Goal: Transaction & Acquisition: Purchase product/service

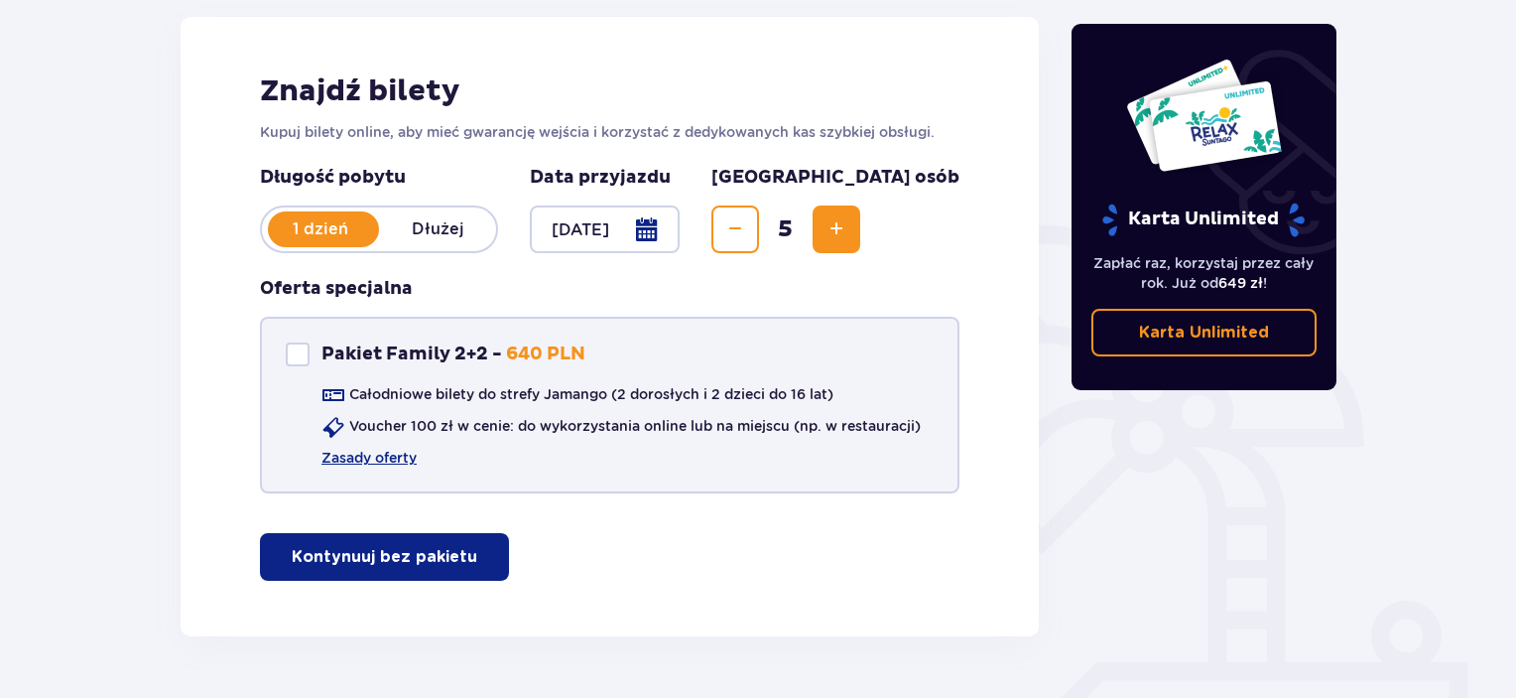
scroll to position [298, 0]
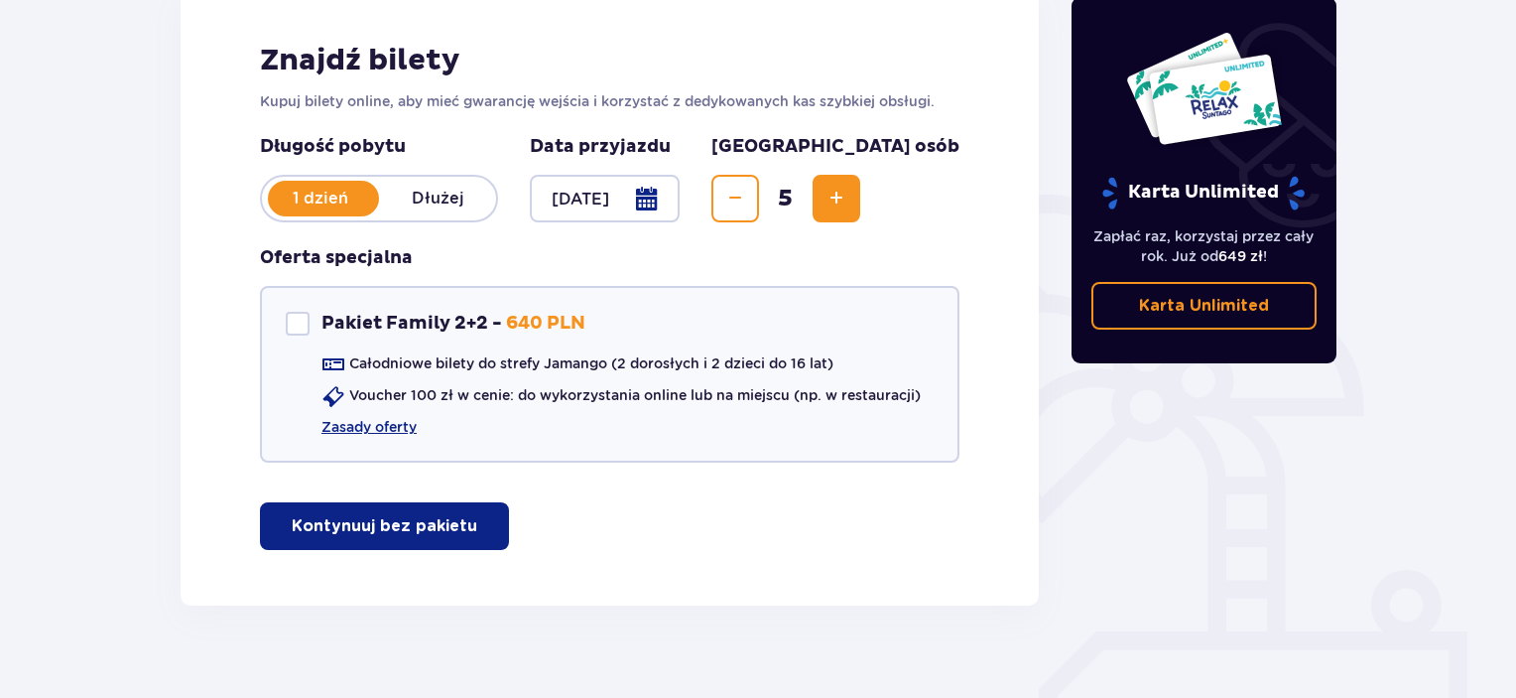
click at [459, 507] on button "Kontynuuj bez pakietu" at bounding box center [384, 526] width 249 height 48
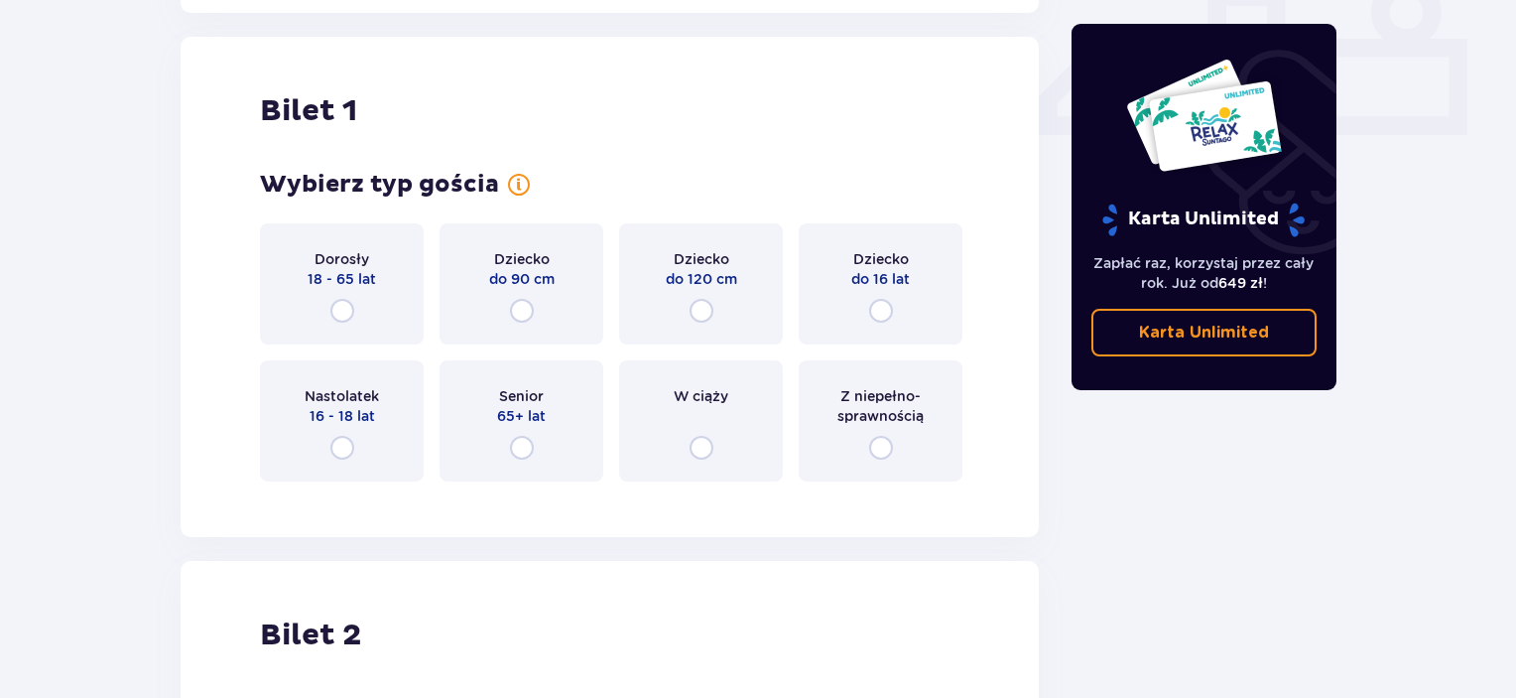
scroll to position [902, 0]
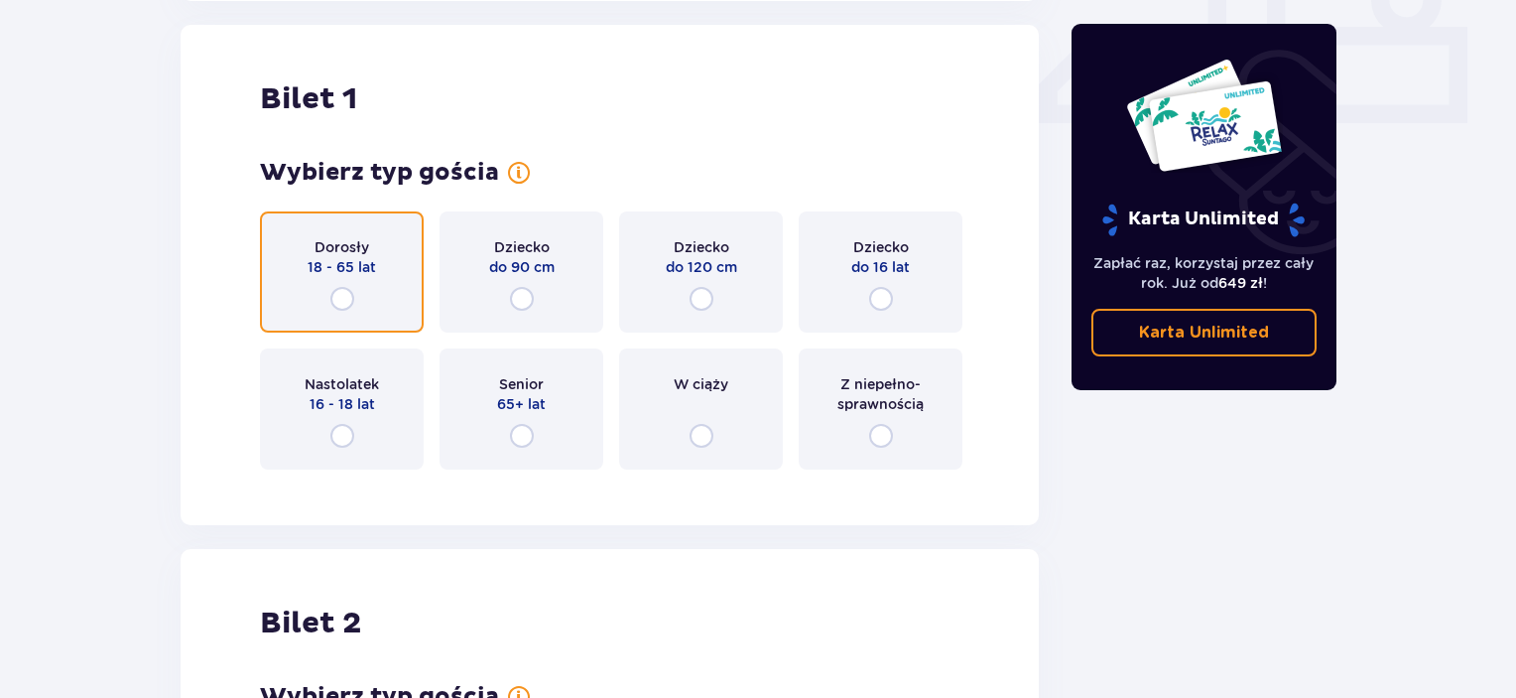
click at [352, 306] on input "radio" at bounding box center [342, 299] width 24 height 24
radio input "true"
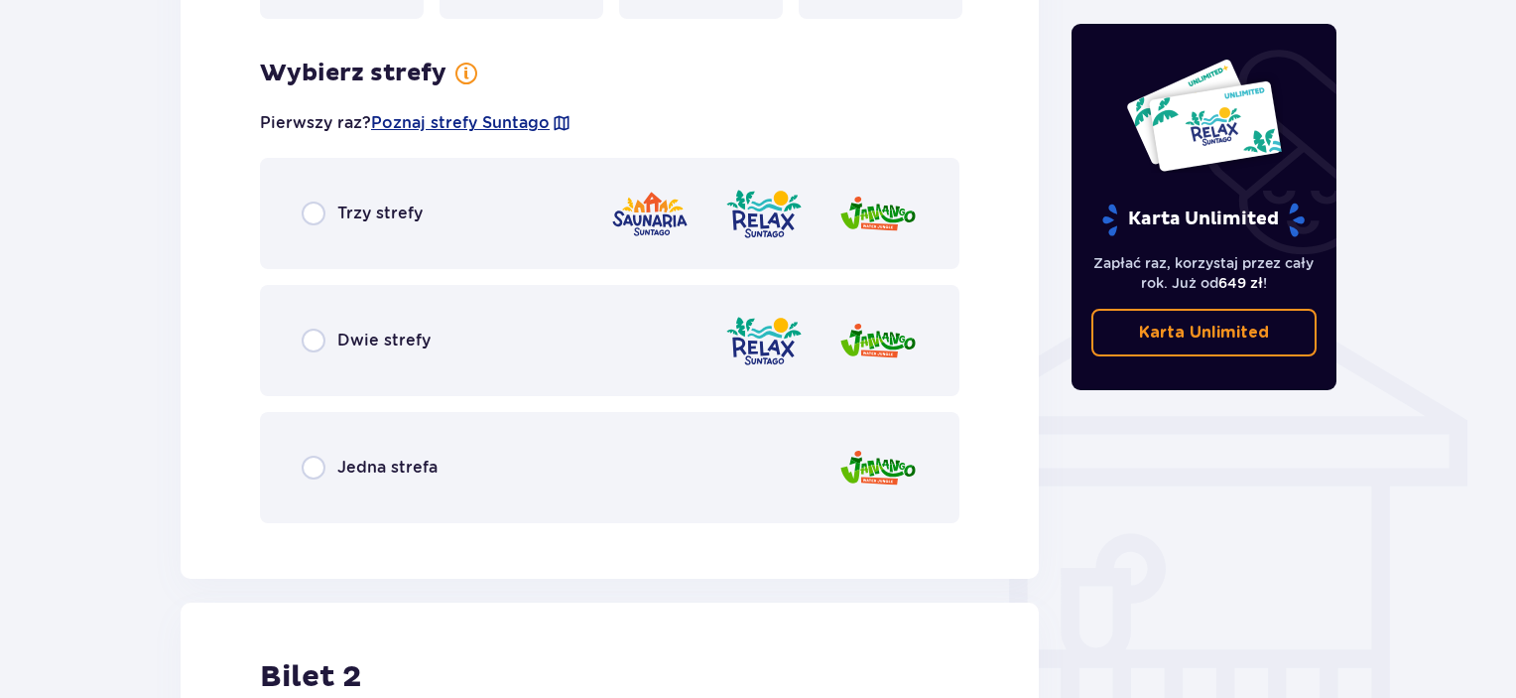
scroll to position [1386, 0]
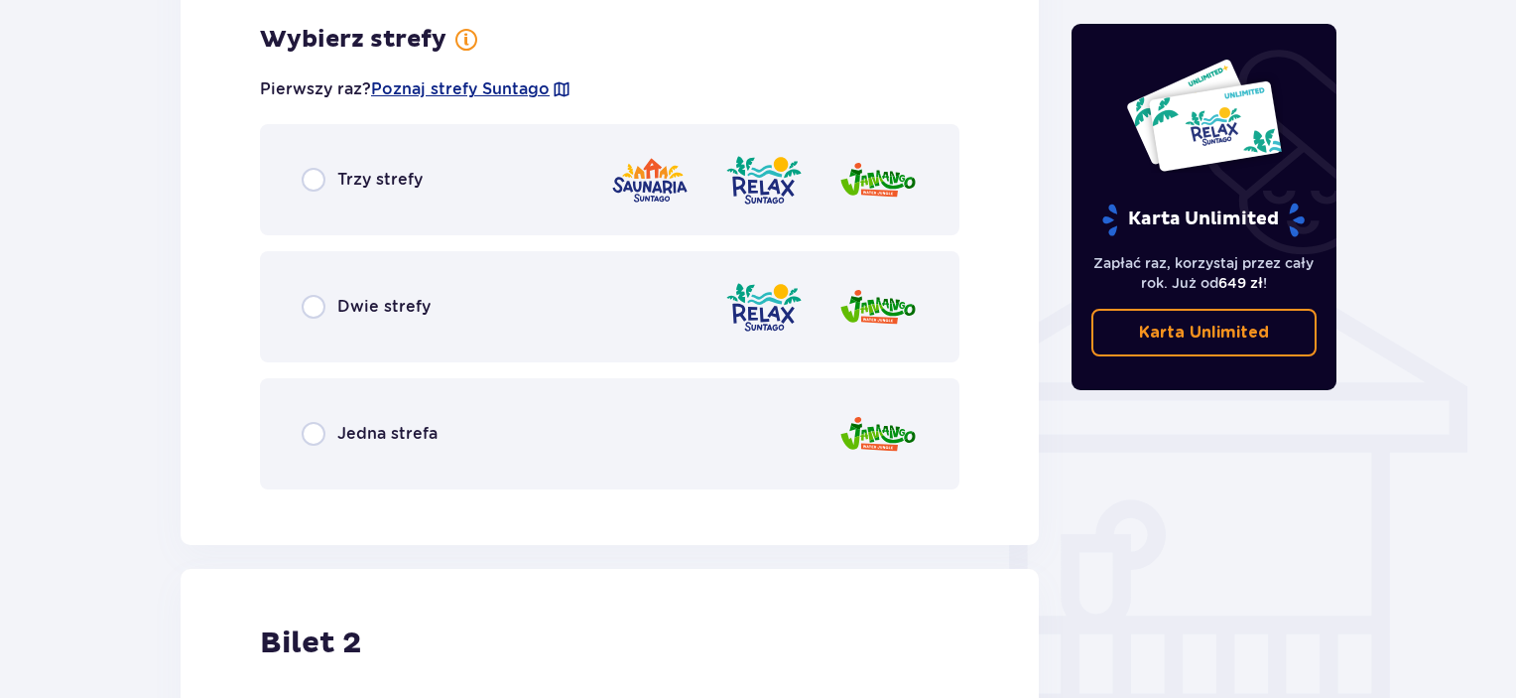
click at [424, 327] on div "Dwie strefy" at bounding box center [610, 306] width 700 height 111
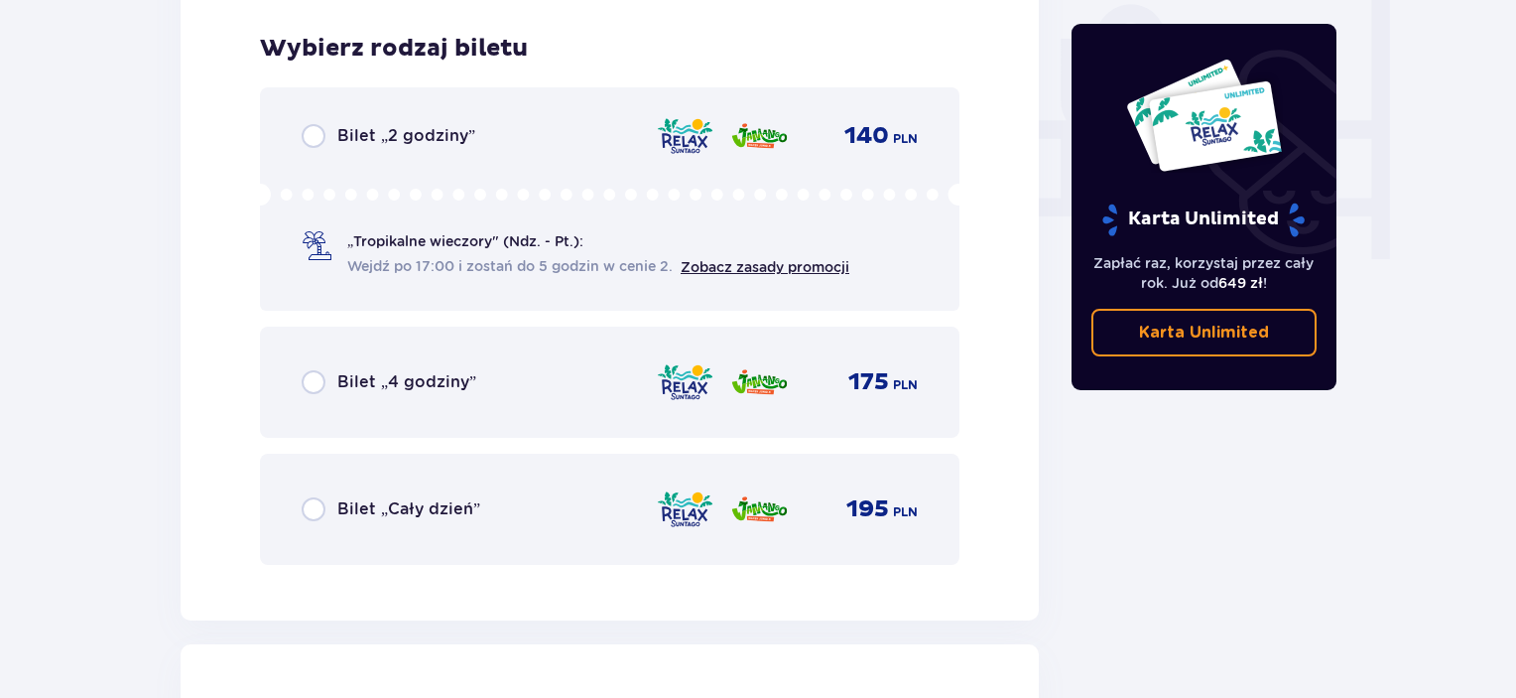
scroll to position [1891, 0]
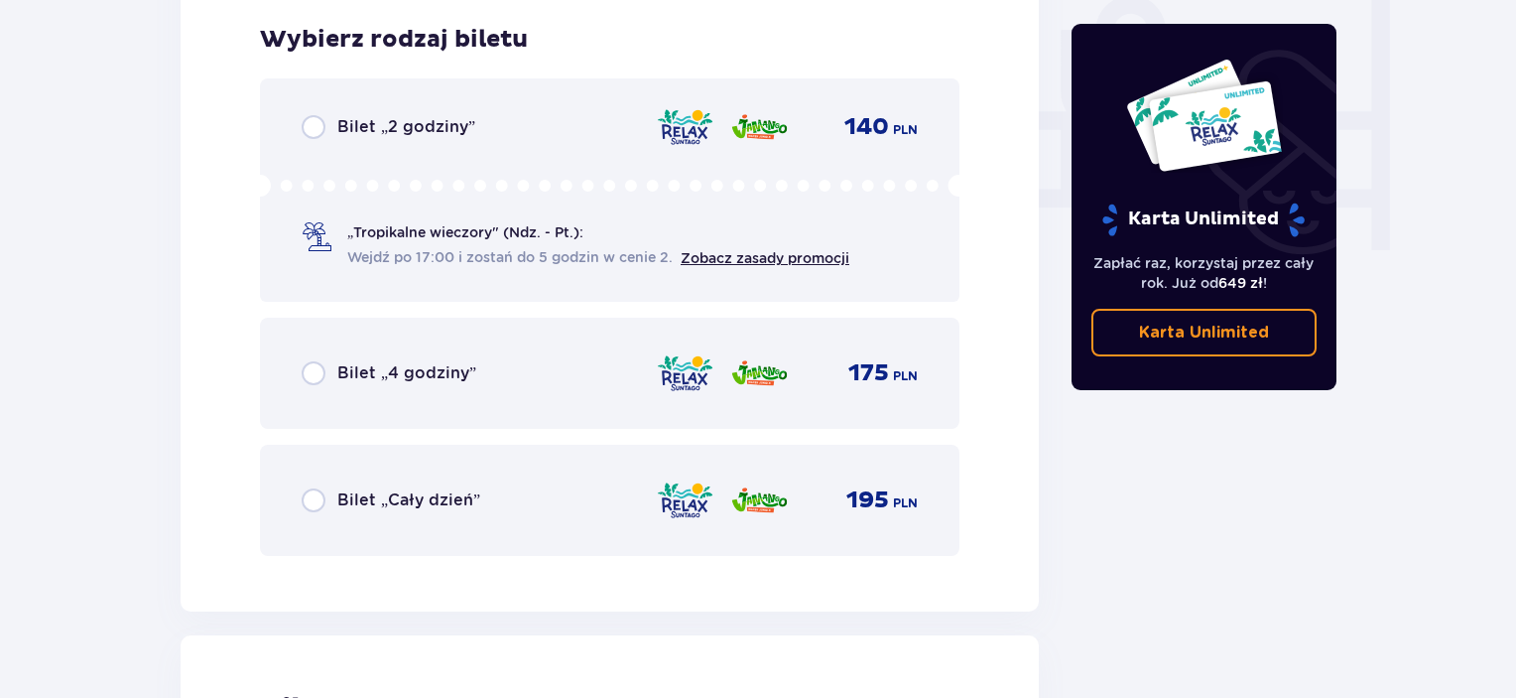
click at [453, 503] on p "Bilet „Cały dzień”" at bounding box center [408, 500] width 143 height 22
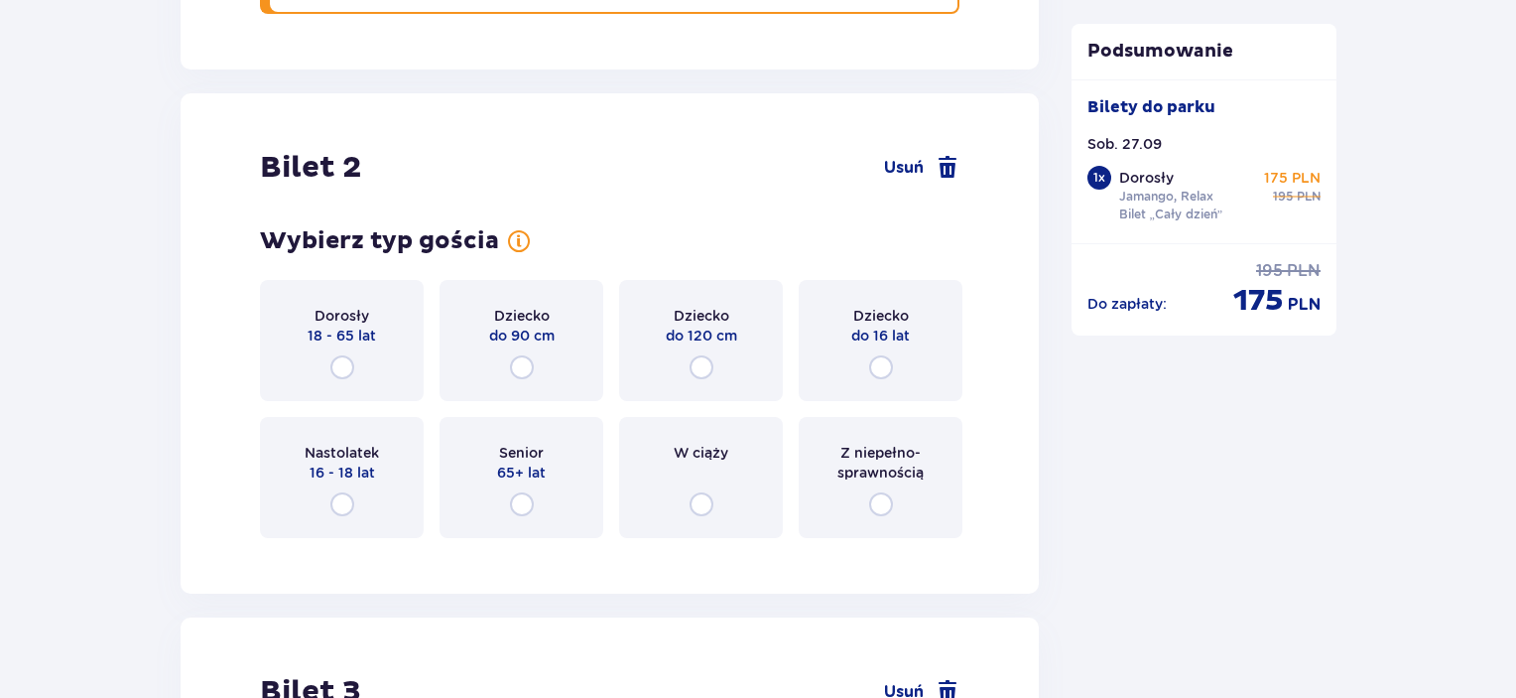
scroll to position [2500, 0]
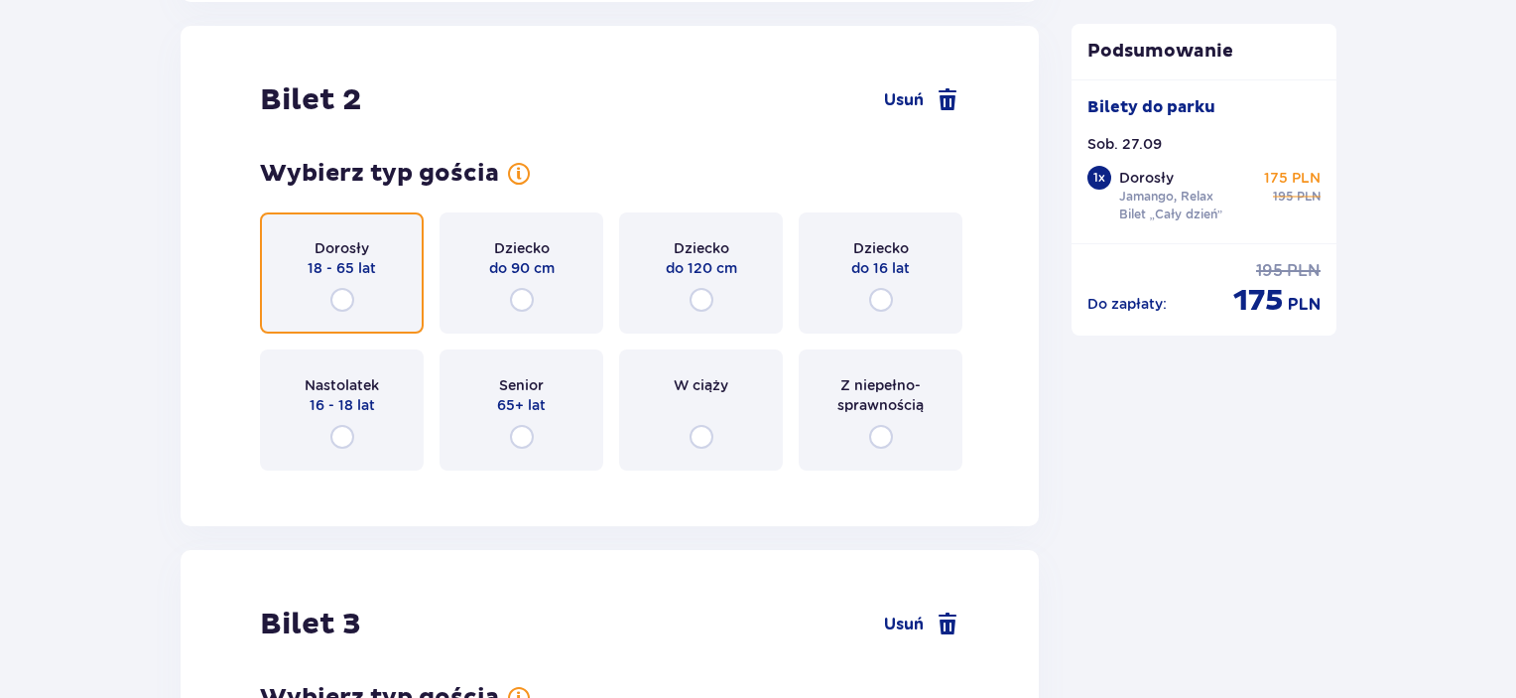
click at [342, 293] on input "radio" at bounding box center [342, 300] width 24 height 24
radio input "true"
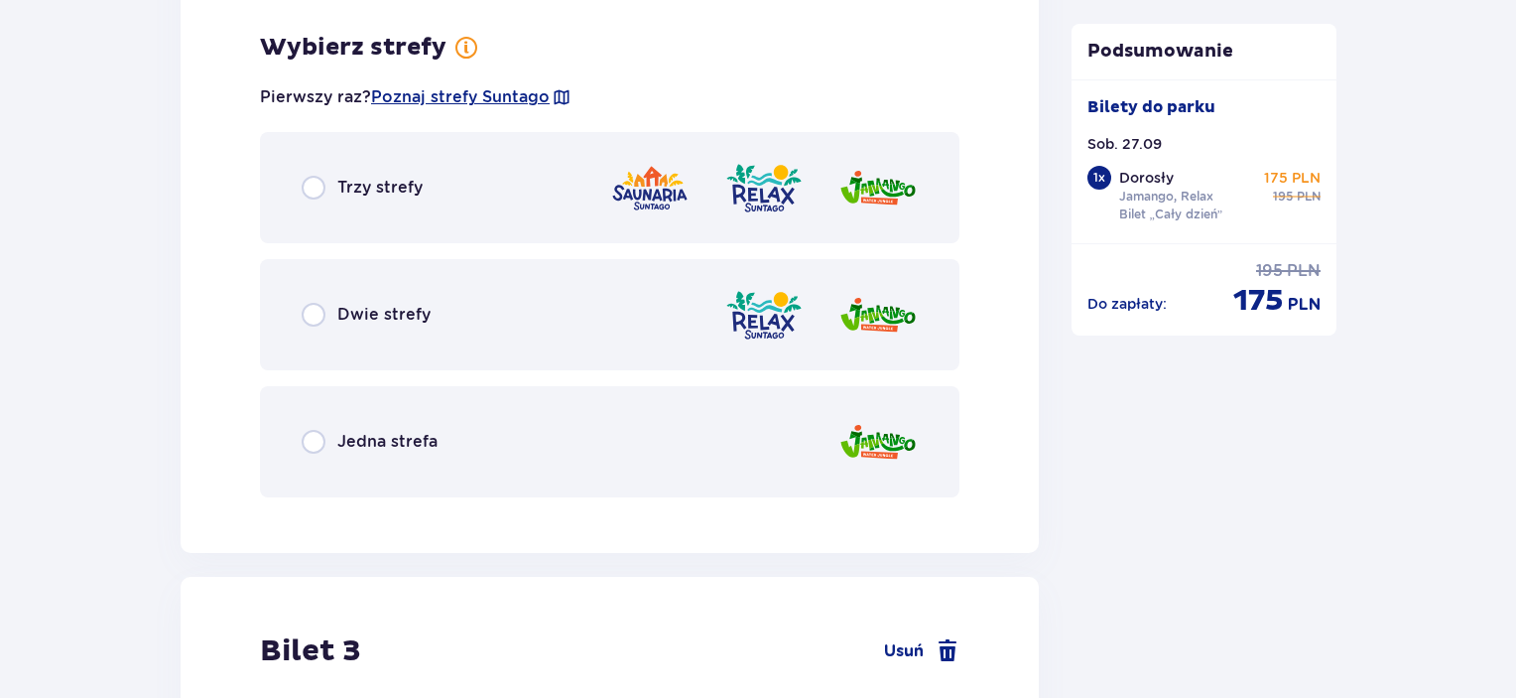
scroll to position [2984, 0]
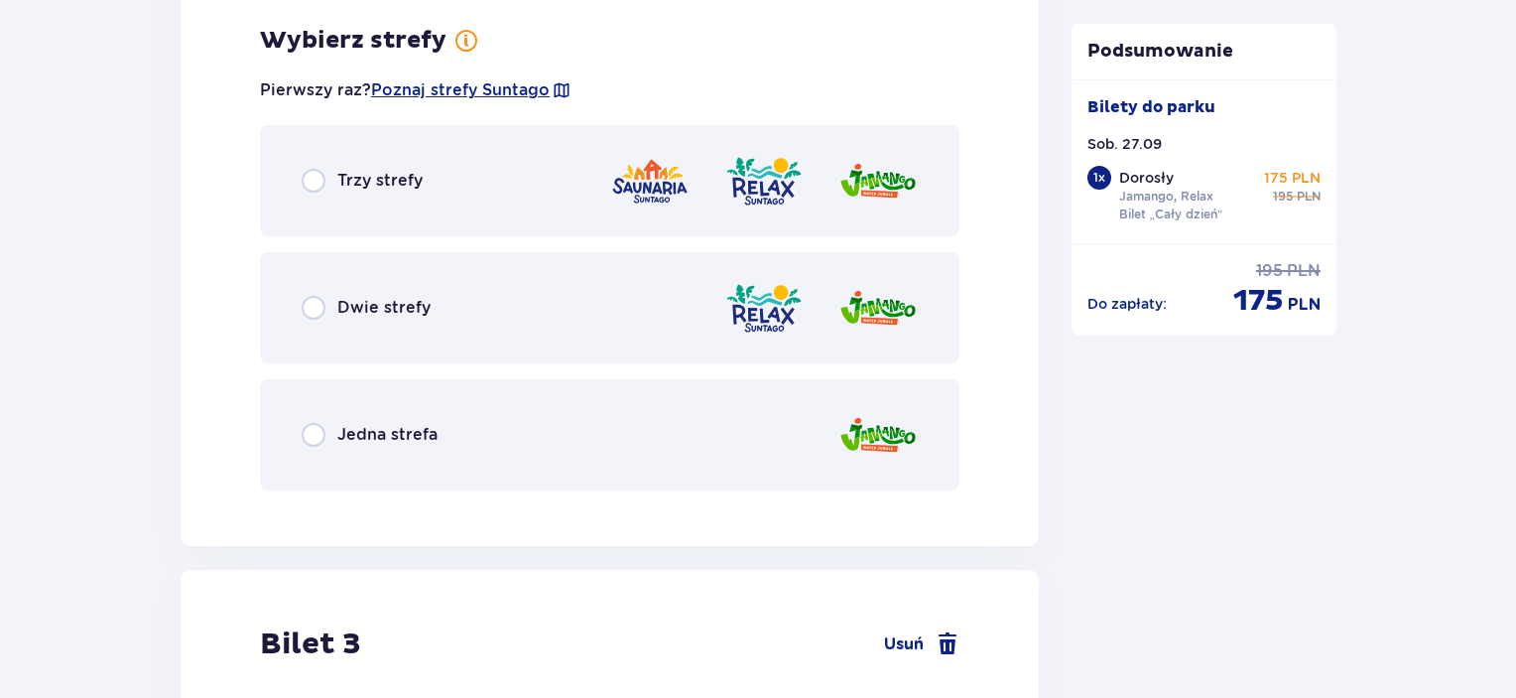
click at [445, 327] on div "Dwie strefy" at bounding box center [610, 307] width 700 height 111
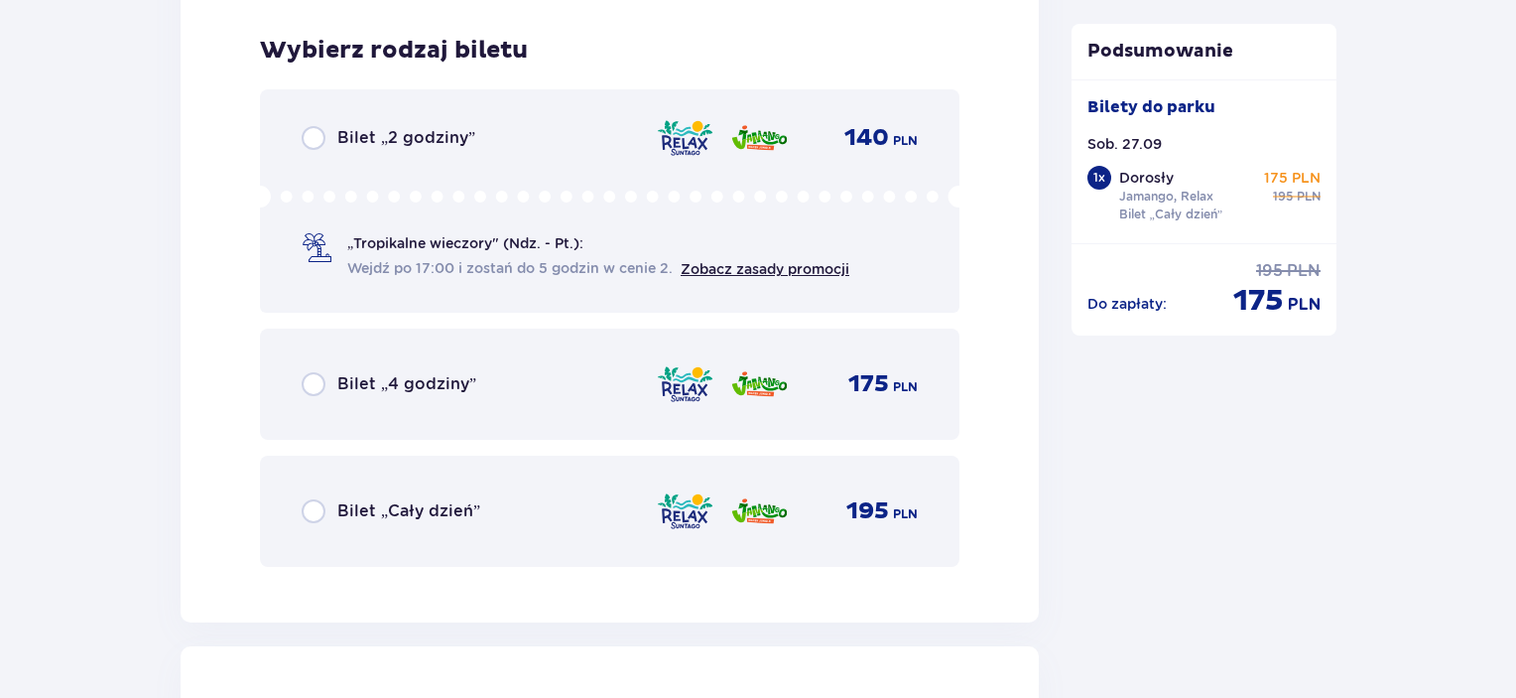
scroll to position [3488, 0]
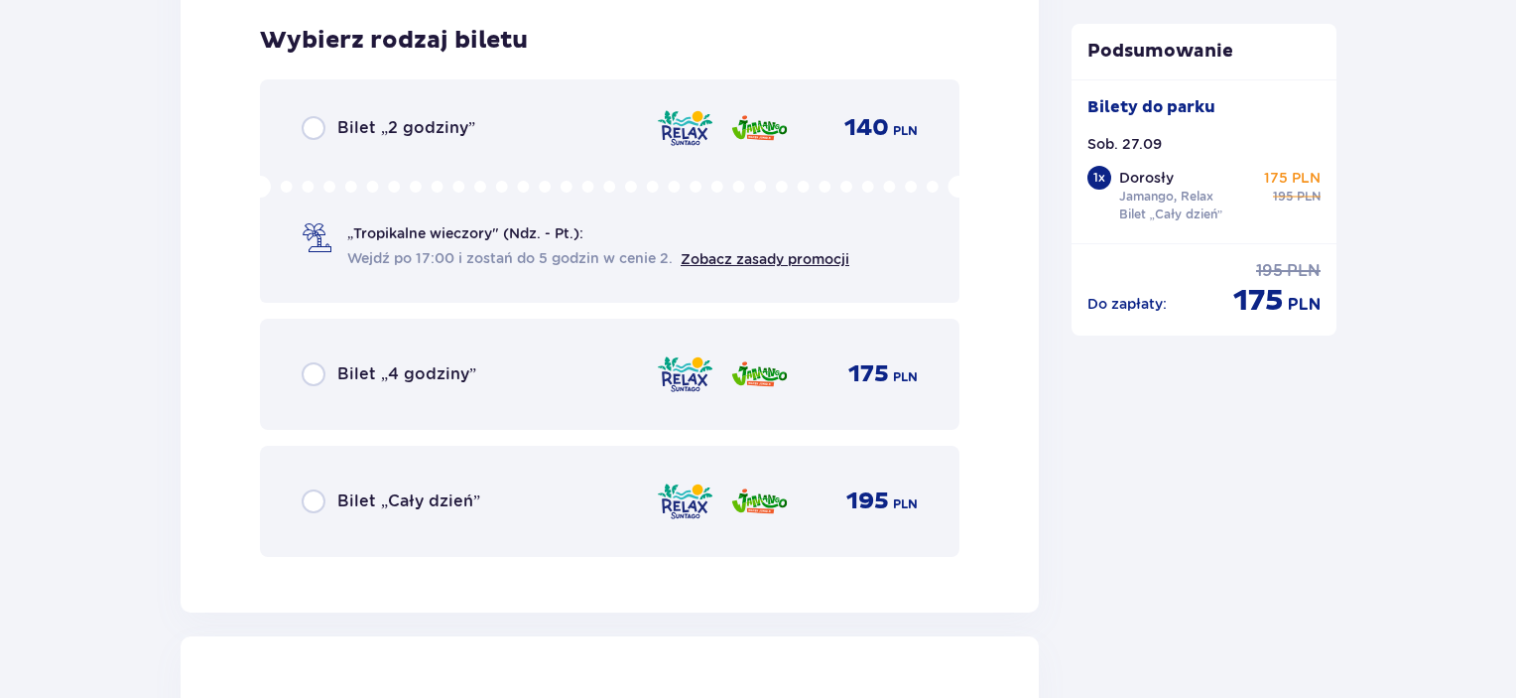
click at [476, 503] on div "Bilet „Cały dzień” 195 PLN" at bounding box center [610, 501] width 616 height 42
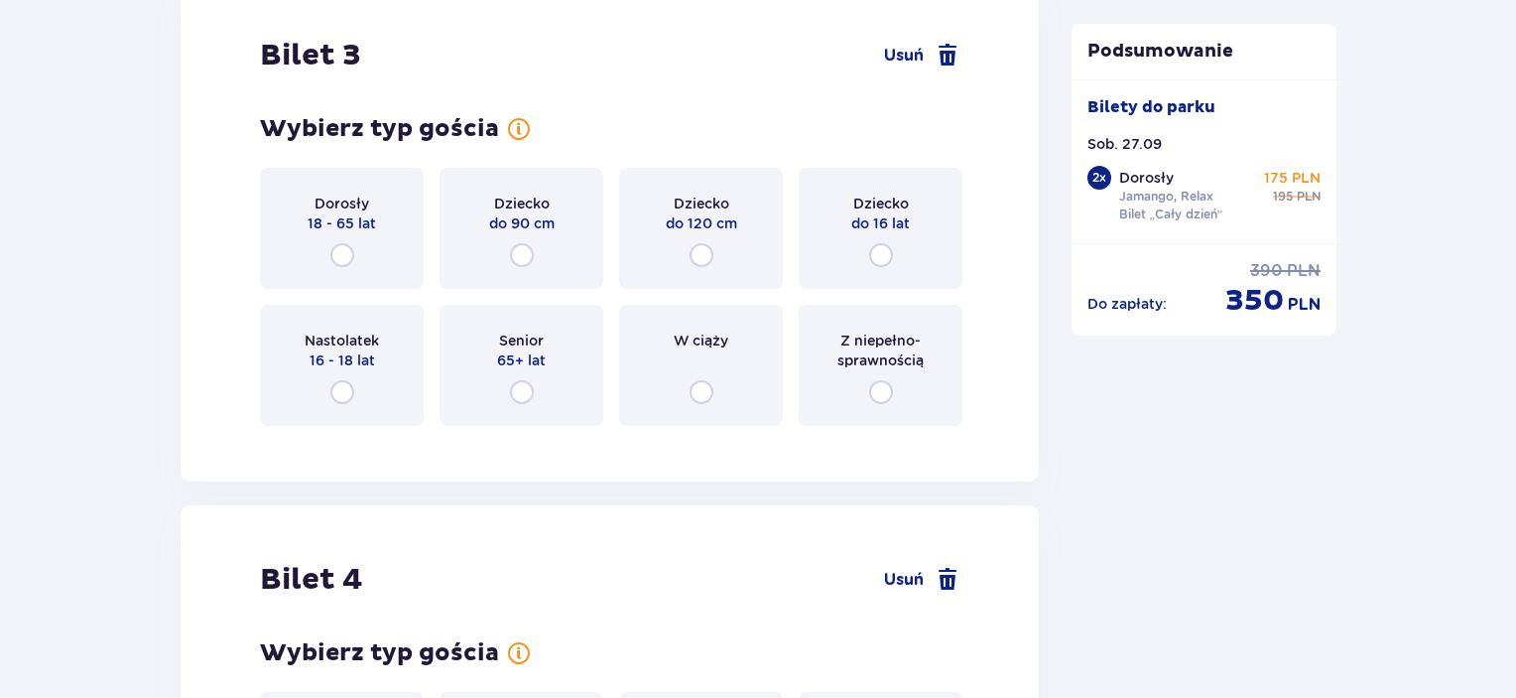
scroll to position [4098, 0]
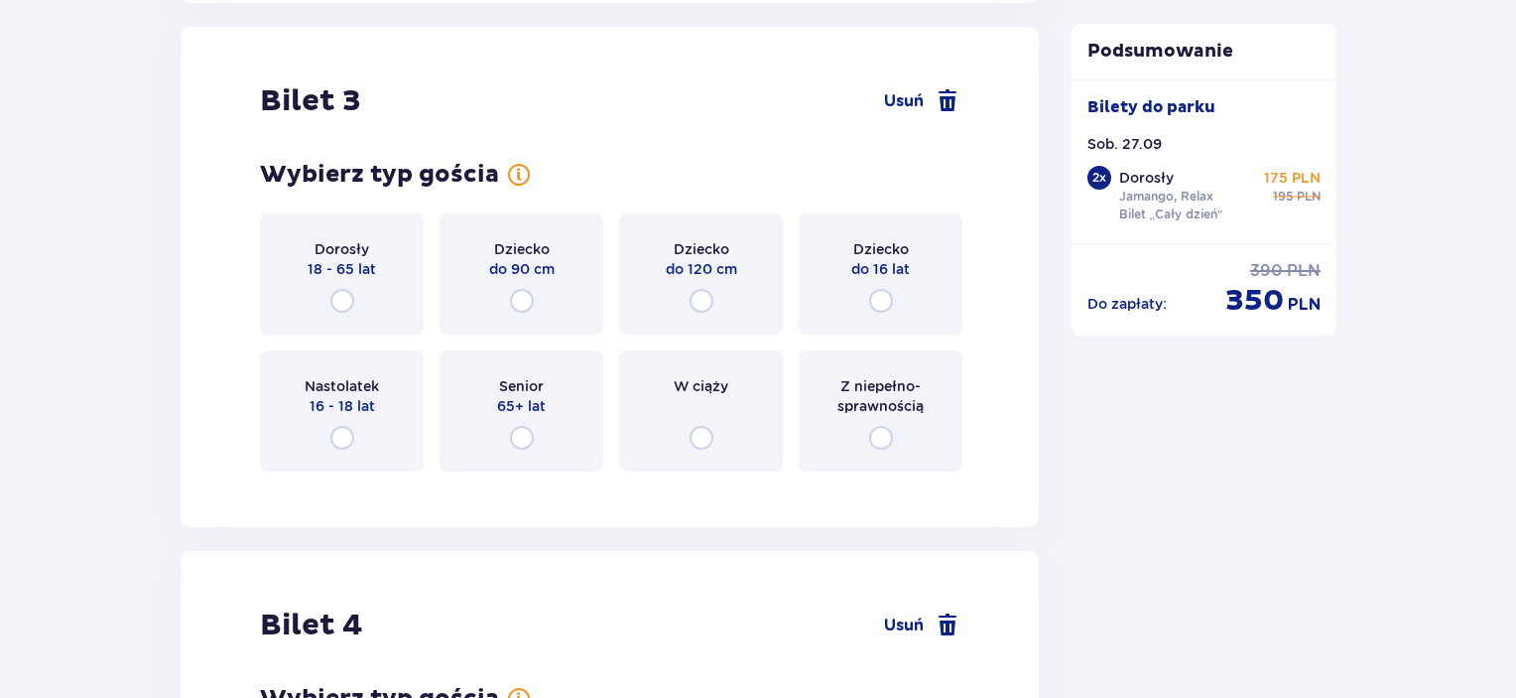
click at [364, 303] on div "Dorosły 18 - 65 lat" at bounding box center [342, 273] width 164 height 121
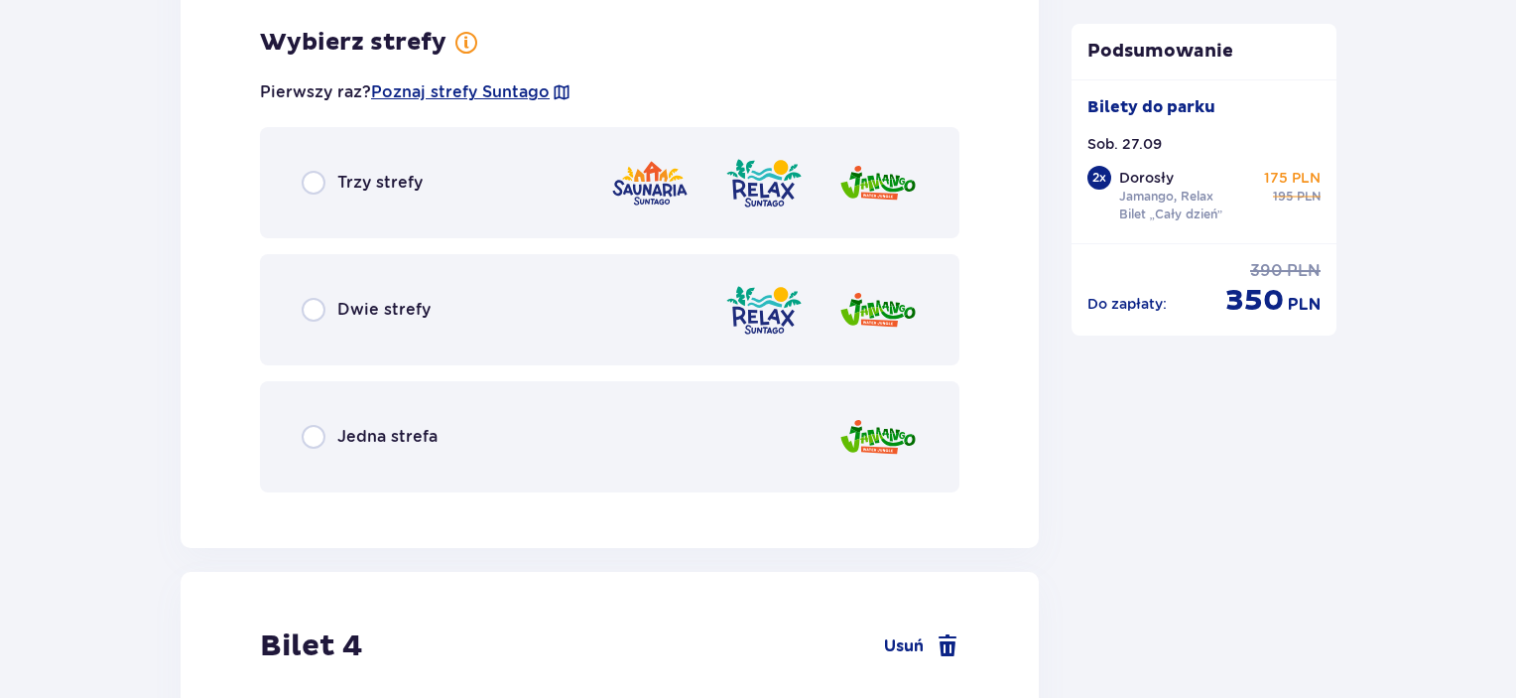
scroll to position [4582, 0]
click at [510, 333] on div "Dwie strefy" at bounding box center [610, 308] width 700 height 111
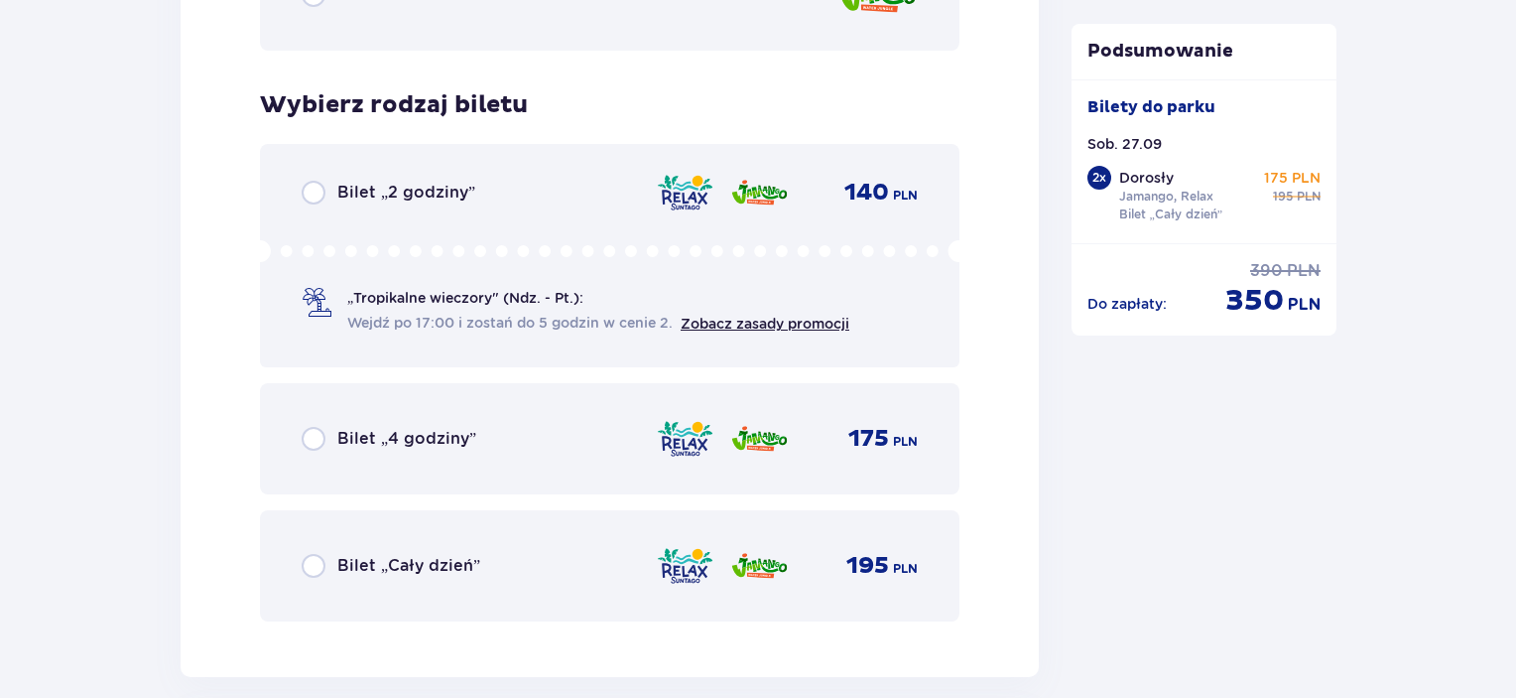
scroll to position [5086, 0]
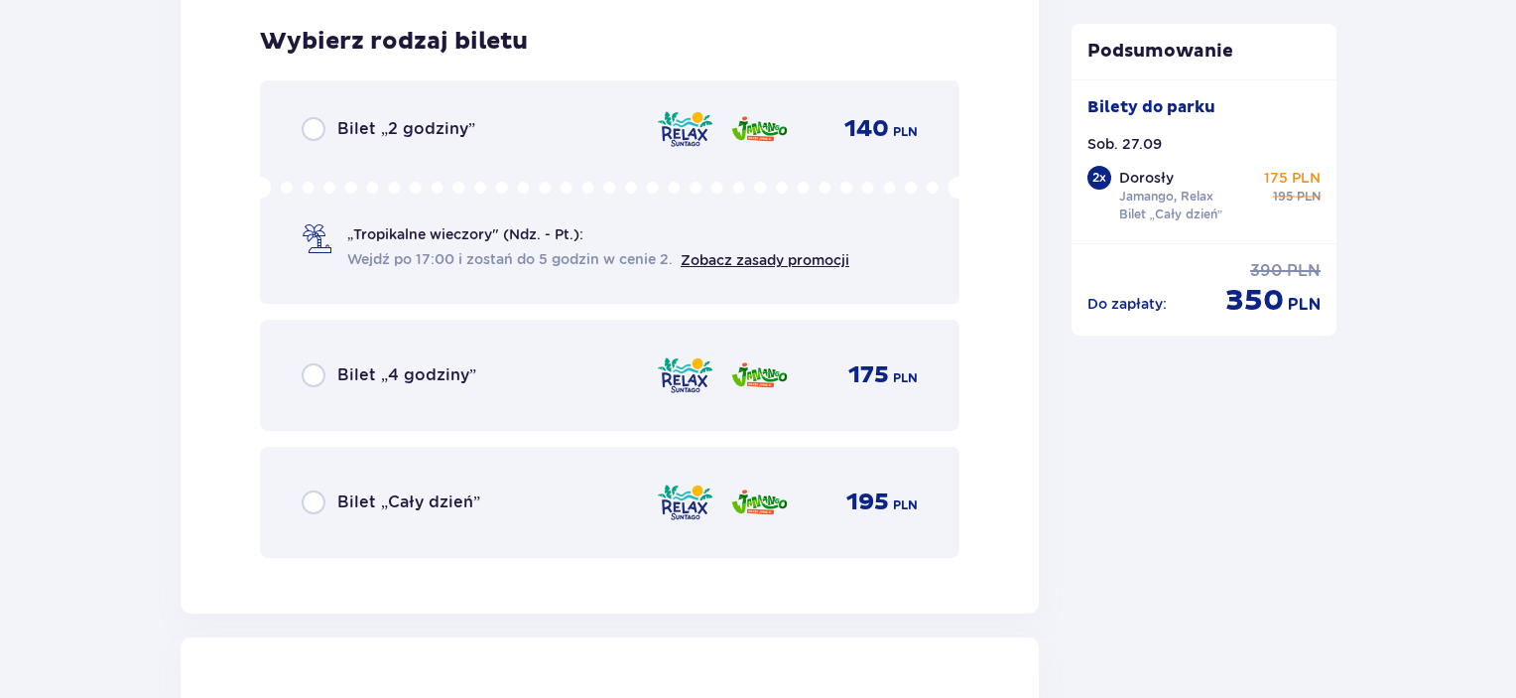
click at [480, 516] on div "Bilet „Cały dzień” 195 PLN" at bounding box center [610, 502] width 616 height 42
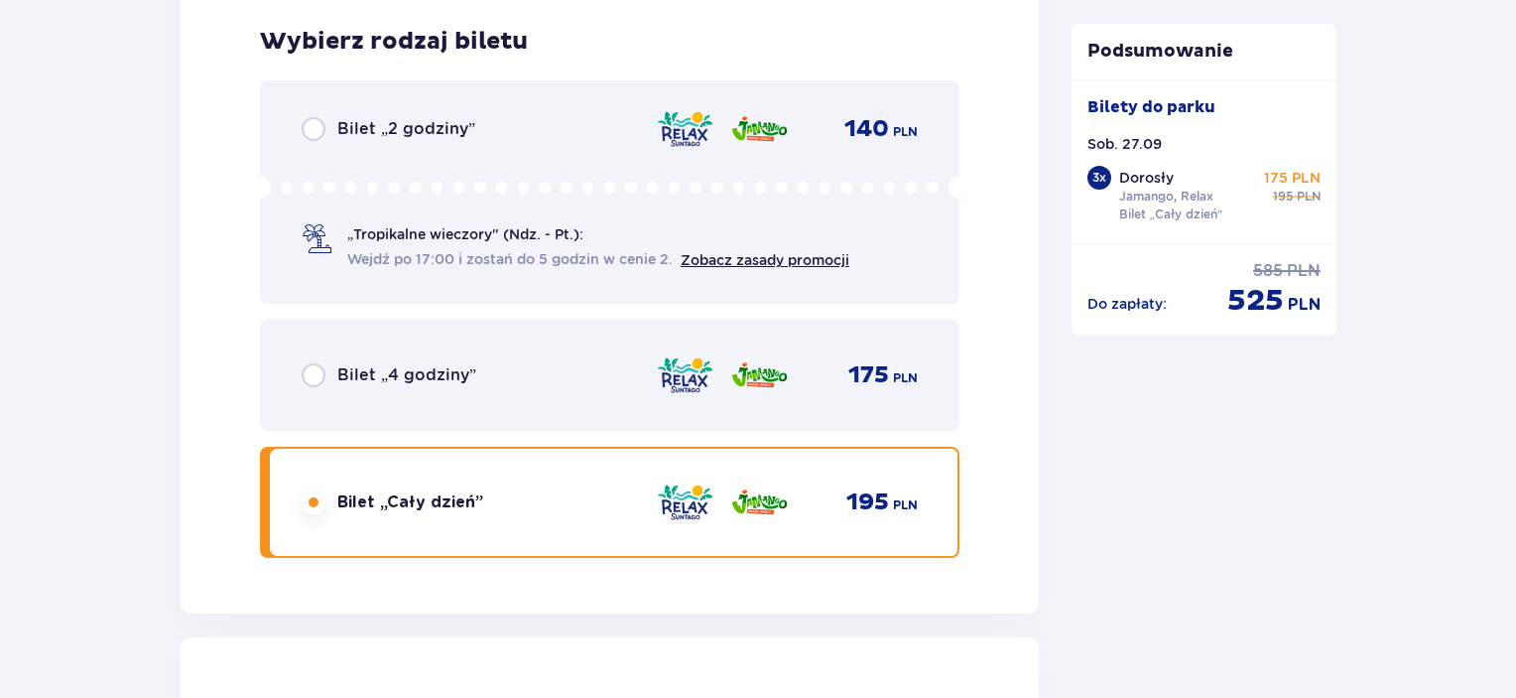
scroll to position [5697, 0]
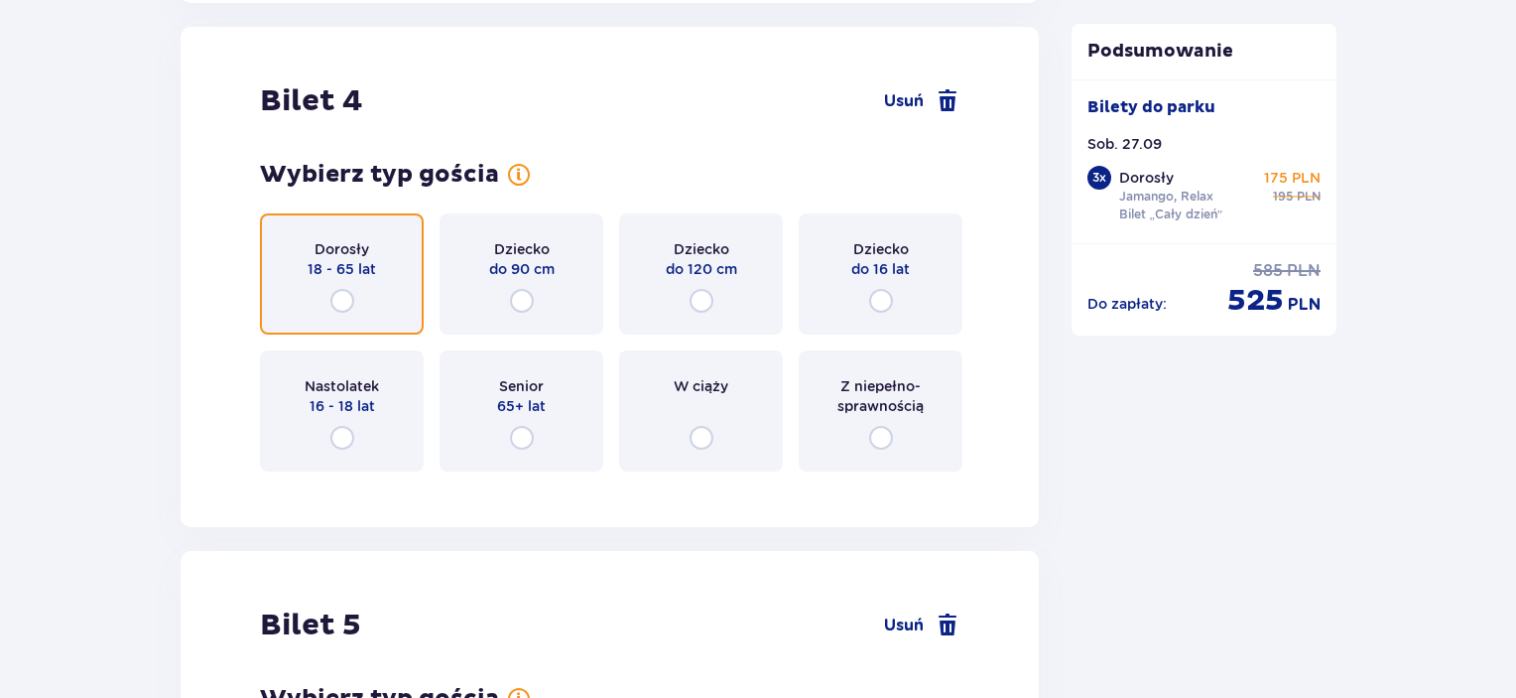
click at [349, 302] on input "radio" at bounding box center [342, 301] width 24 height 24
radio input "true"
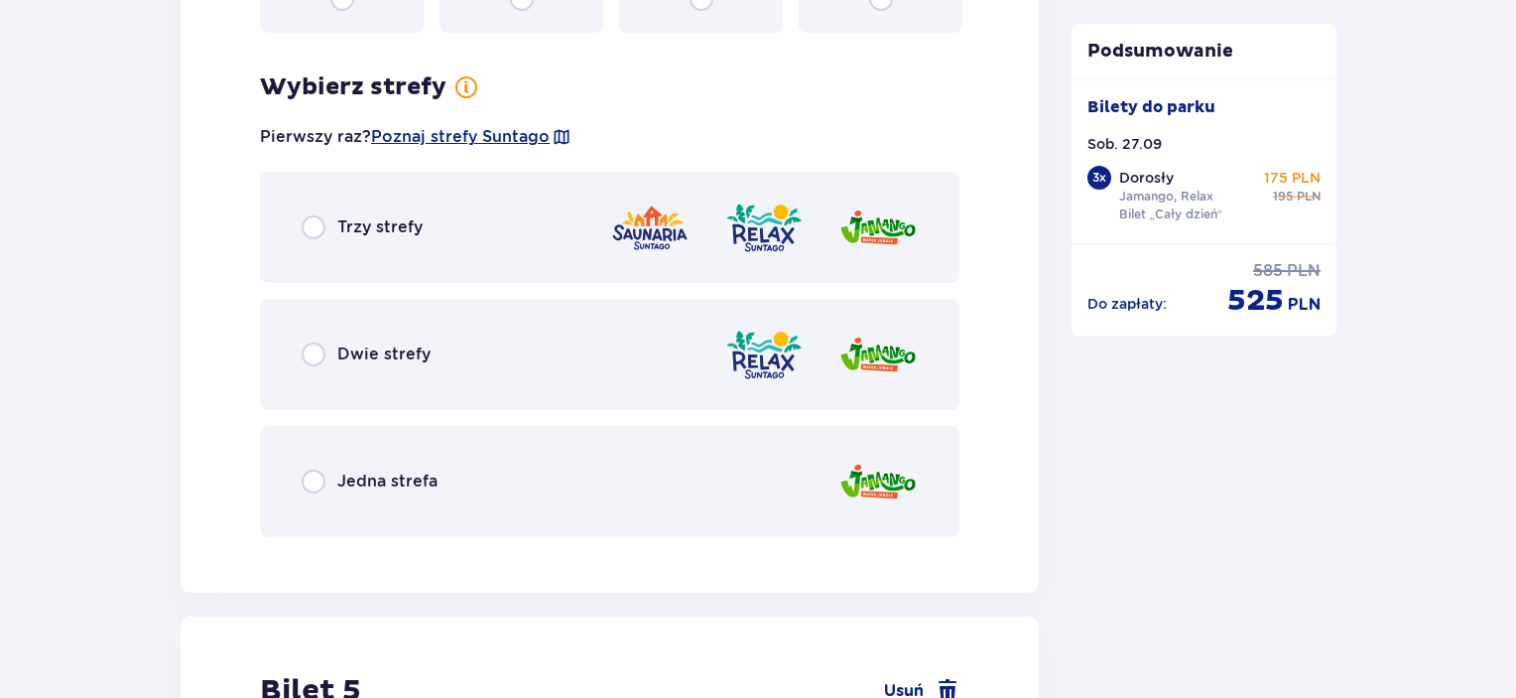
scroll to position [6181, 0]
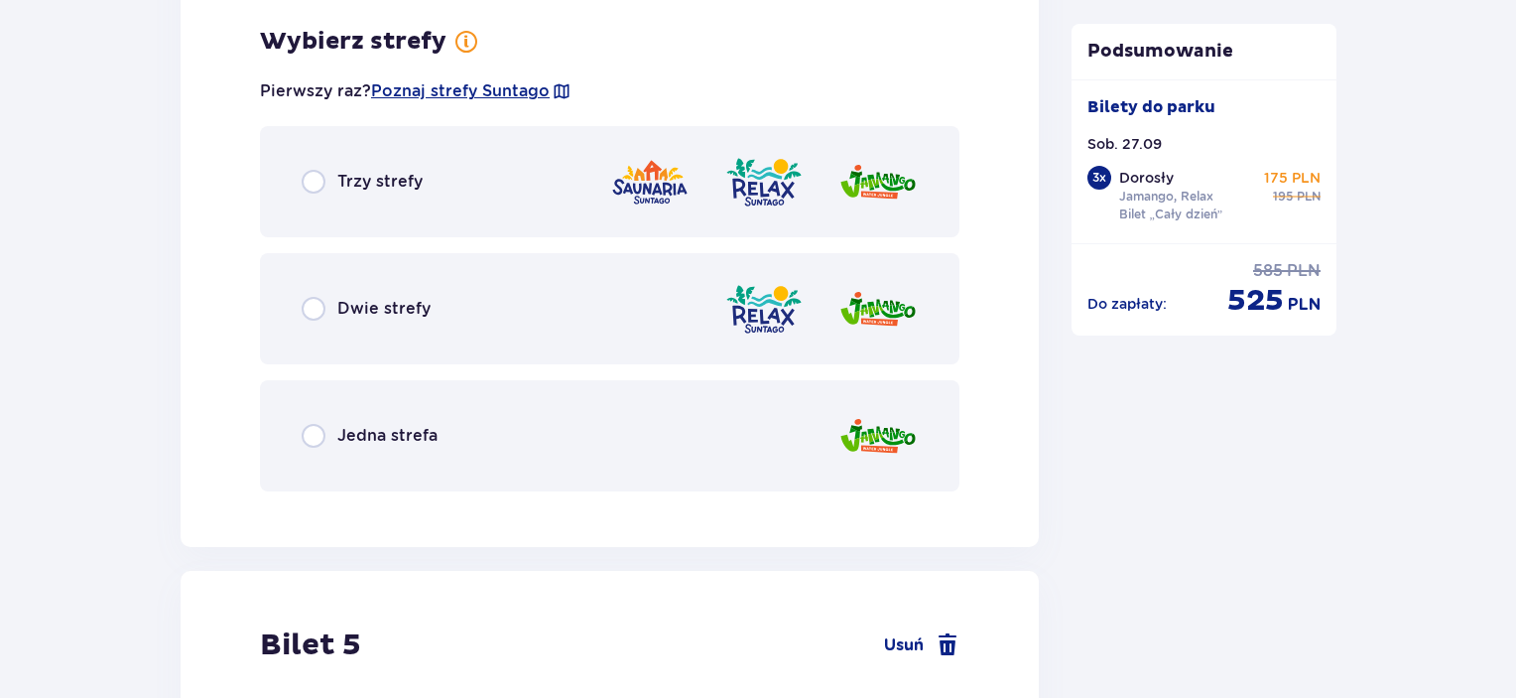
click at [405, 317] on div "Dwie strefy" at bounding box center [366, 309] width 129 height 24
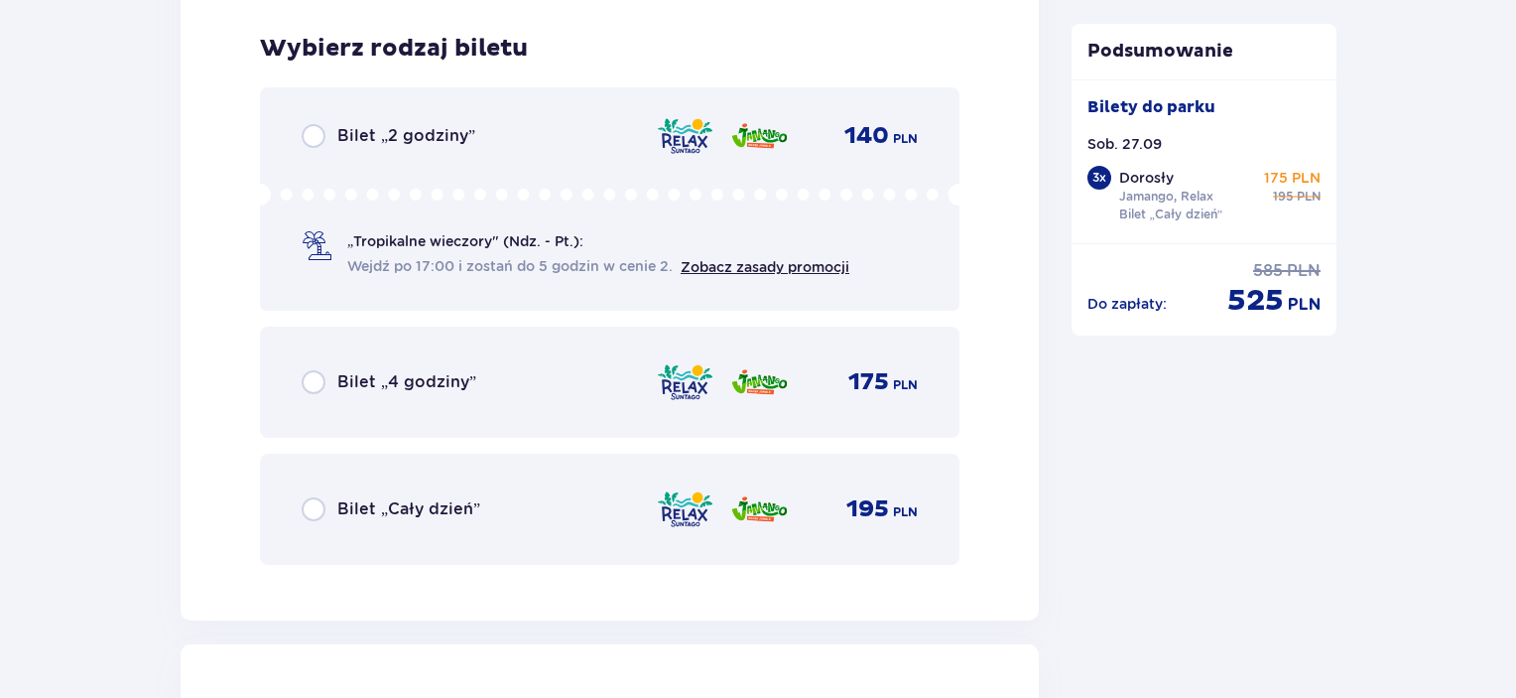
scroll to position [6685, 0]
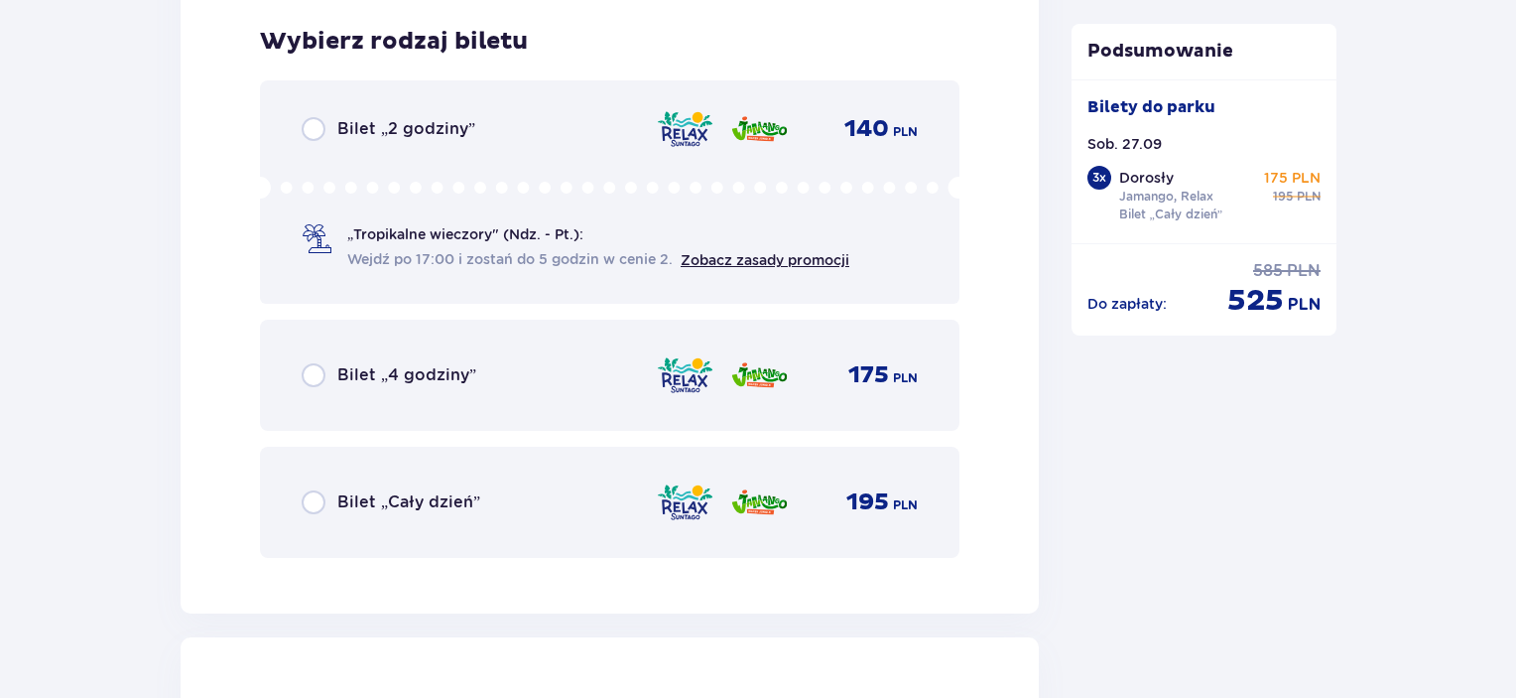
click at [451, 481] on div "Bilet „Cały dzień” 195 PLN" at bounding box center [610, 502] width 616 height 42
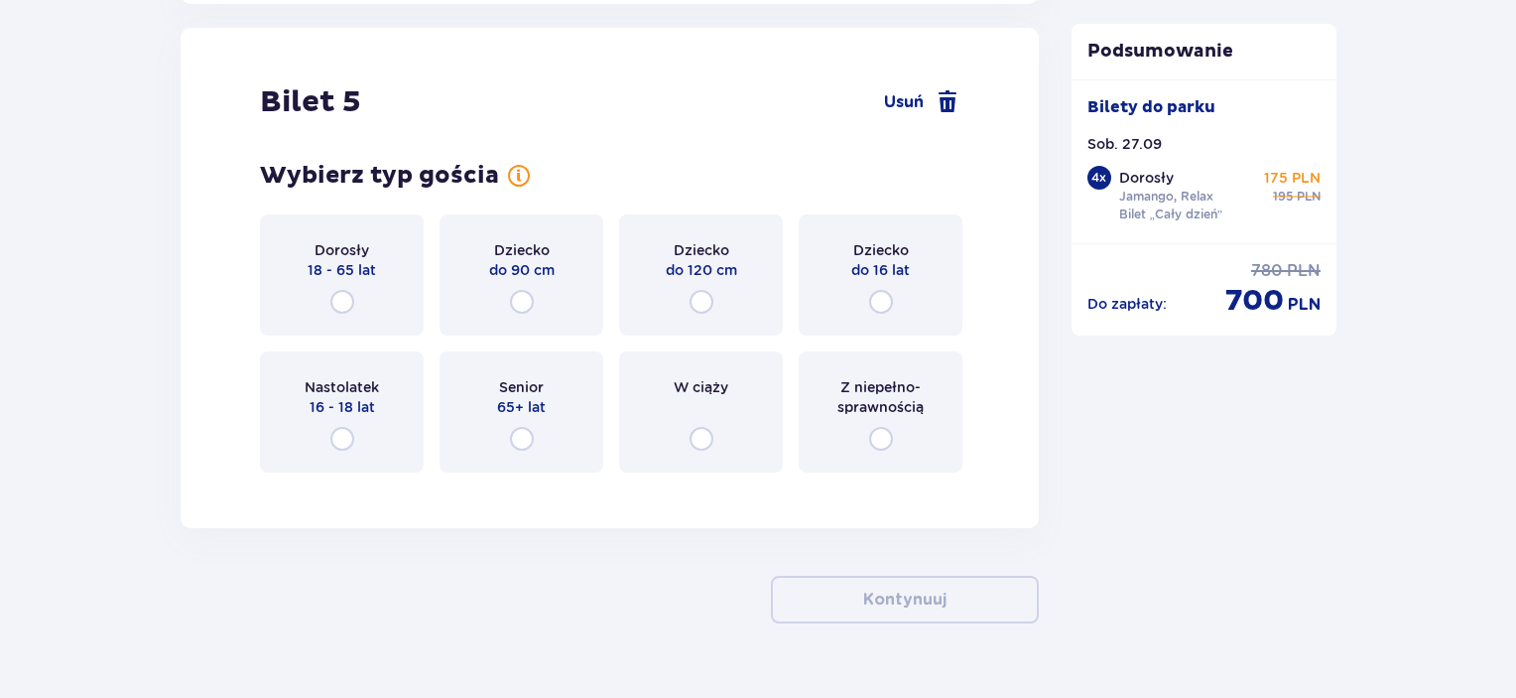
scroll to position [7335, 0]
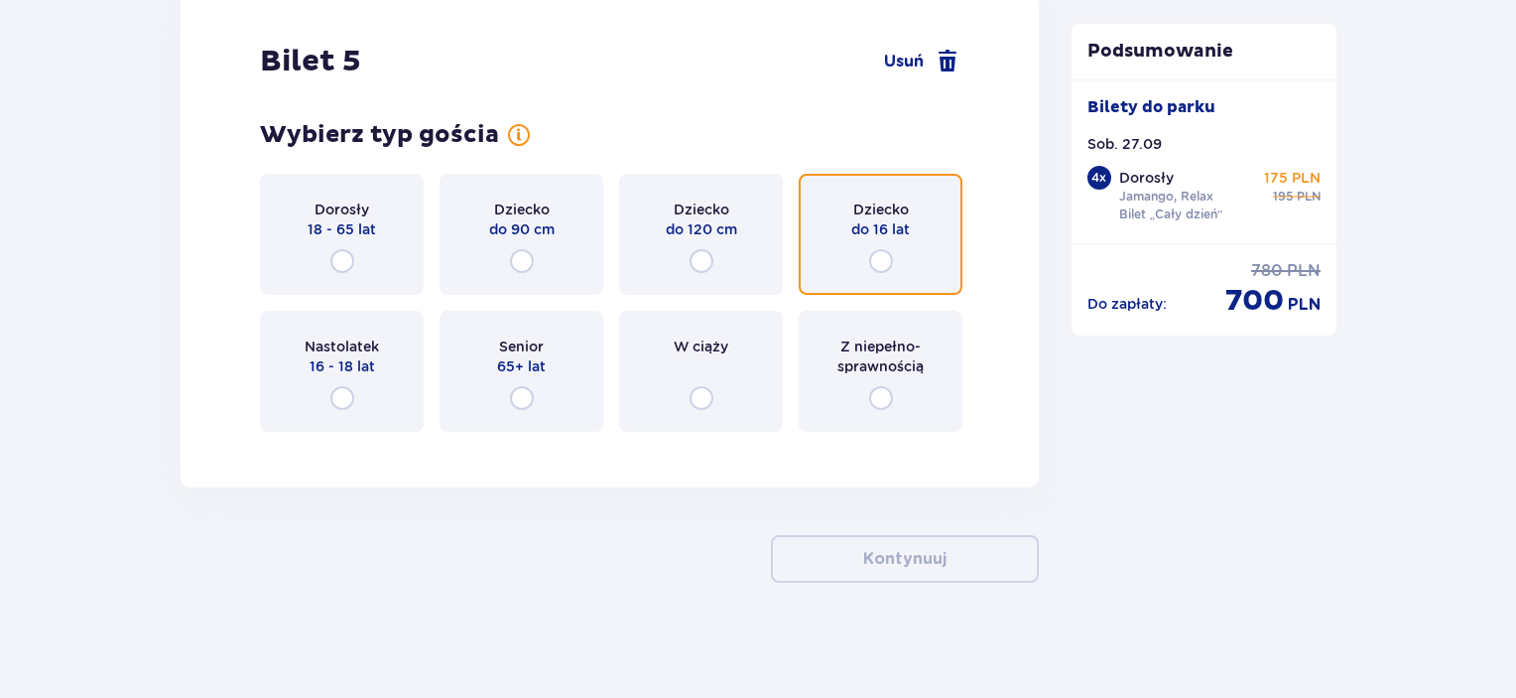
click at [882, 262] on input "radio" at bounding box center [881, 261] width 24 height 24
radio input "true"
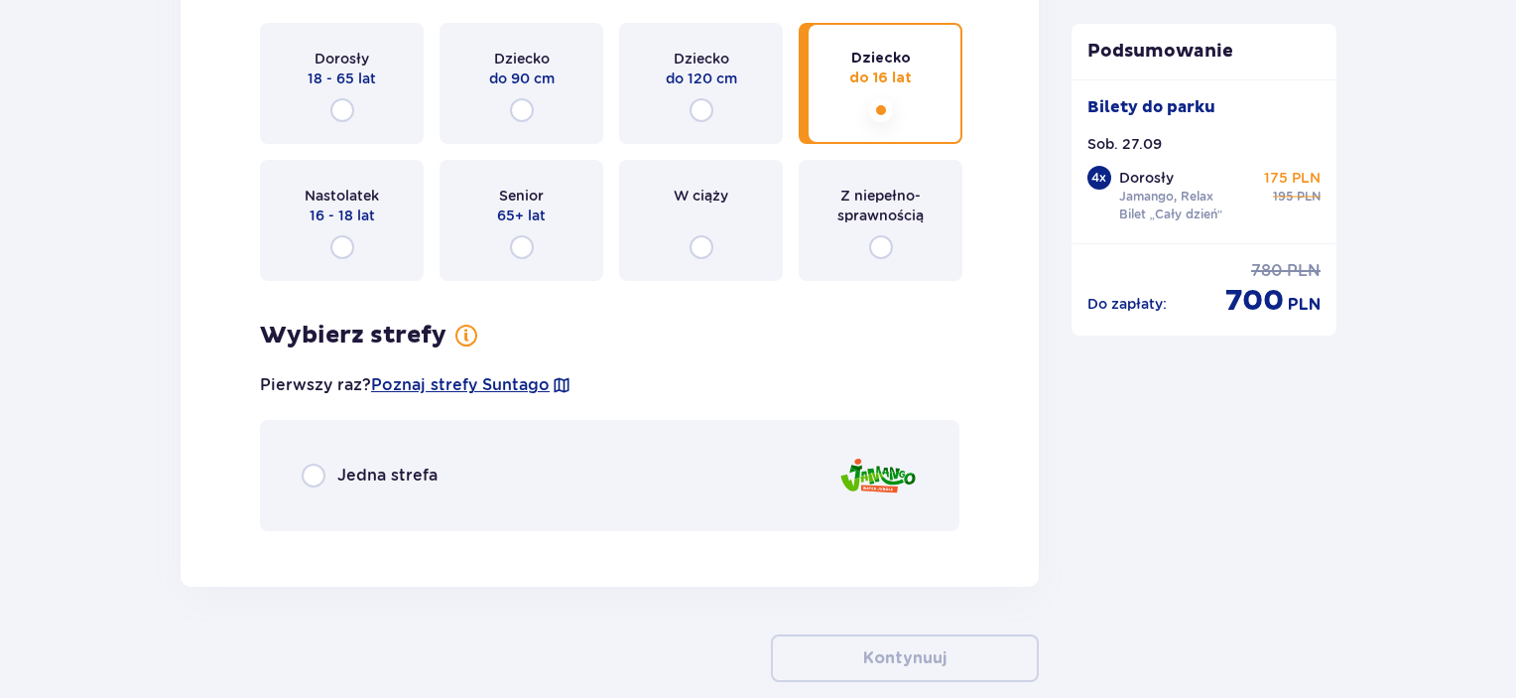
scroll to position [7585, 0]
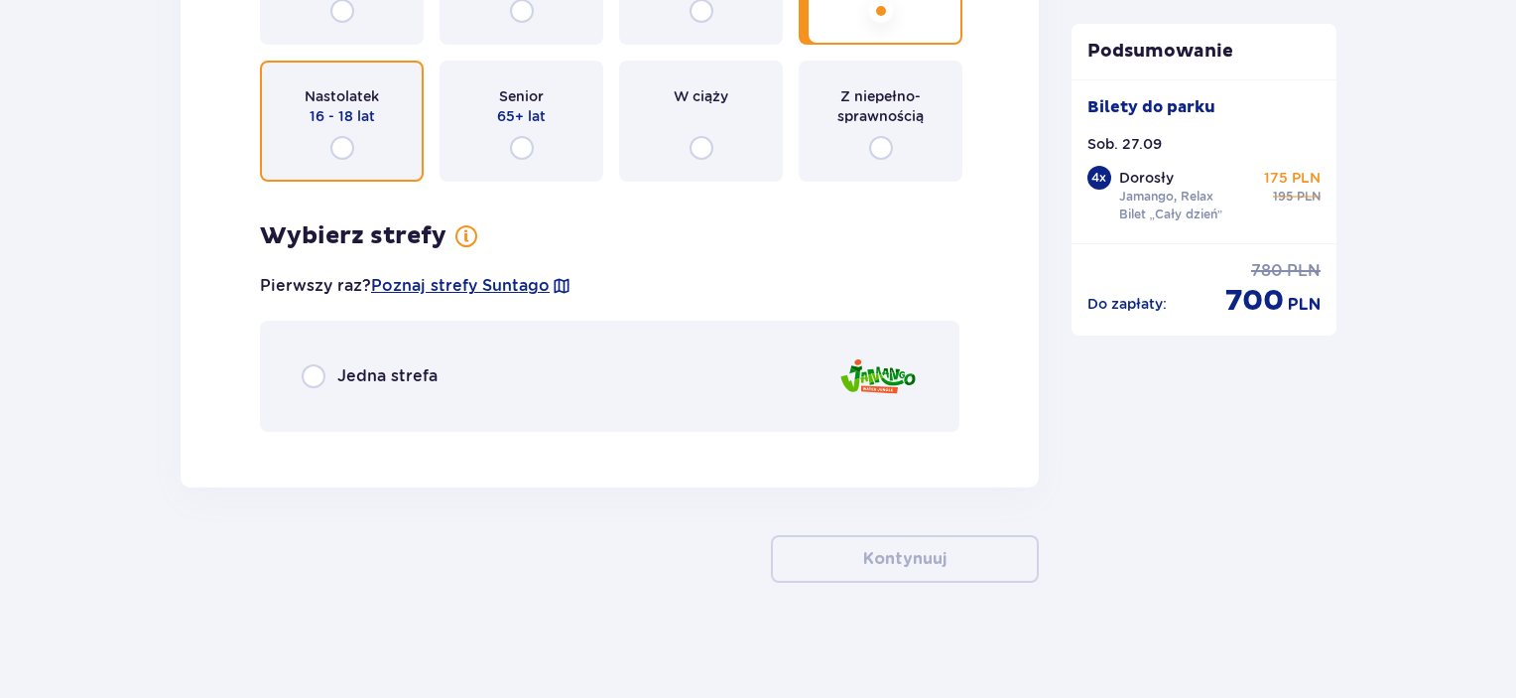
click at [334, 139] on input "radio" at bounding box center [342, 148] width 24 height 24
radio input "true"
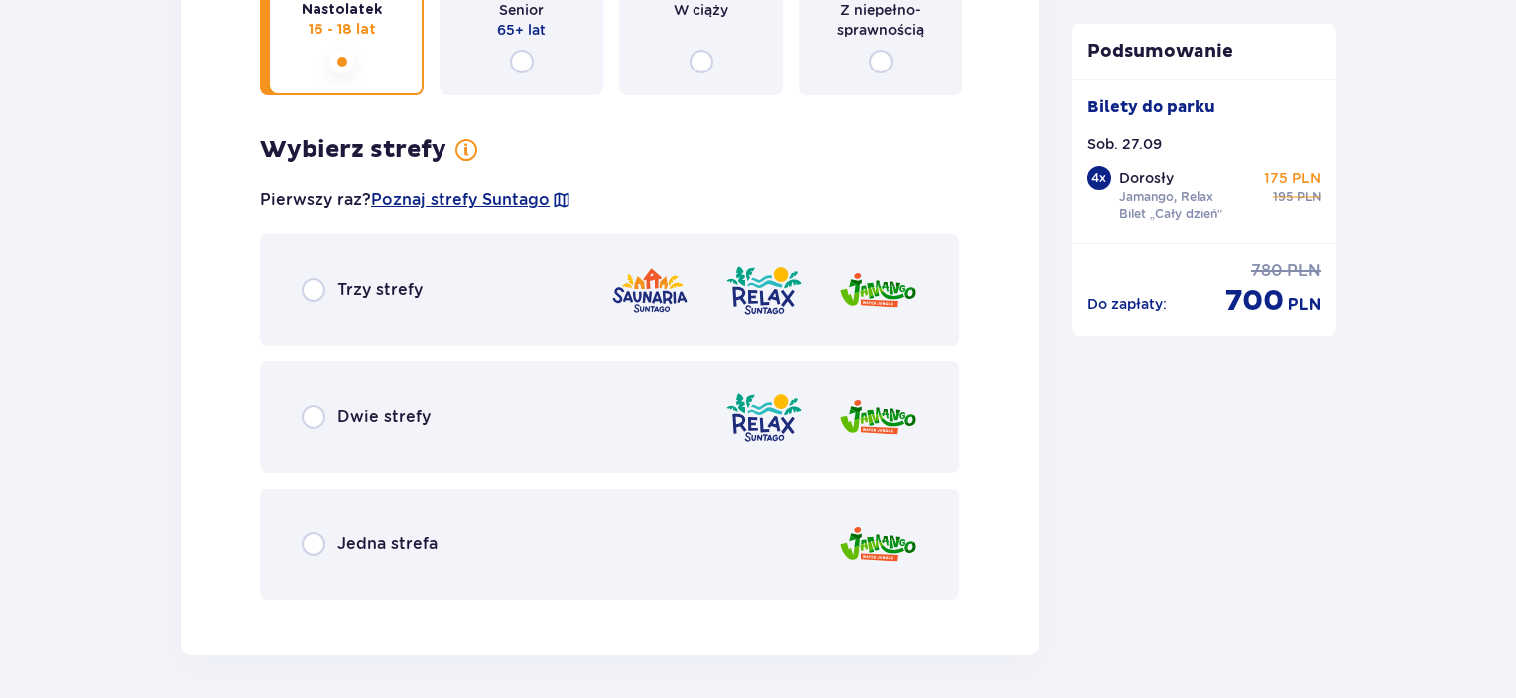
scroll to position [7679, 0]
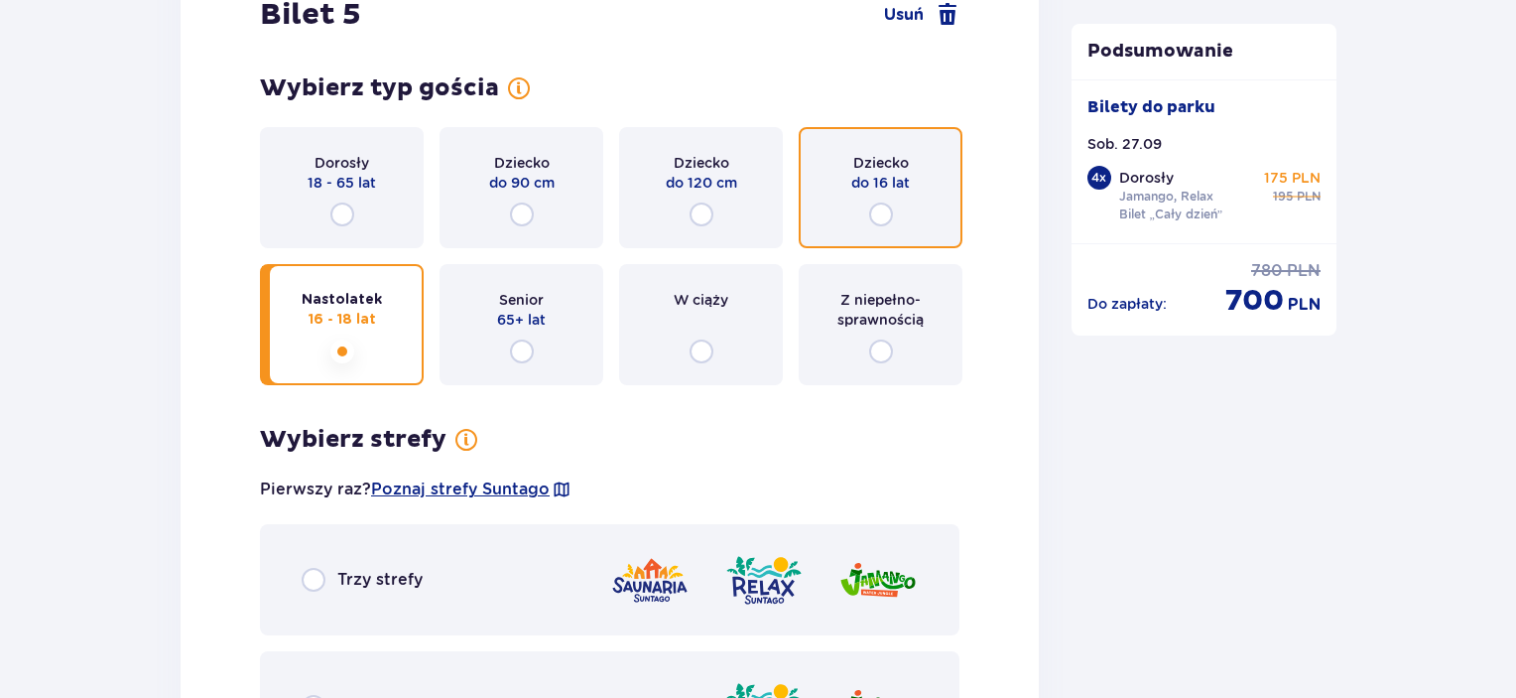
click at [874, 211] on input "radio" at bounding box center [881, 214] width 24 height 24
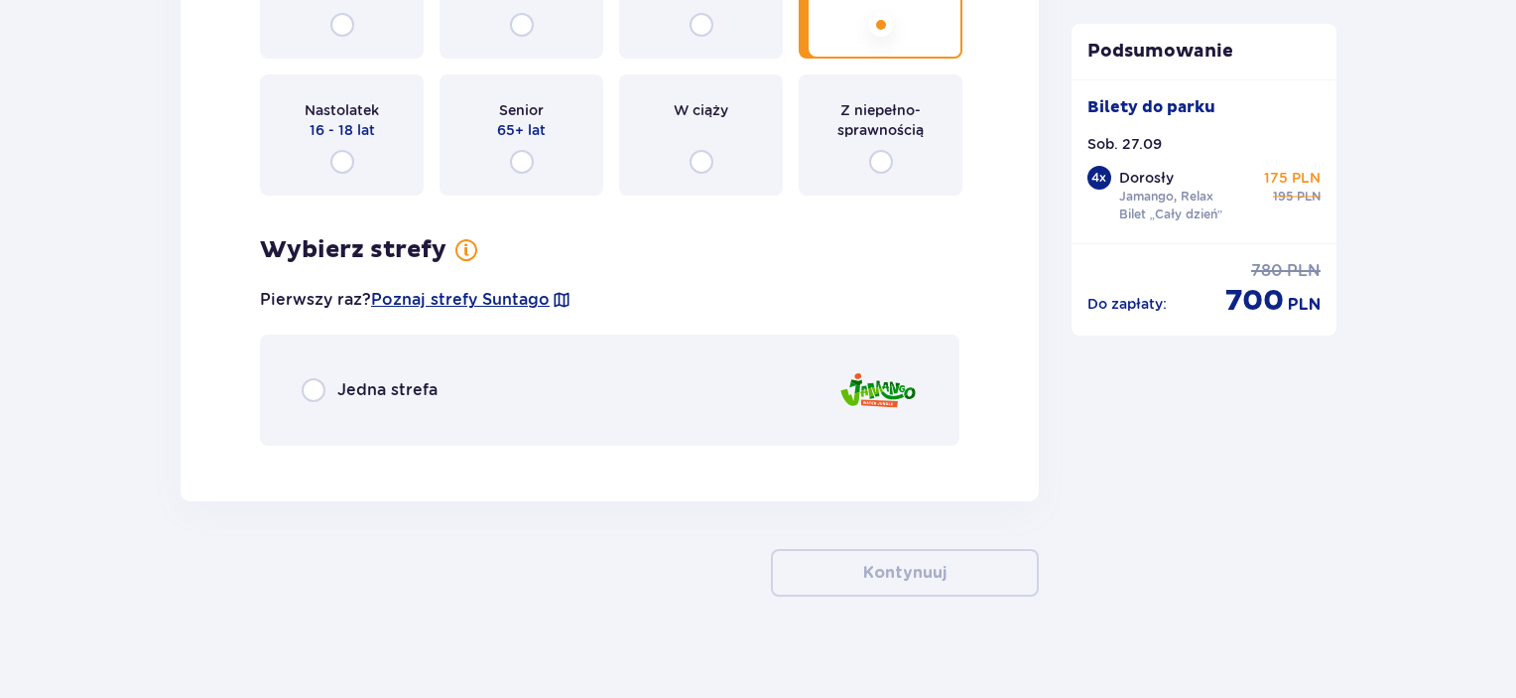
scroll to position [7585, 0]
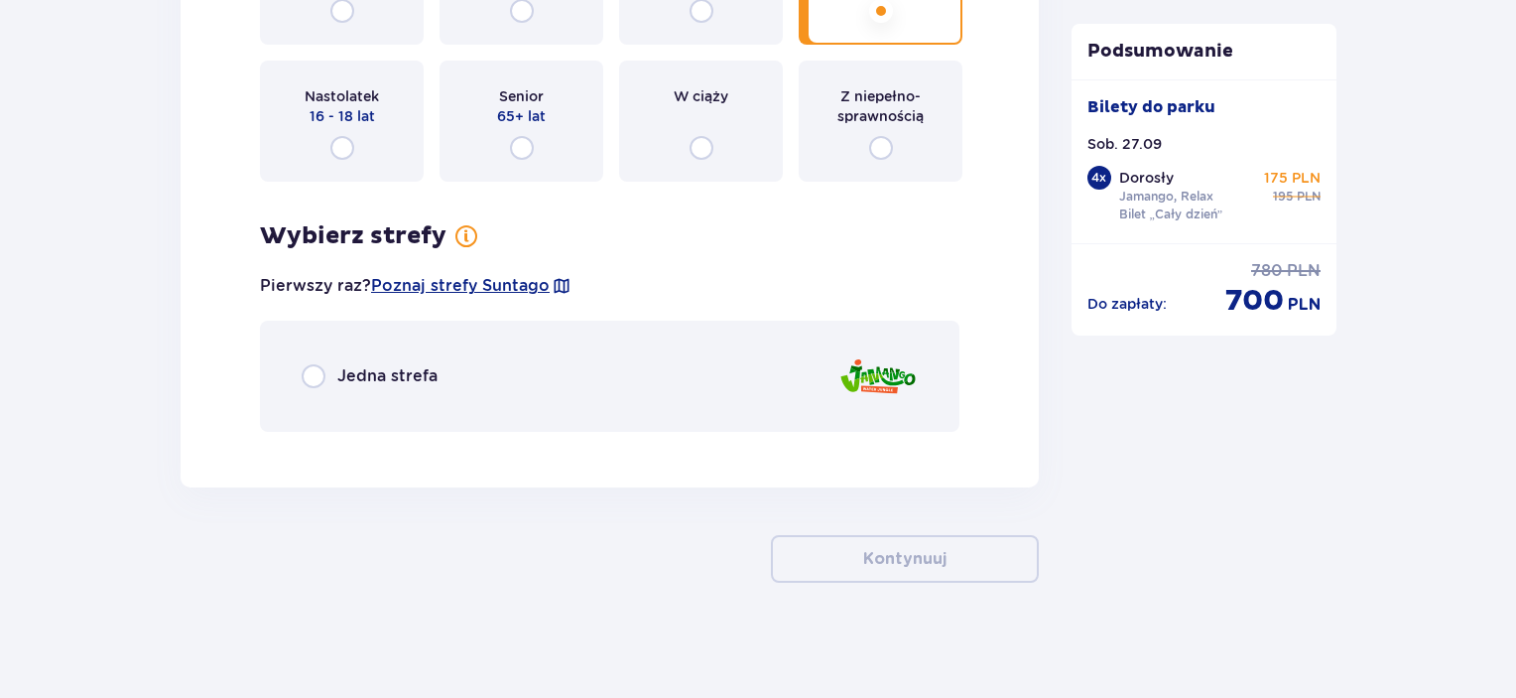
click at [580, 363] on div "Jedna strefa" at bounding box center [610, 376] width 700 height 111
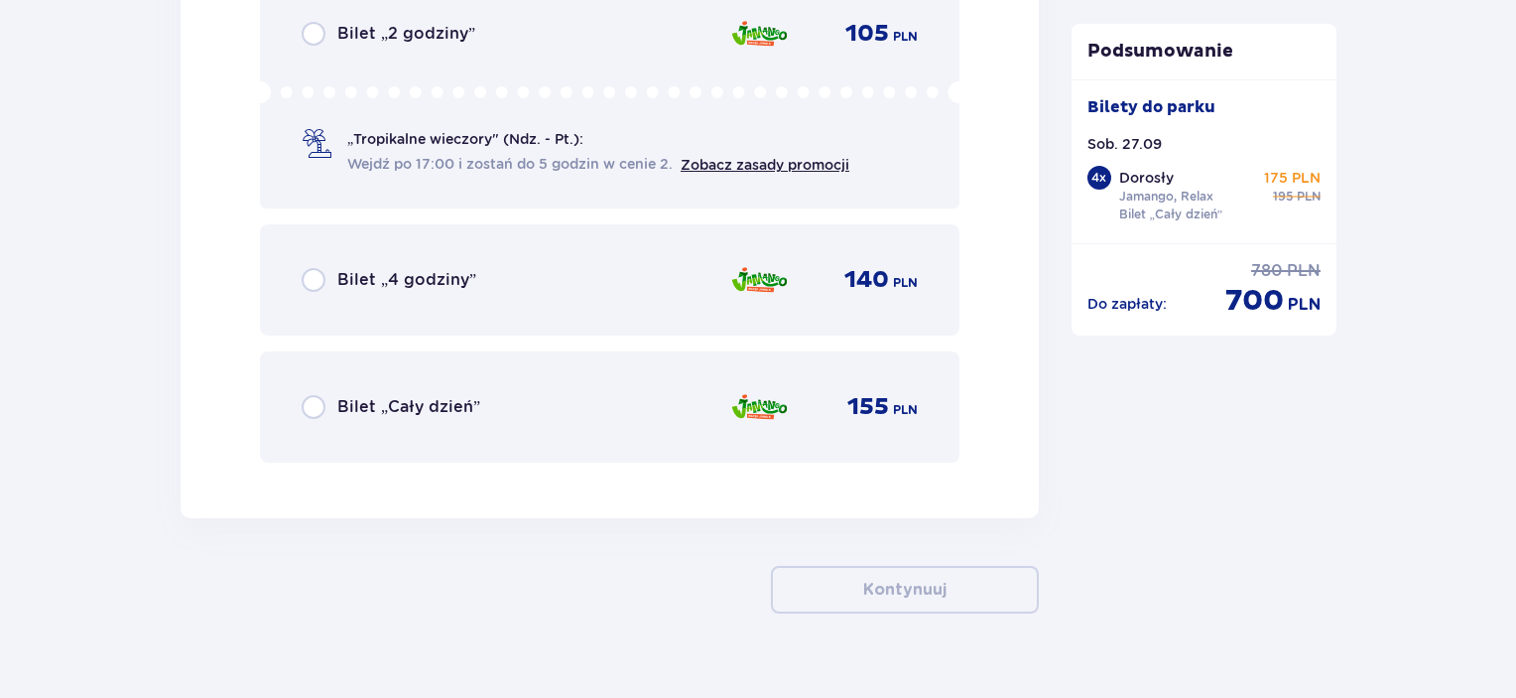
scroll to position [8128, 0]
click at [502, 384] on div "Bilet „Cały dzień” 155 PLN" at bounding box center [610, 404] width 616 height 42
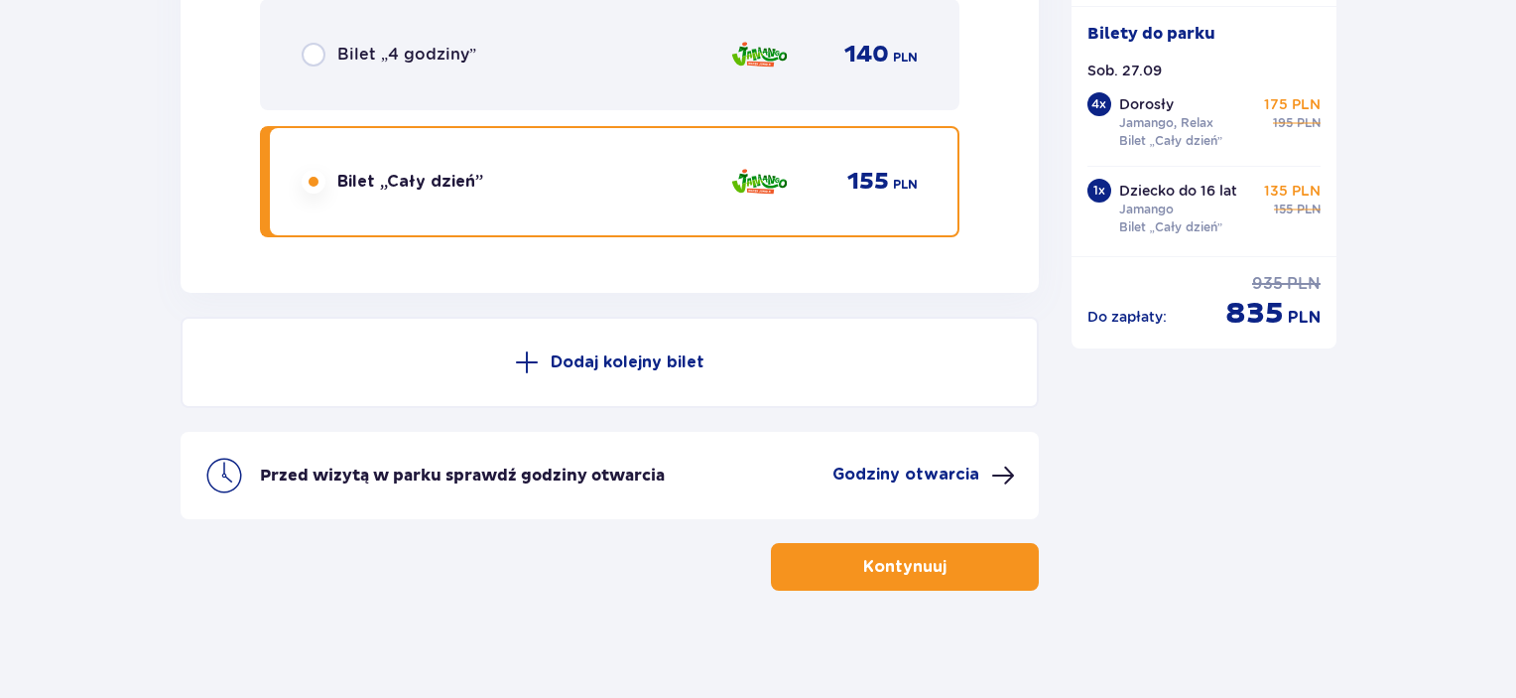
scroll to position [8356, 0]
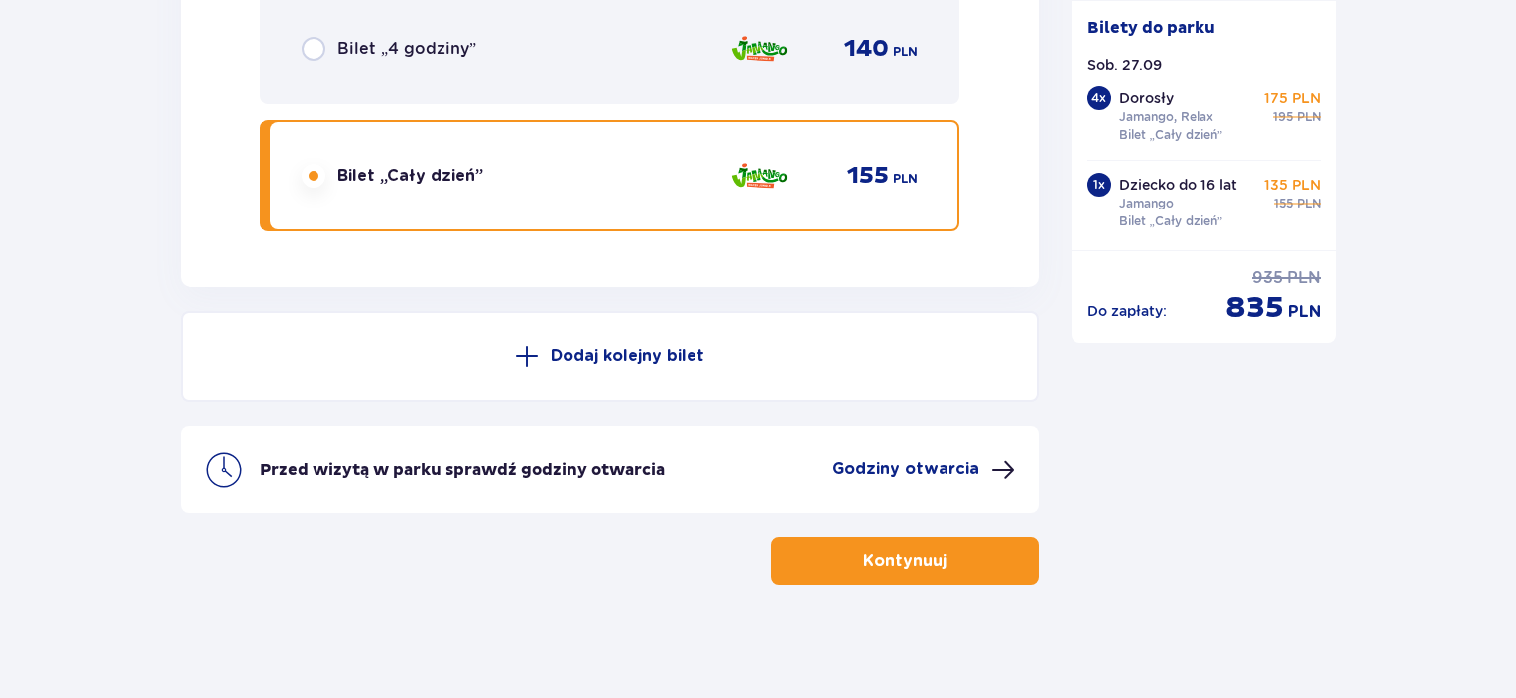
click at [963, 568] on button "Kontynuuj" at bounding box center [905, 561] width 268 height 48
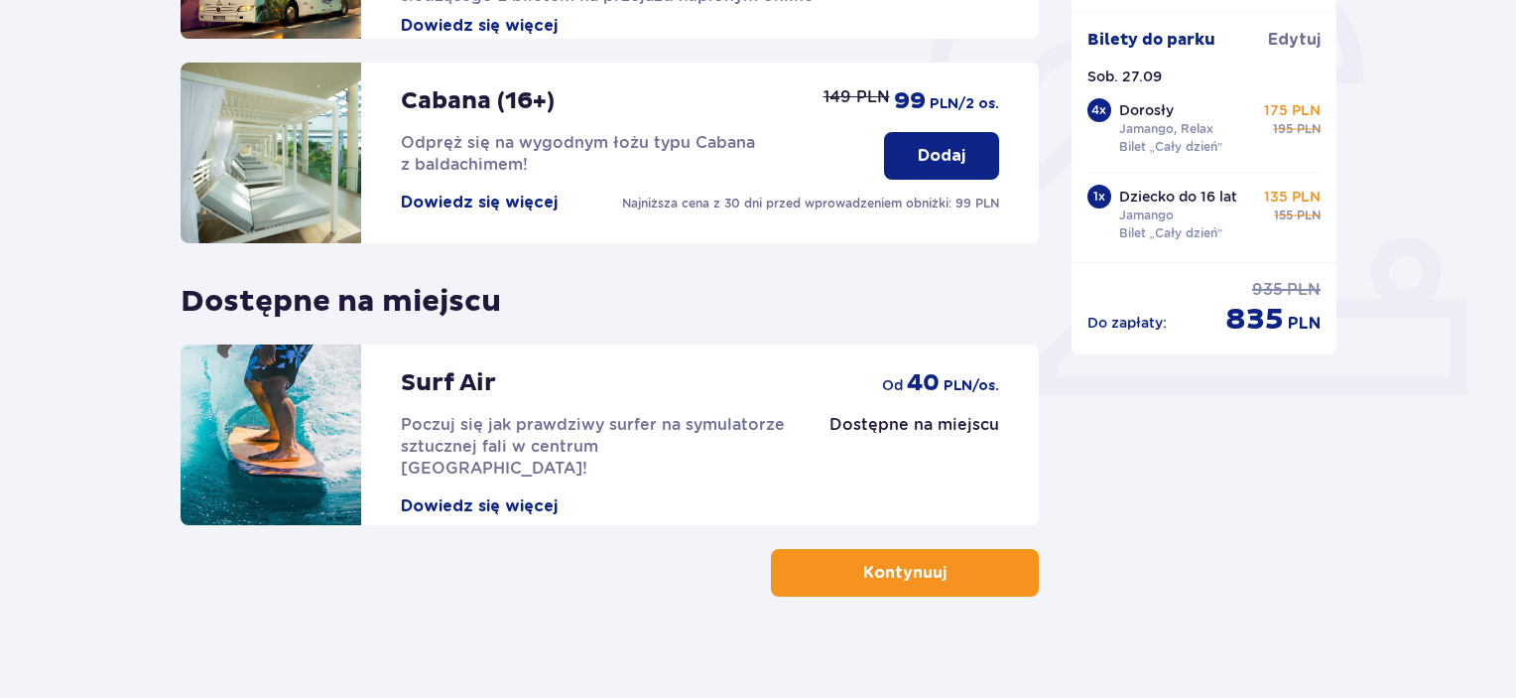
scroll to position [647, 0]
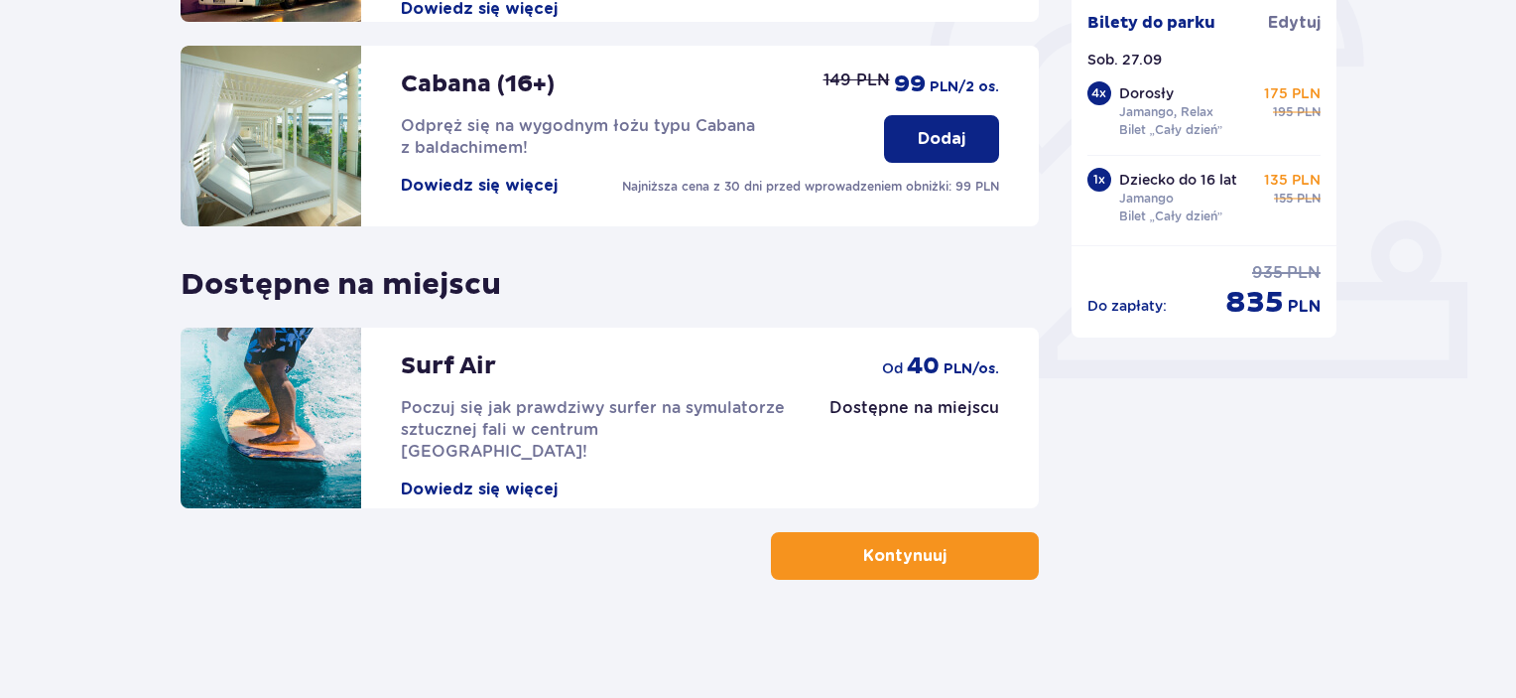
click at [973, 567] on button "Kontynuuj" at bounding box center [905, 556] width 268 height 48
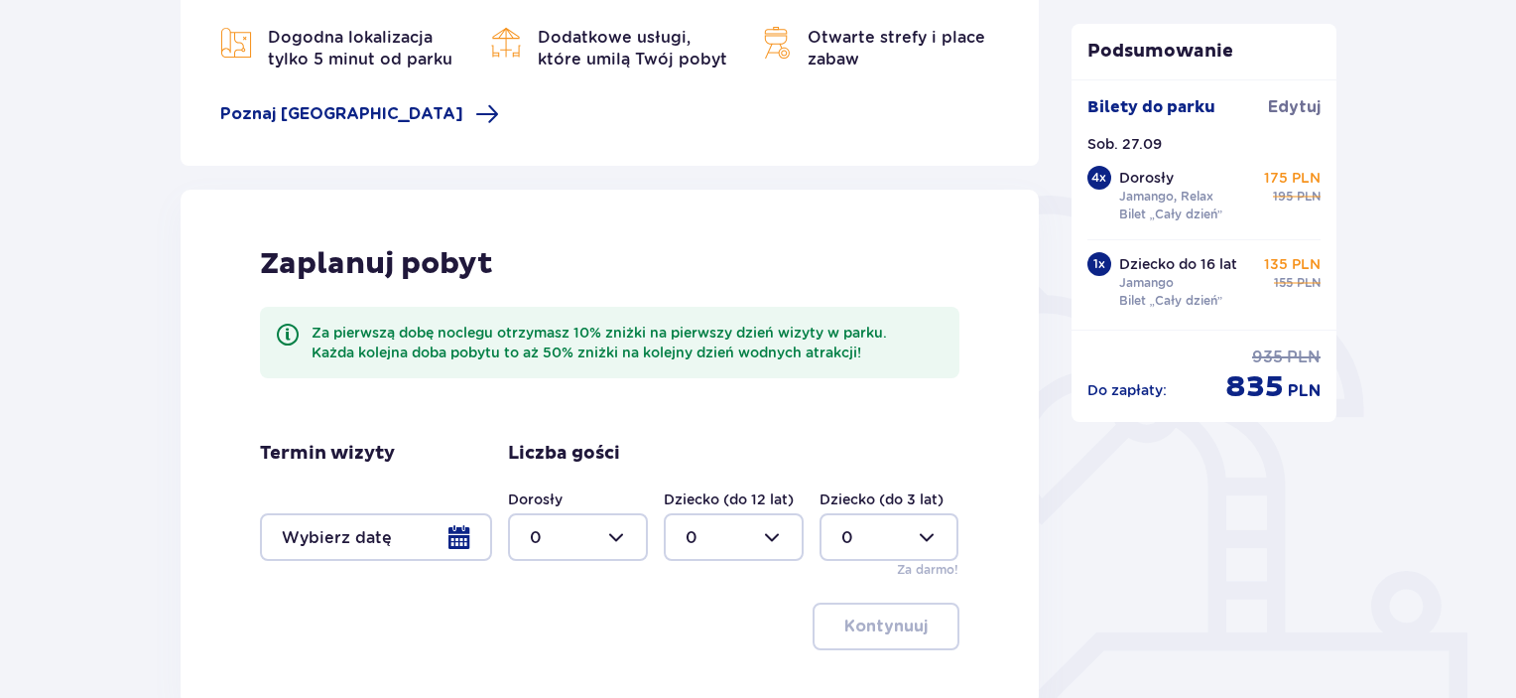
scroll to position [495, 0]
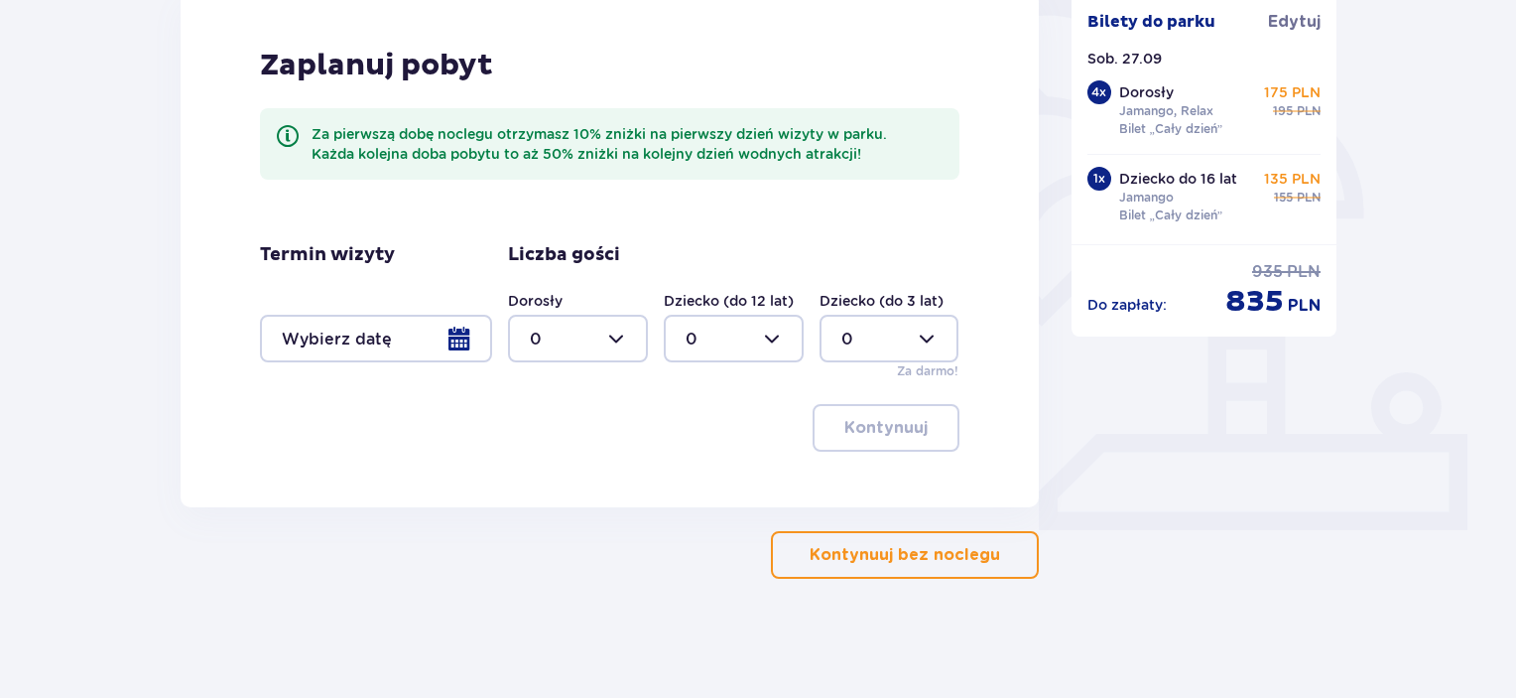
click at [965, 572] on button "Kontynuuj bez noclegu" at bounding box center [905, 555] width 268 height 48
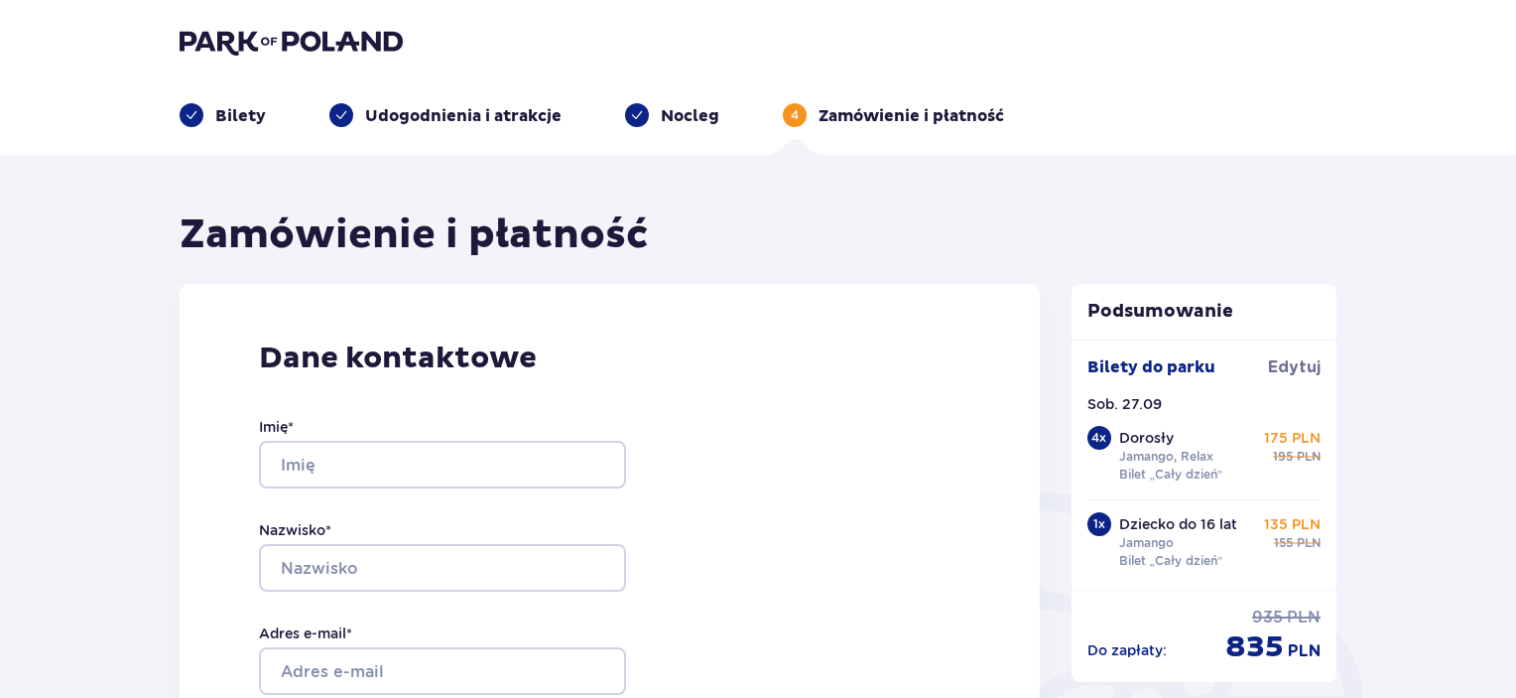
click at [485, 436] on div "Imię *" at bounding box center [442, 452] width 367 height 71
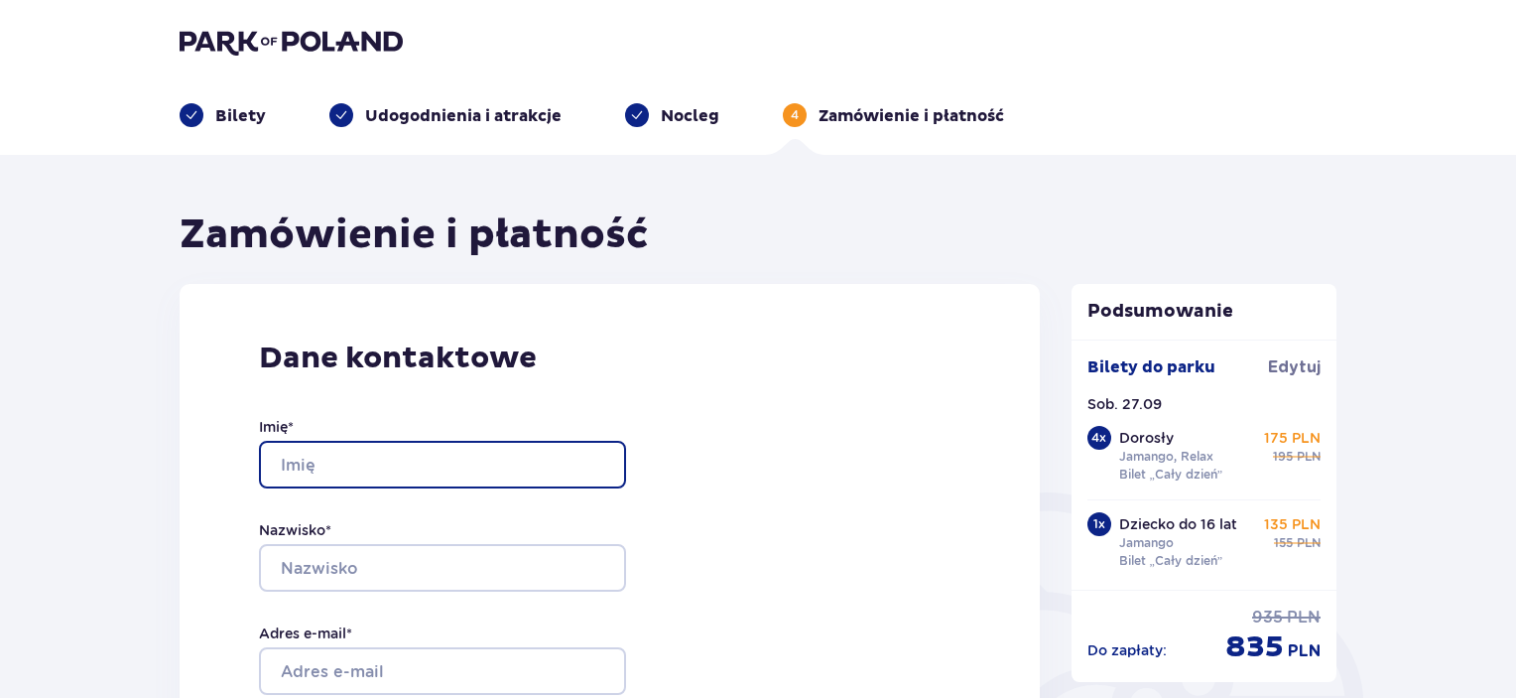
click at [479, 464] on input "Imię *" at bounding box center [442, 465] width 367 height 48
click at [481, 464] on input "Imię *" at bounding box center [442, 465] width 367 height 48
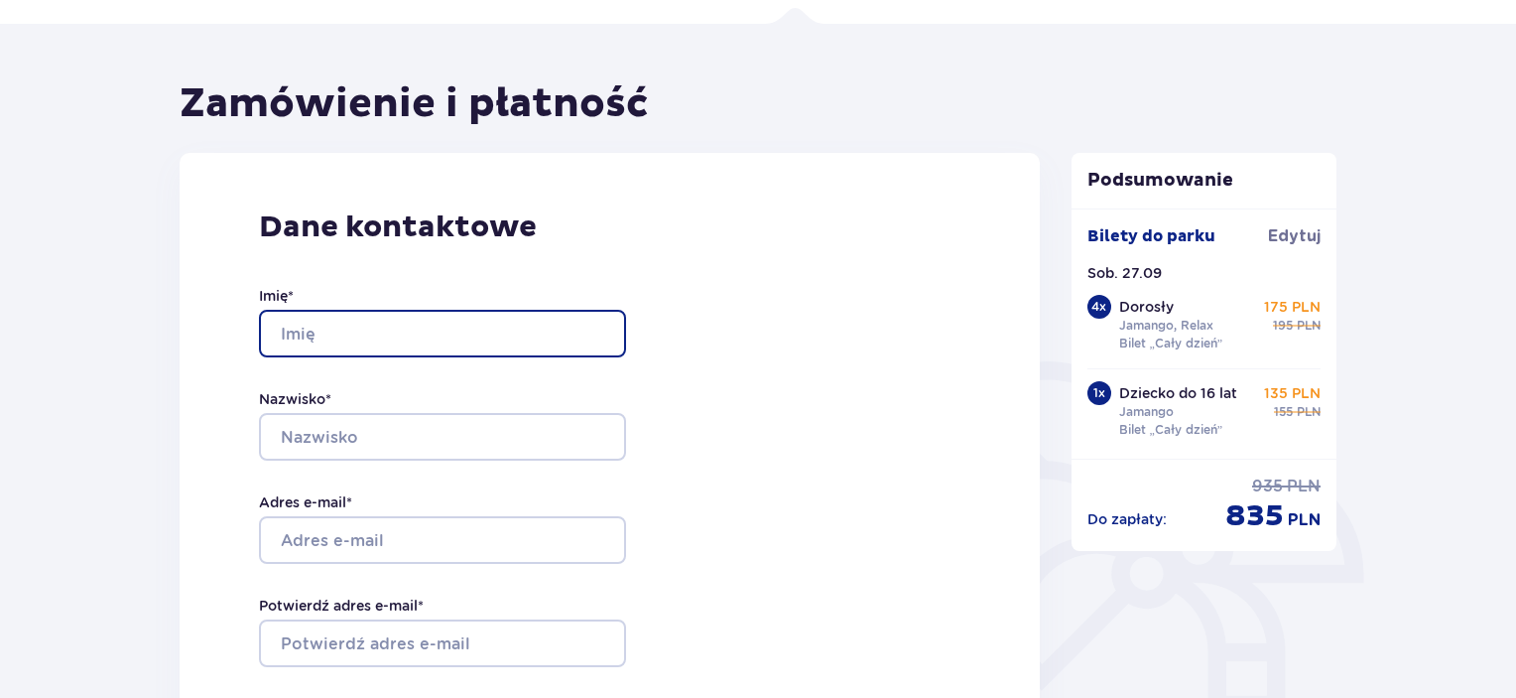
scroll to position [198, 0]
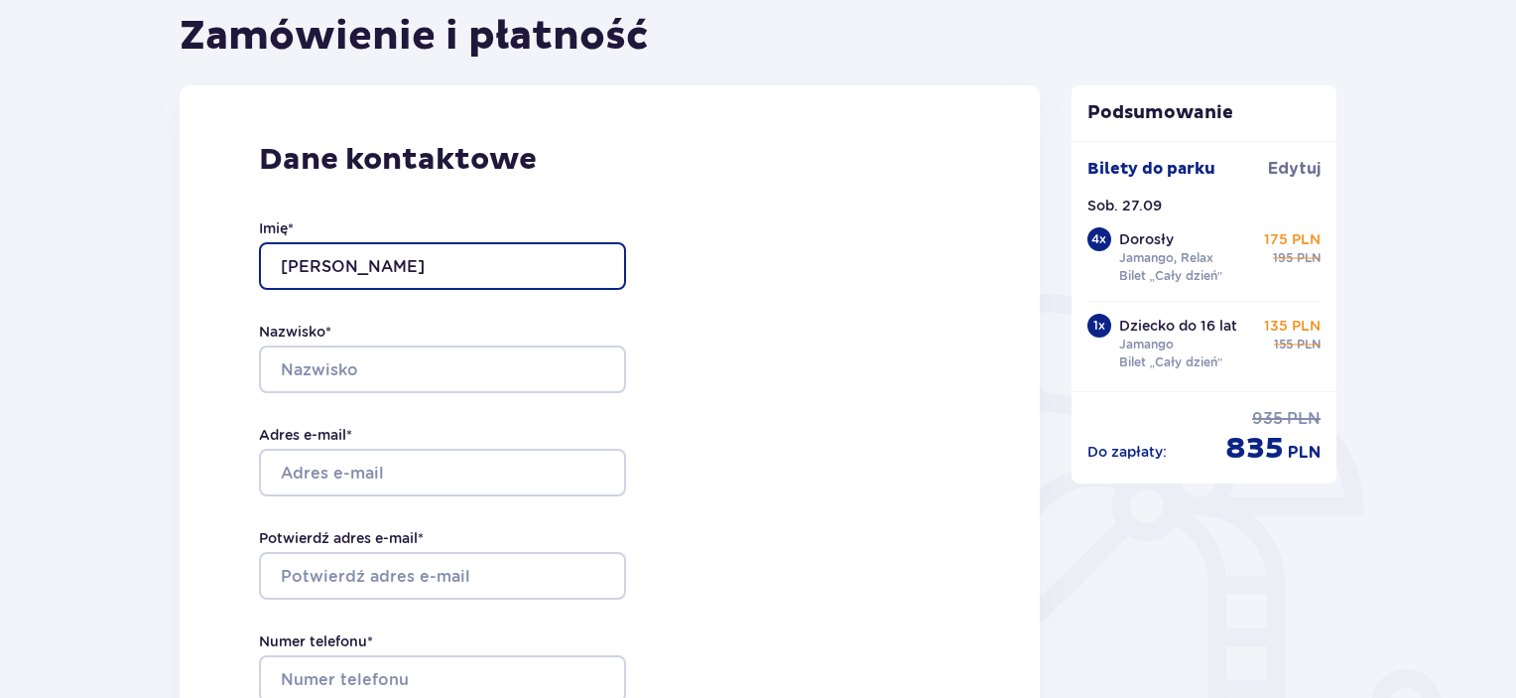
type input "Aleksandra"
click at [533, 395] on div "Imię * Aleksandra Nazwisko * Adres e-mail * Potwierdź adres e-mail * Numer tele…" at bounding box center [442, 472] width 367 height 586
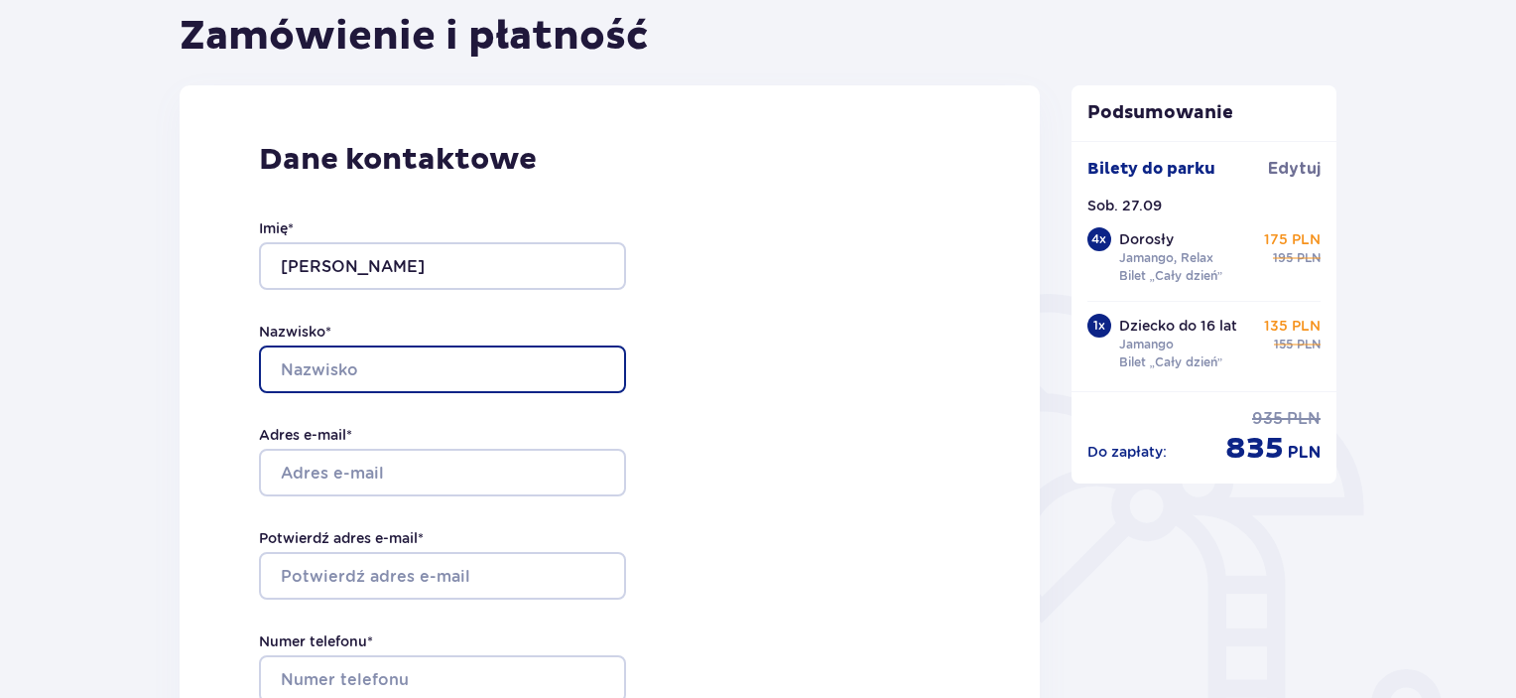
click at [536, 385] on input "Nazwisko *" at bounding box center [442, 369] width 367 height 48
type input "M"
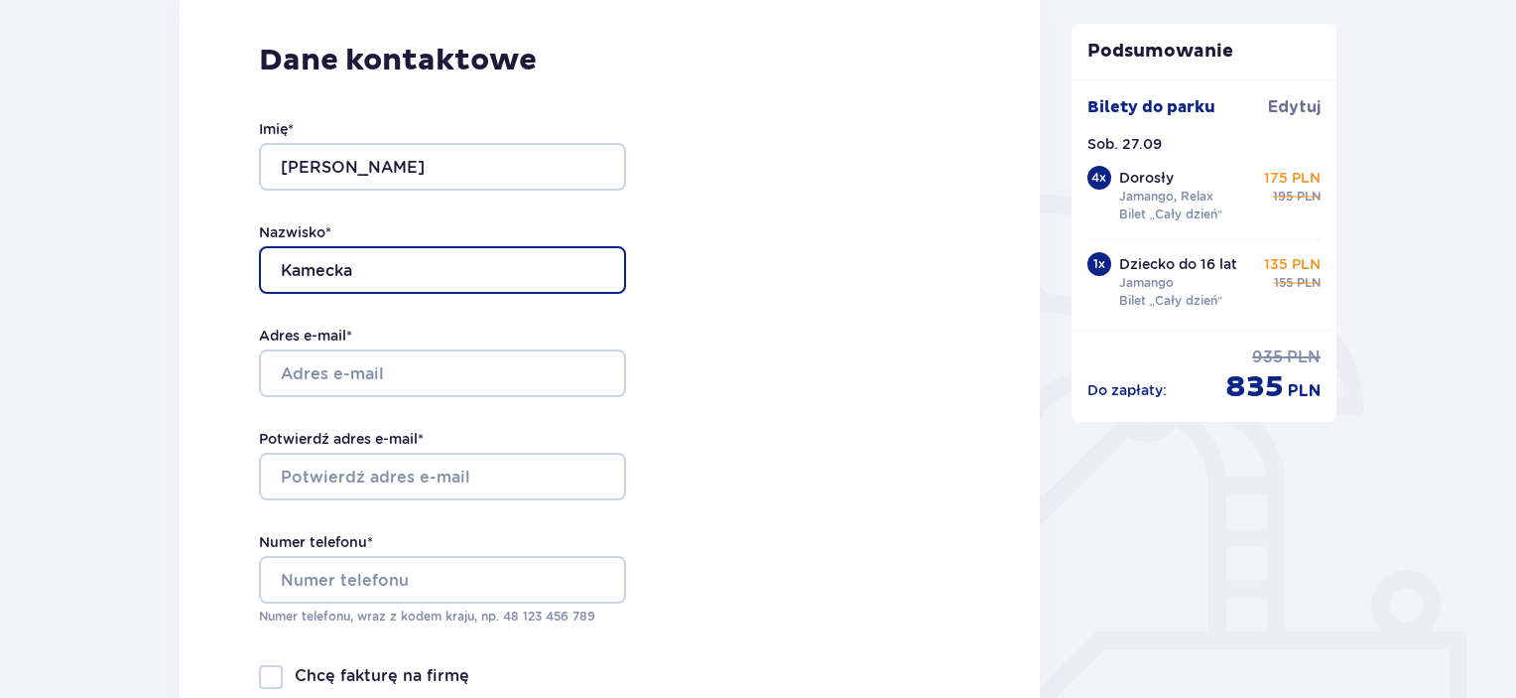
type input "Kamecka"
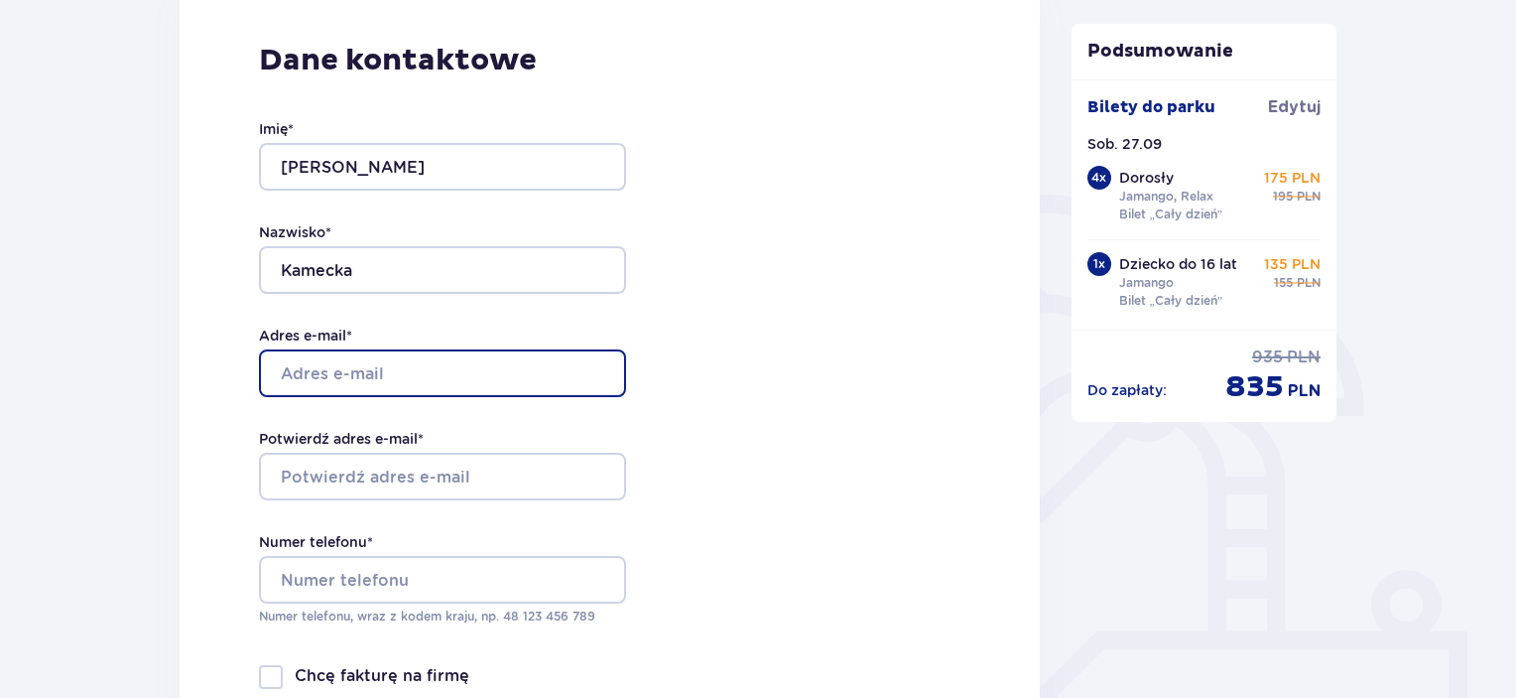
click at [456, 386] on input "Adres e-mail *" at bounding box center [442, 373] width 367 height 48
click at [468, 372] on input "aleksandramarczuk230@o2.pl" at bounding box center [442, 373] width 367 height 48
type input "[EMAIL_ADDRESS][DOMAIN_NAME]"
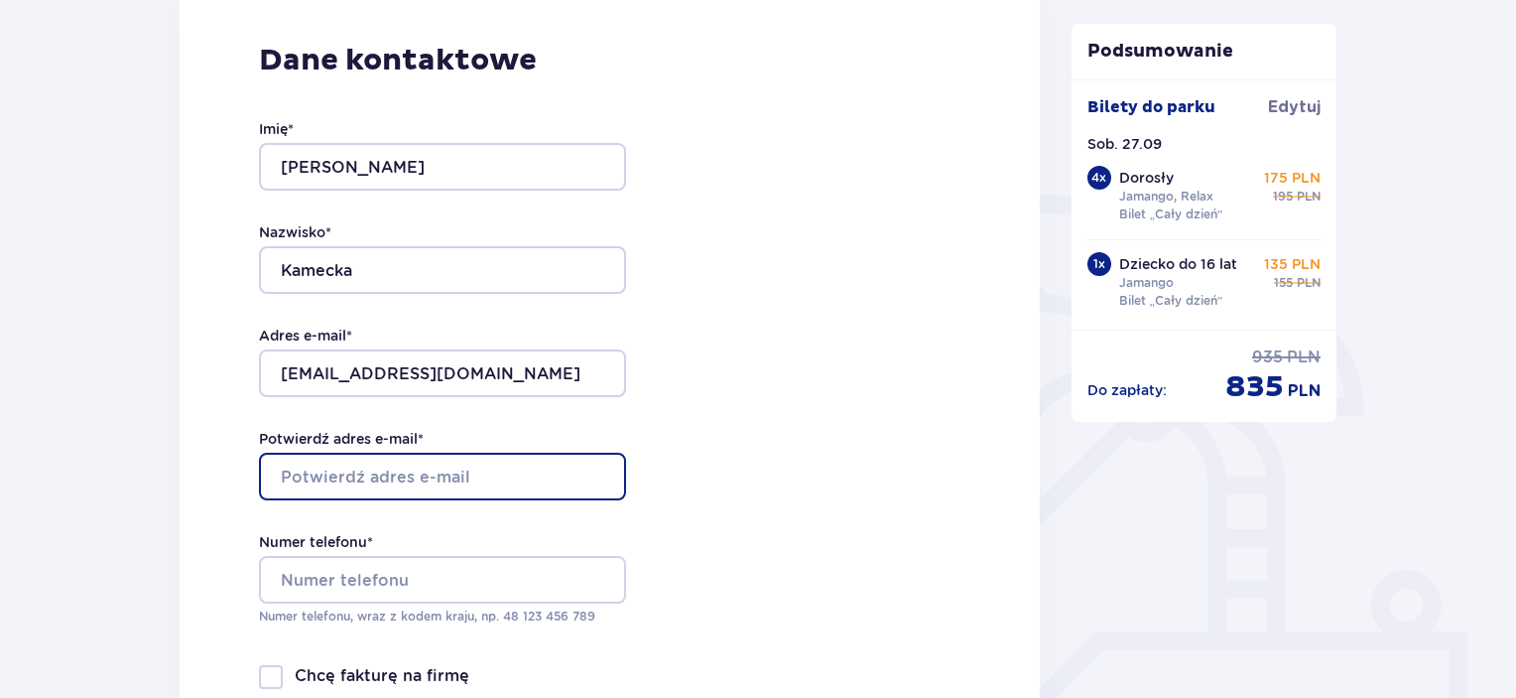
click at [415, 469] on input "Potwierdź adres e-mail *" at bounding box center [442, 477] width 367 height 48
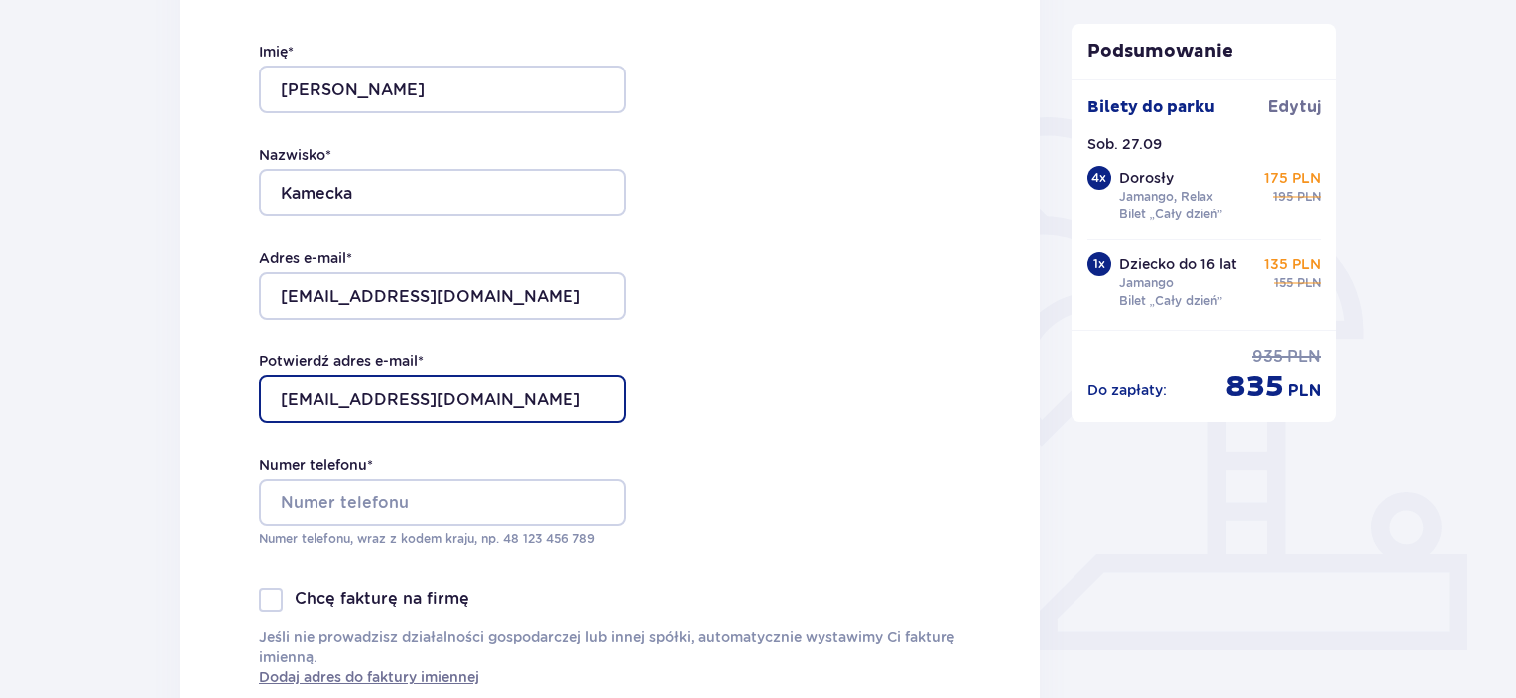
scroll to position [397, 0]
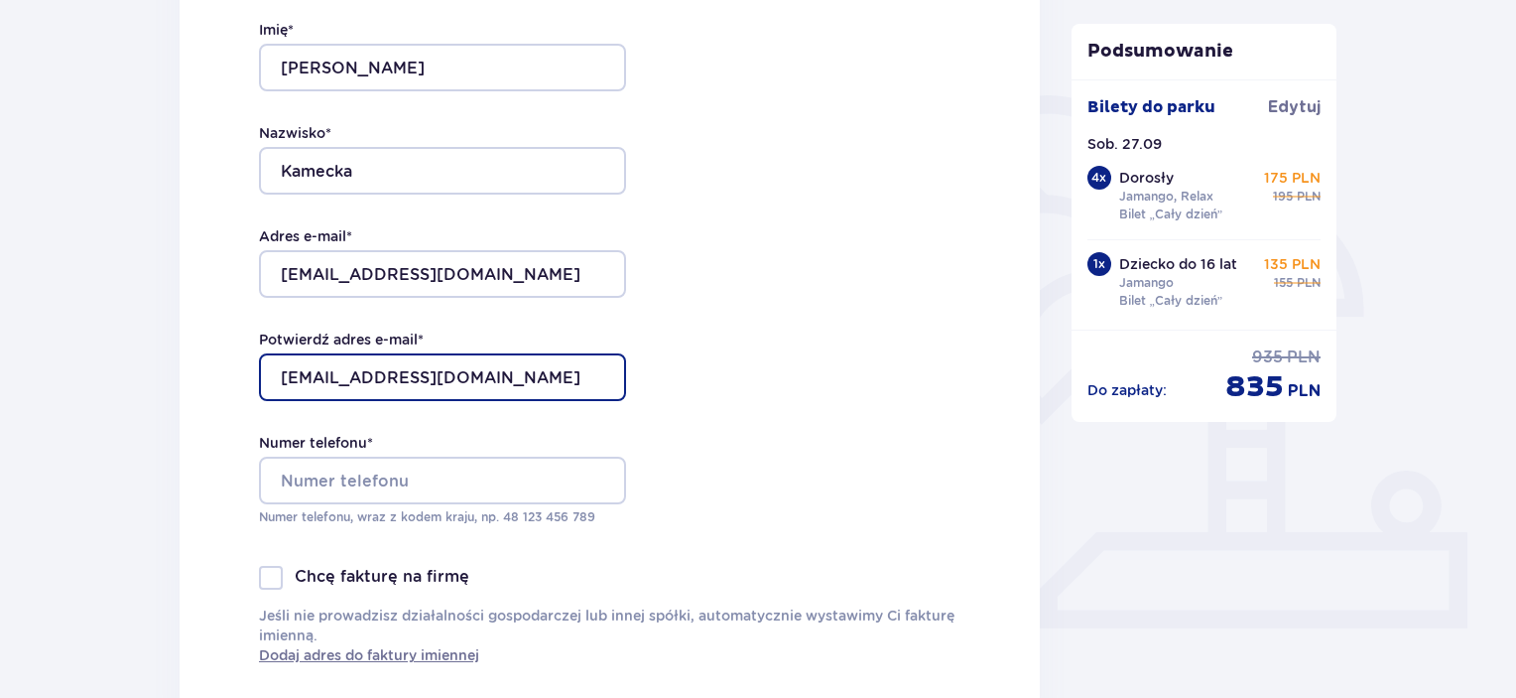
type input "[EMAIL_ADDRESS][DOMAIN_NAME]"
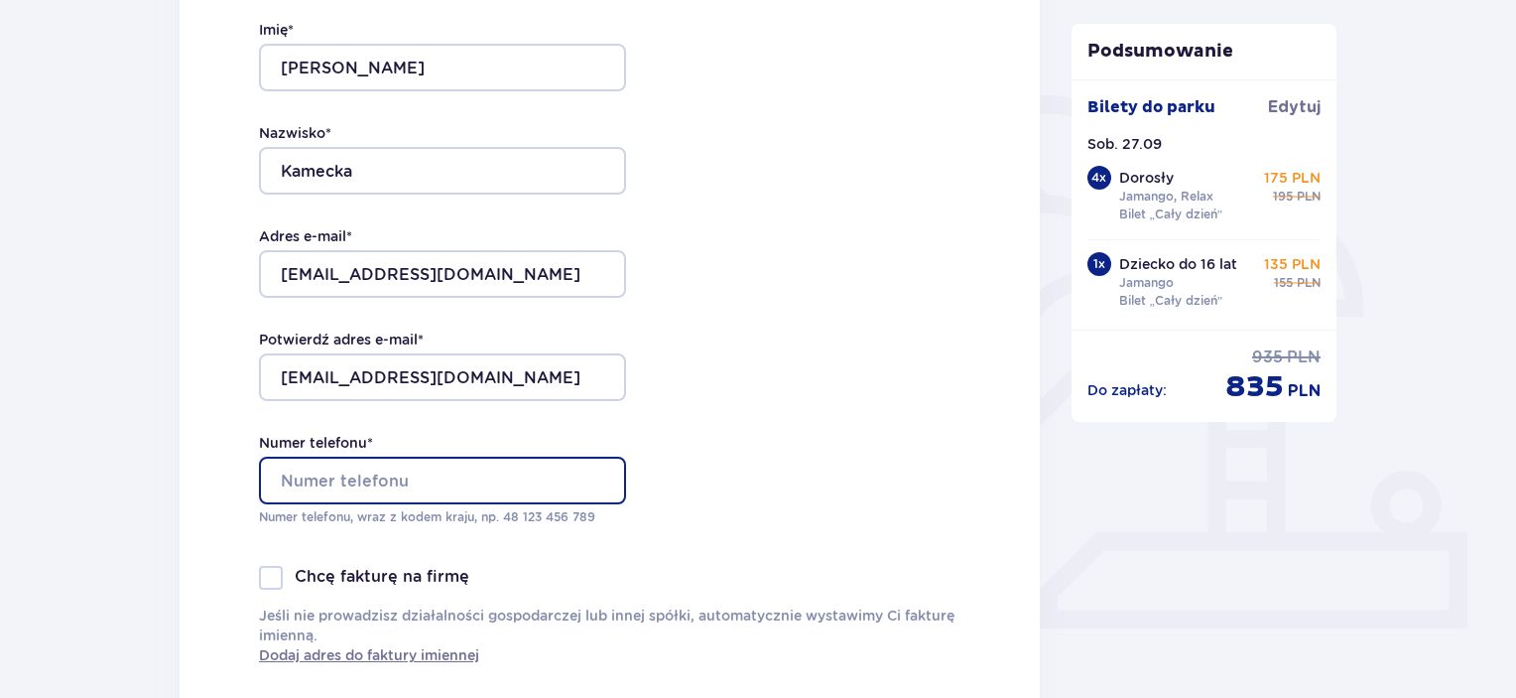
click at [415, 502] on input "Numer telefonu *" at bounding box center [442, 481] width 367 height 48
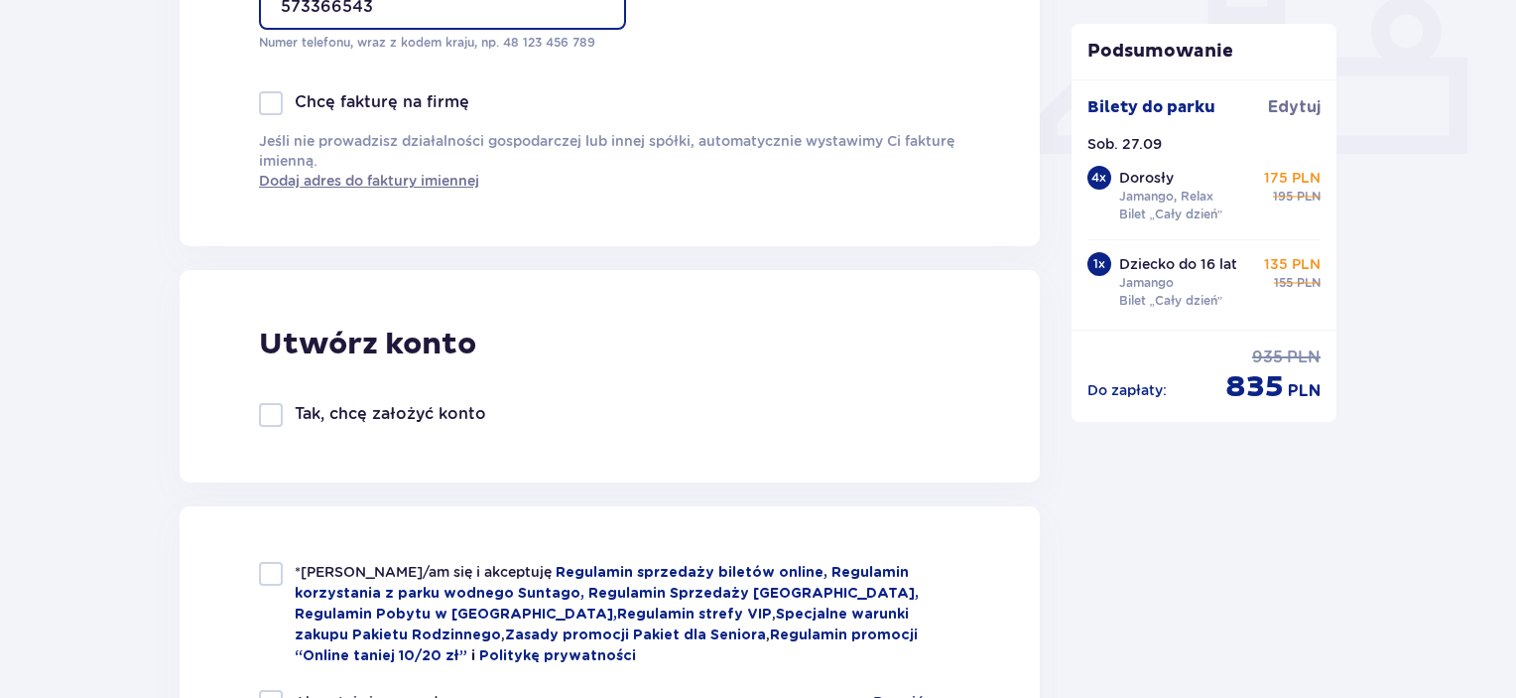
scroll to position [992, 0]
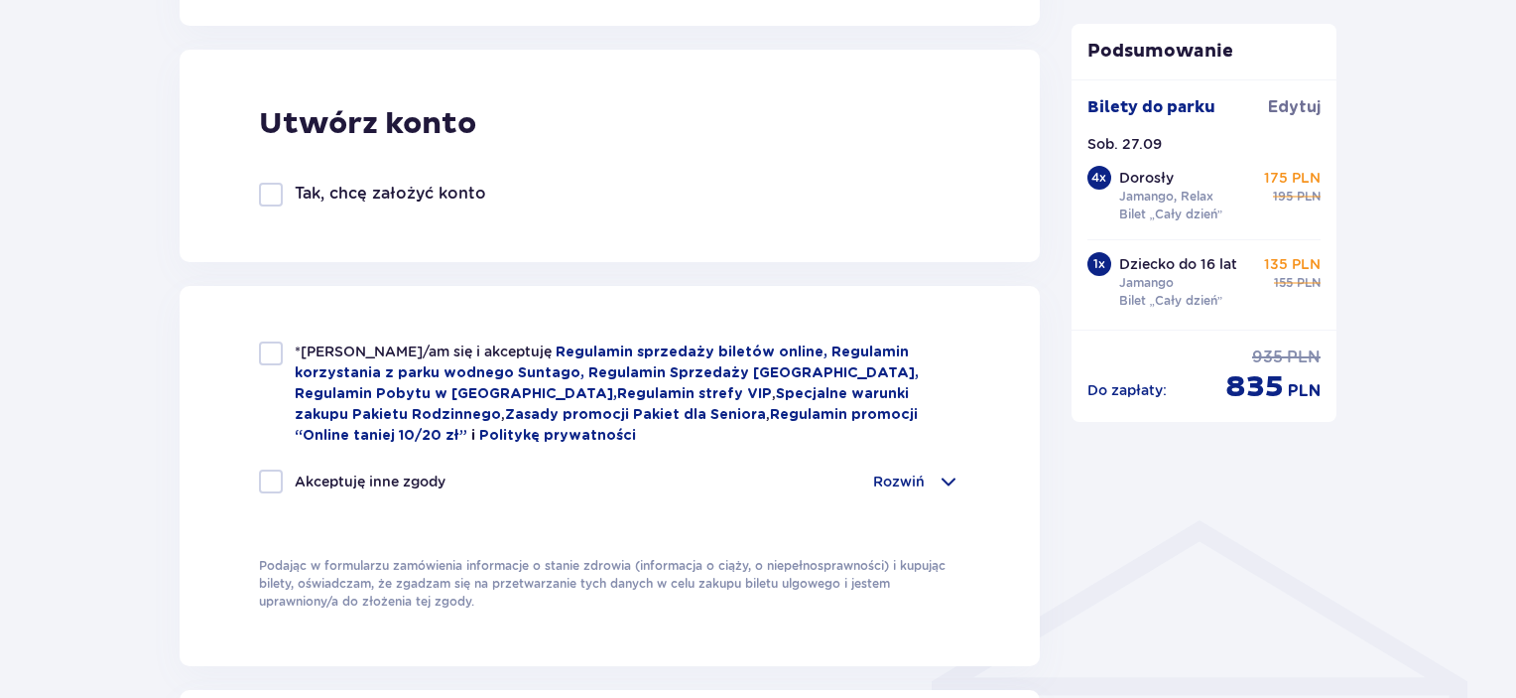
type input "573366543"
click at [274, 351] on div at bounding box center [271, 353] width 24 height 24
checkbox input "true"
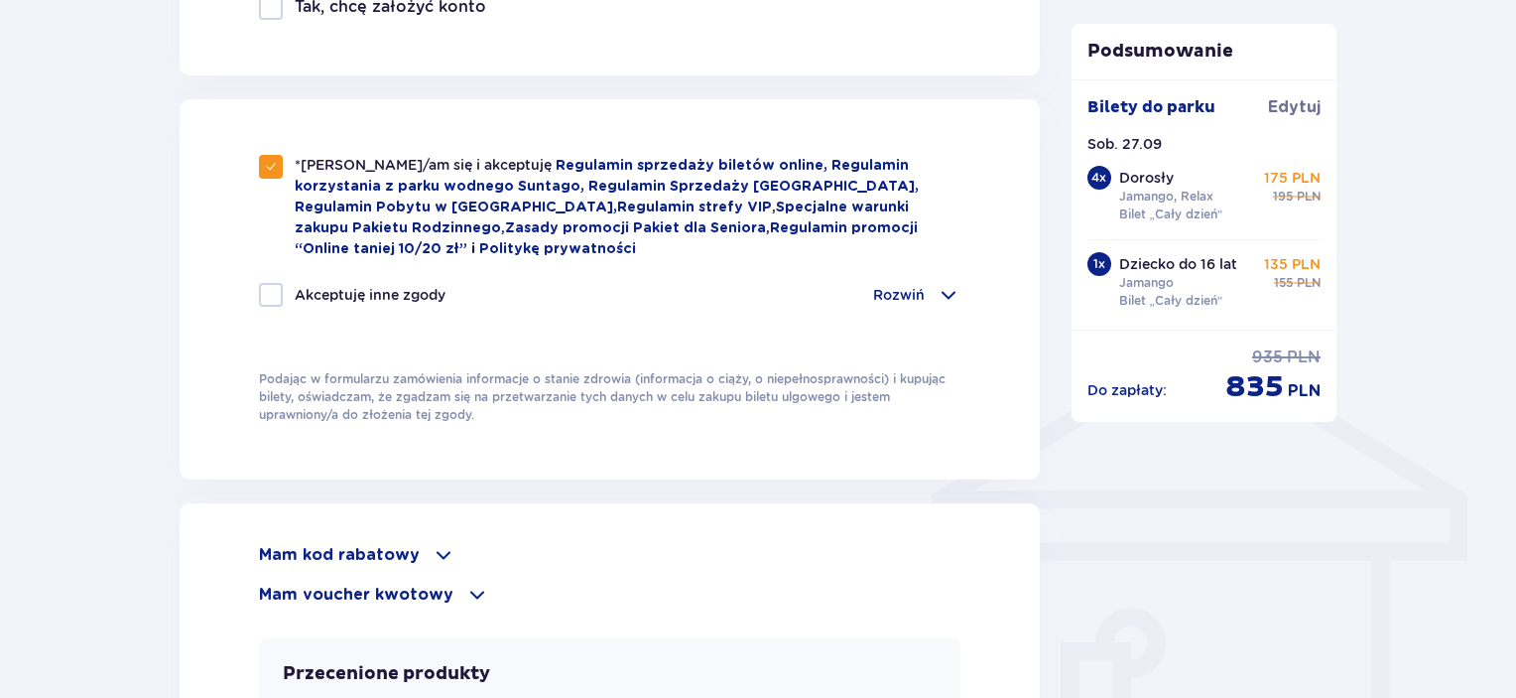
scroll to position [1290, 0]
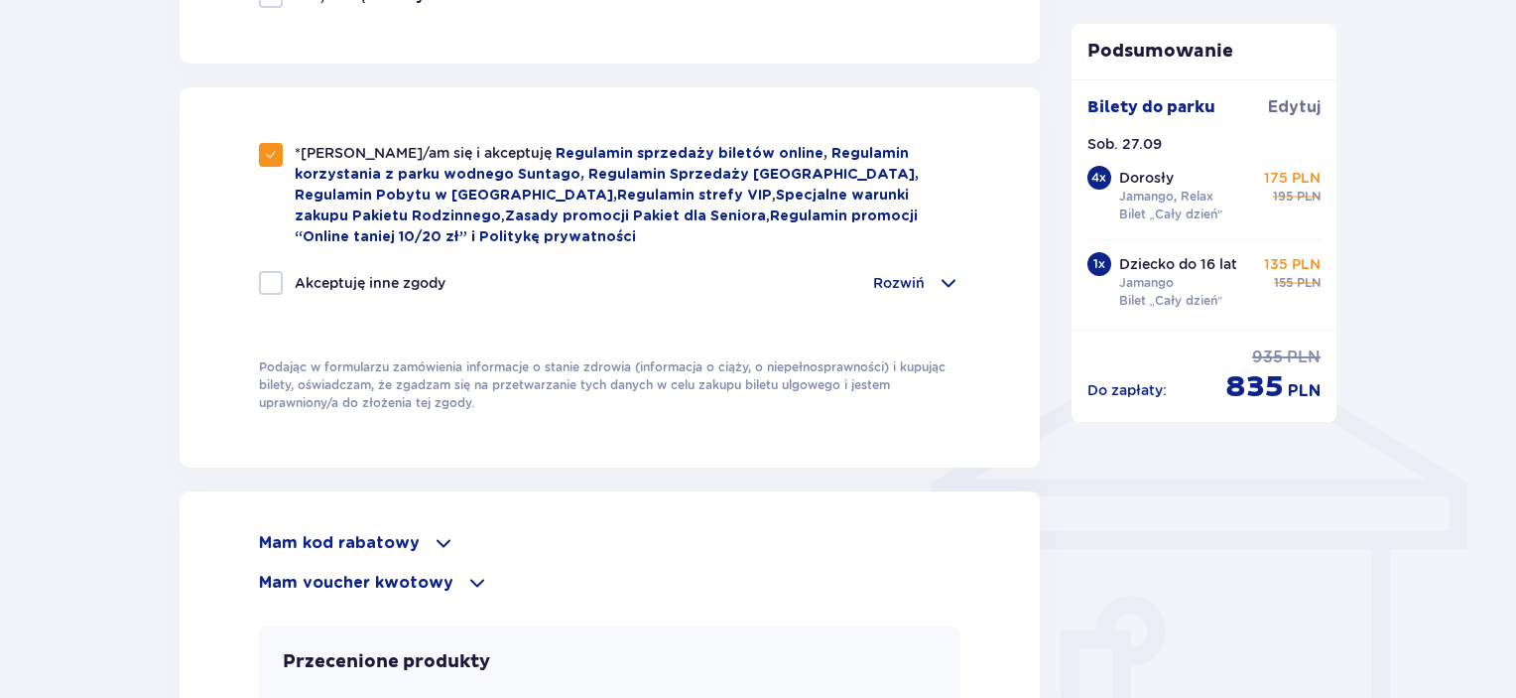
click at [284, 276] on div "Akceptuję inne zgody" at bounding box center [352, 283] width 187 height 24
checkbox input "true"
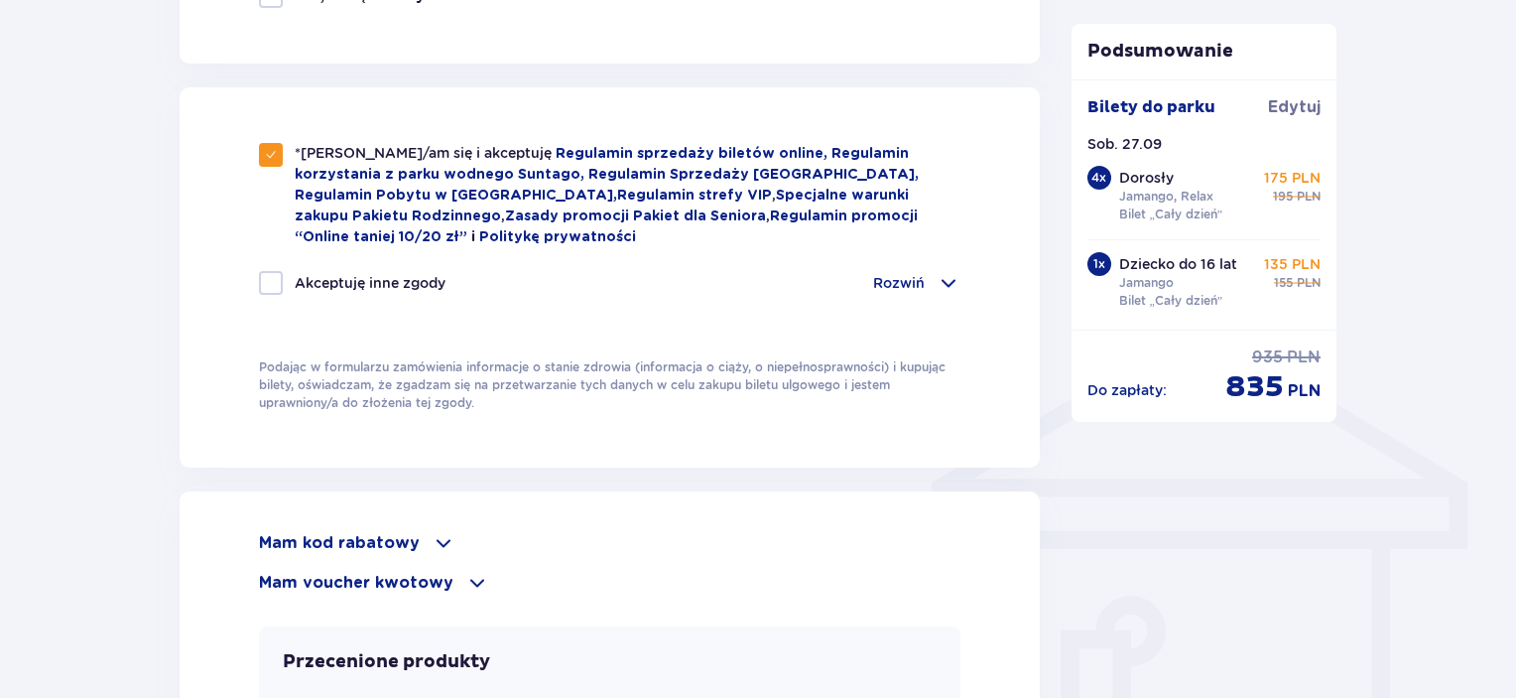
checkbox input "true"
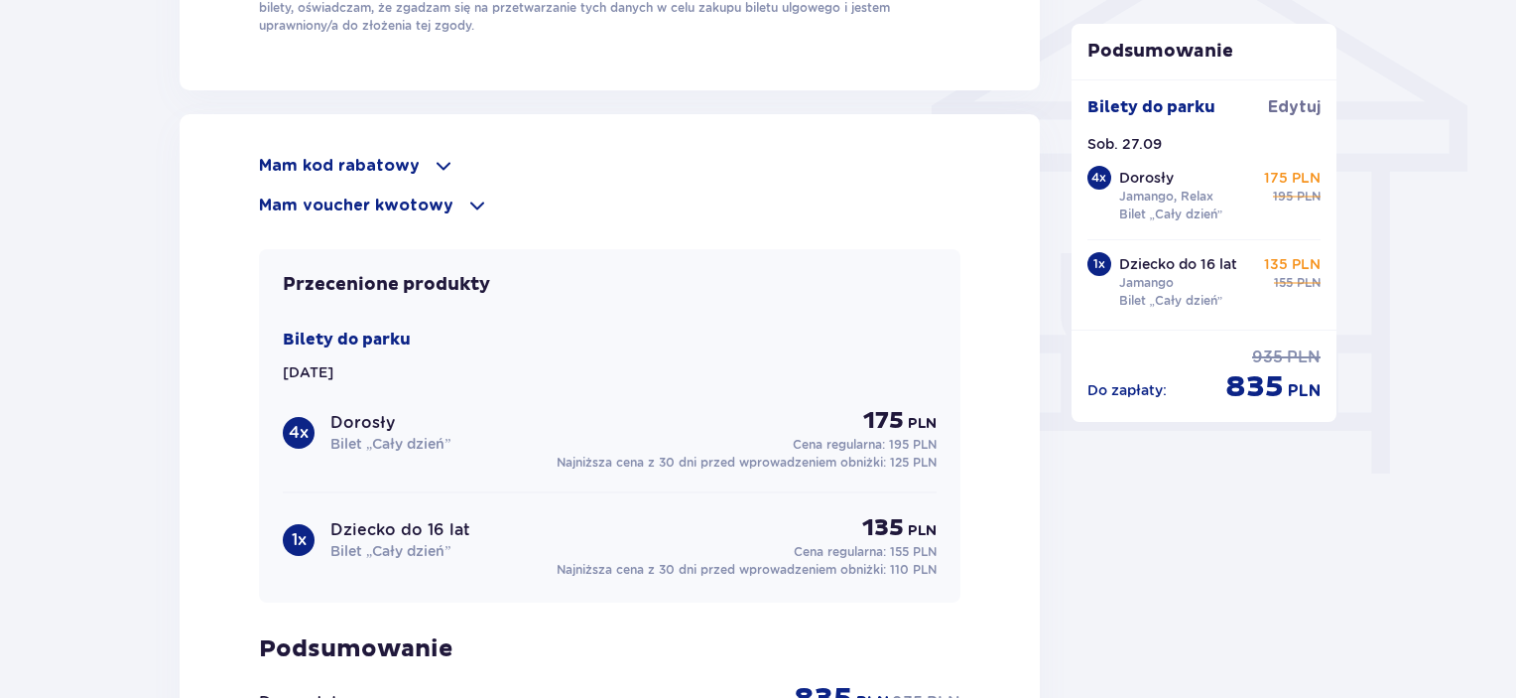
scroll to position [1639, 0]
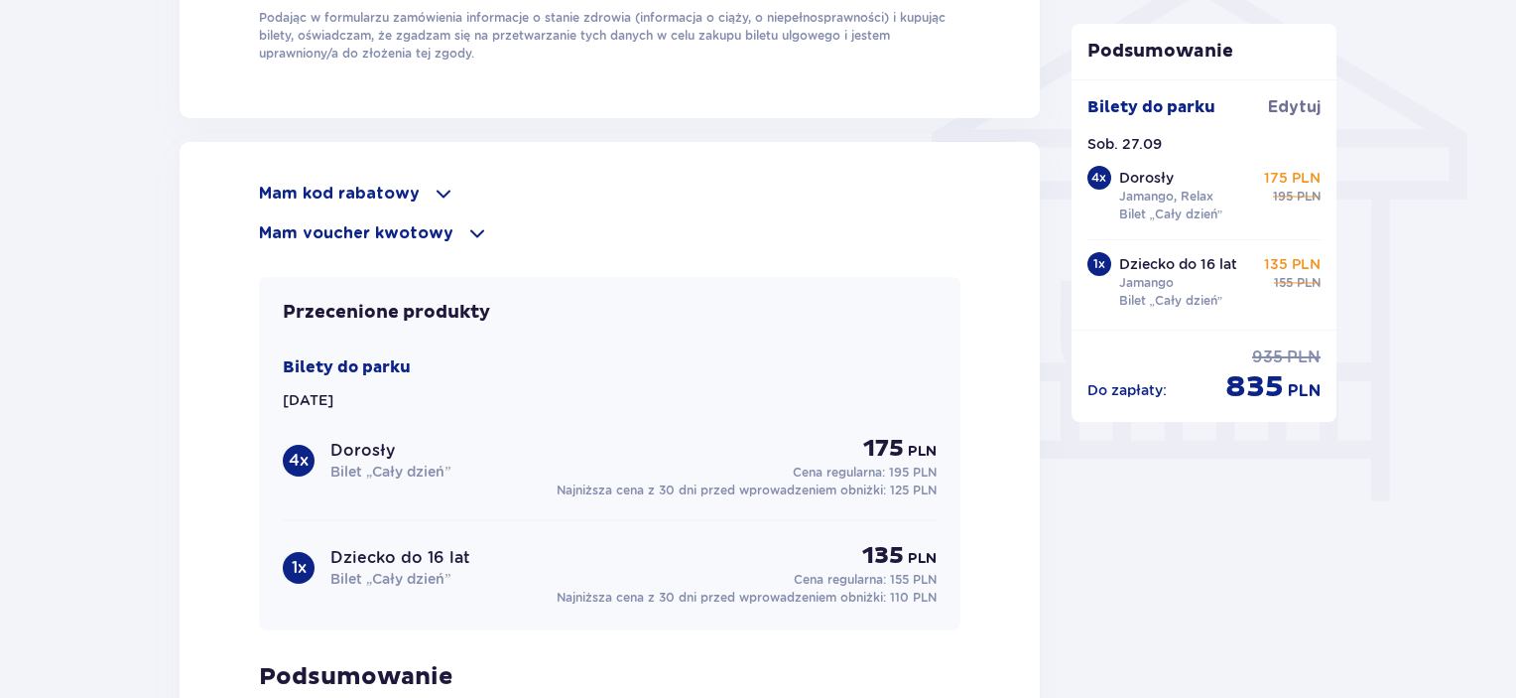
click at [409, 187] on p "Mam kod rabatowy" at bounding box center [339, 194] width 161 height 22
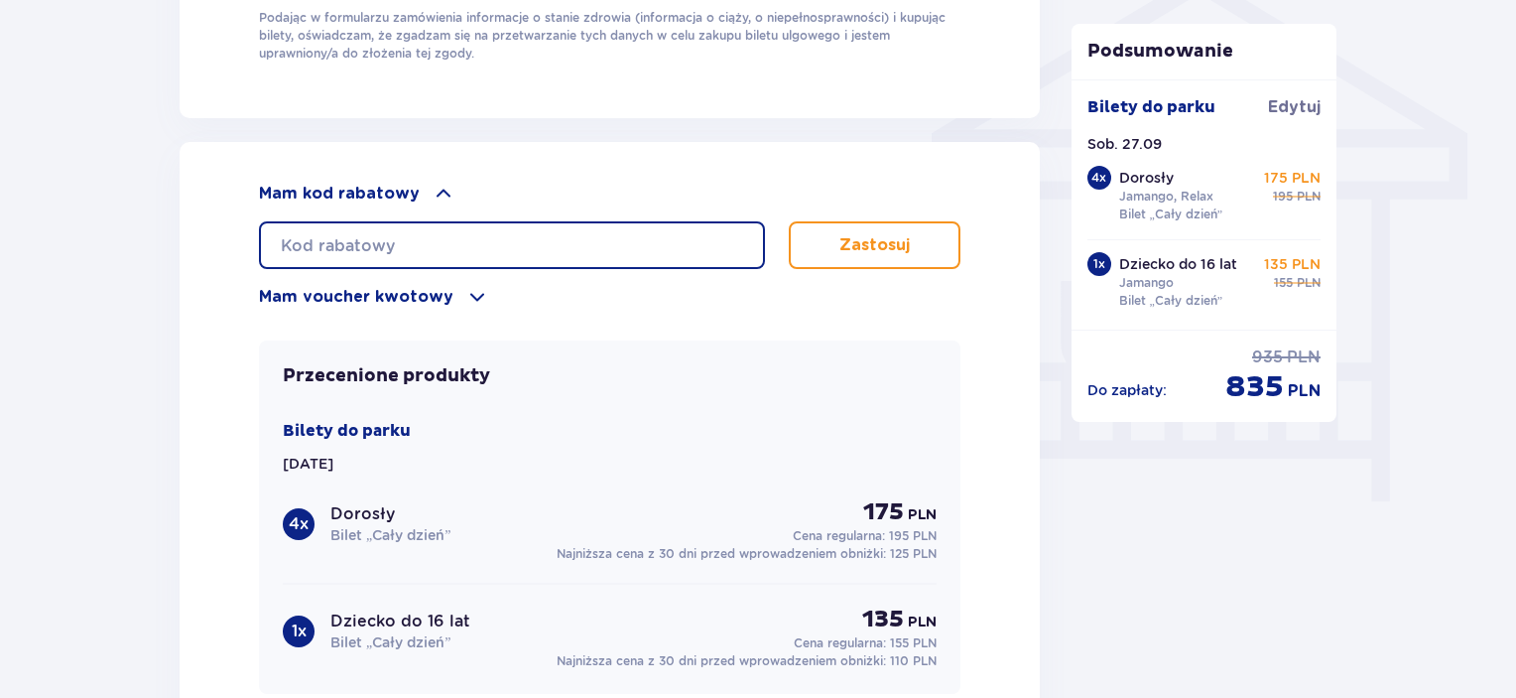
paste input "student30"
type input "student30"
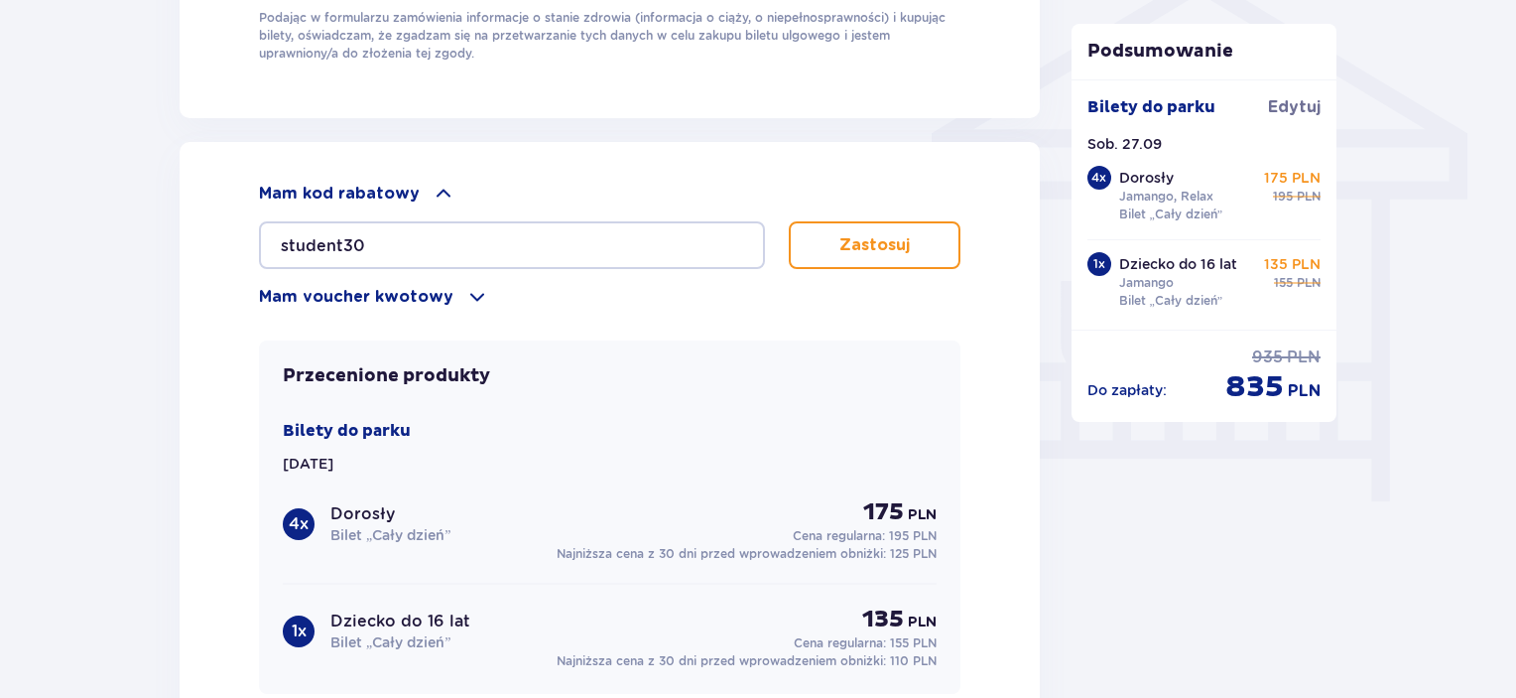
click at [873, 241] on p "Zastosuj" at bounding box center [875, 245] width 70 height 22
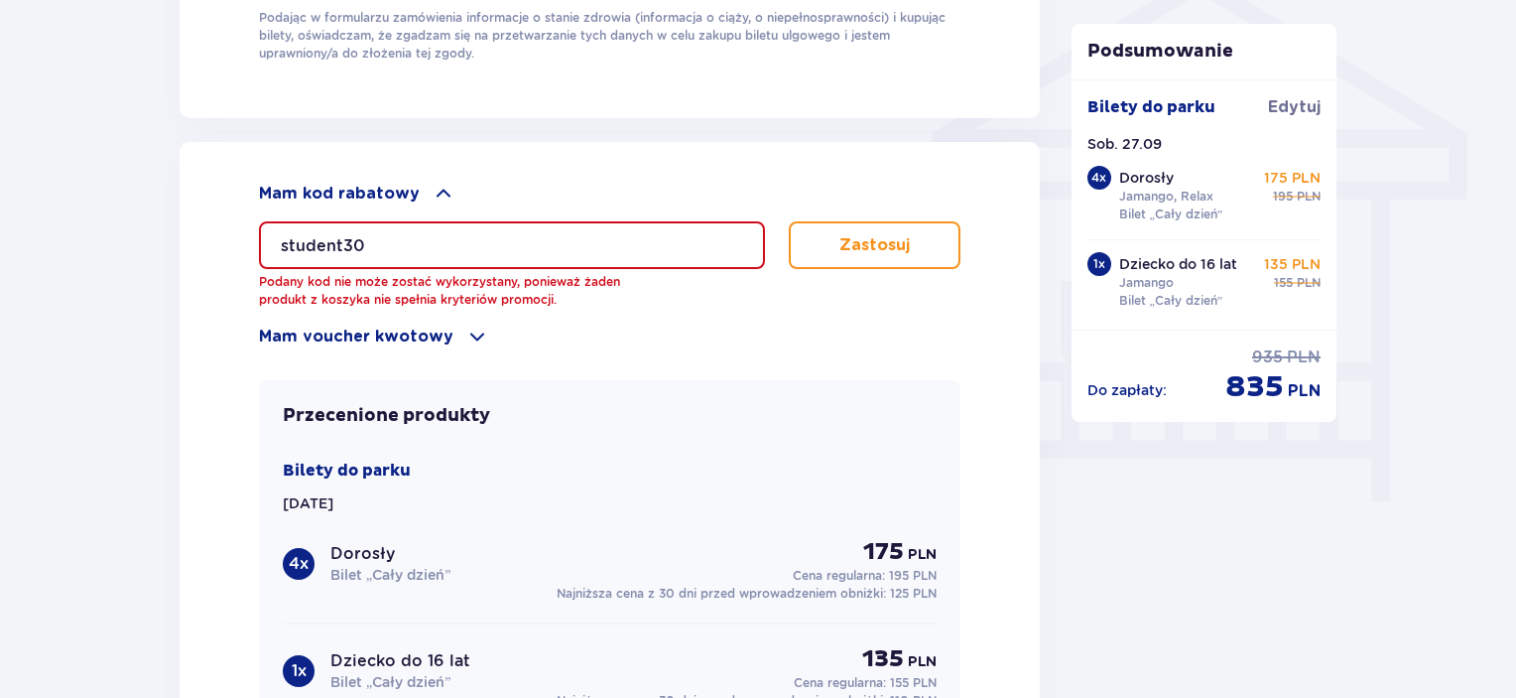
drag, startPoint x: 600, startPoint y: 232, endPoint x: 267, endPoint y: 222, distance: 333.6
click at [267, 222] on input "student30" at bounding box center [512, 245] width 506 height 48
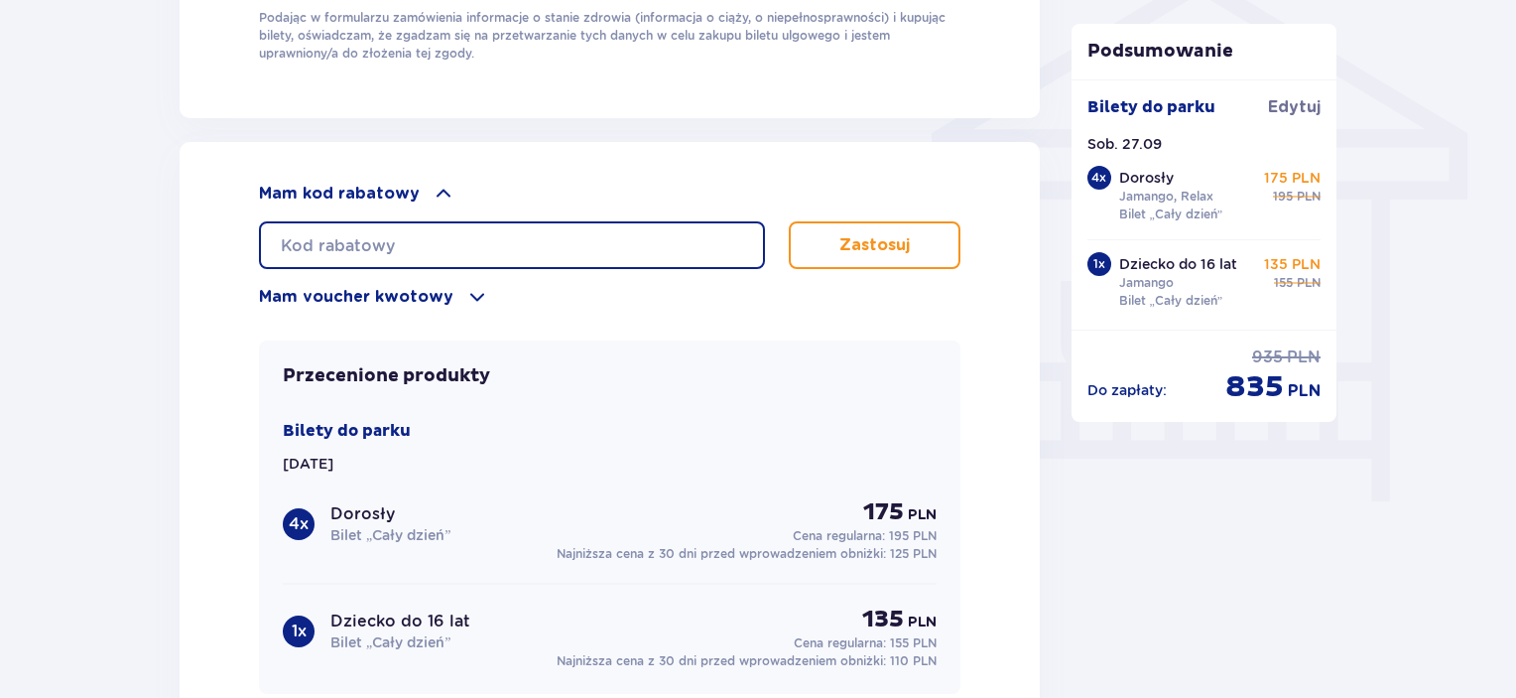
click at [405, 228] on input "text" at bounding box center [512, 245] width 506 height 48
click at [467, 250] on input "text" at bounding box center [512, 245] width 506 height 48
click at [473, 246] on input "text" at bounding box center [512, 245] width 506 height 48
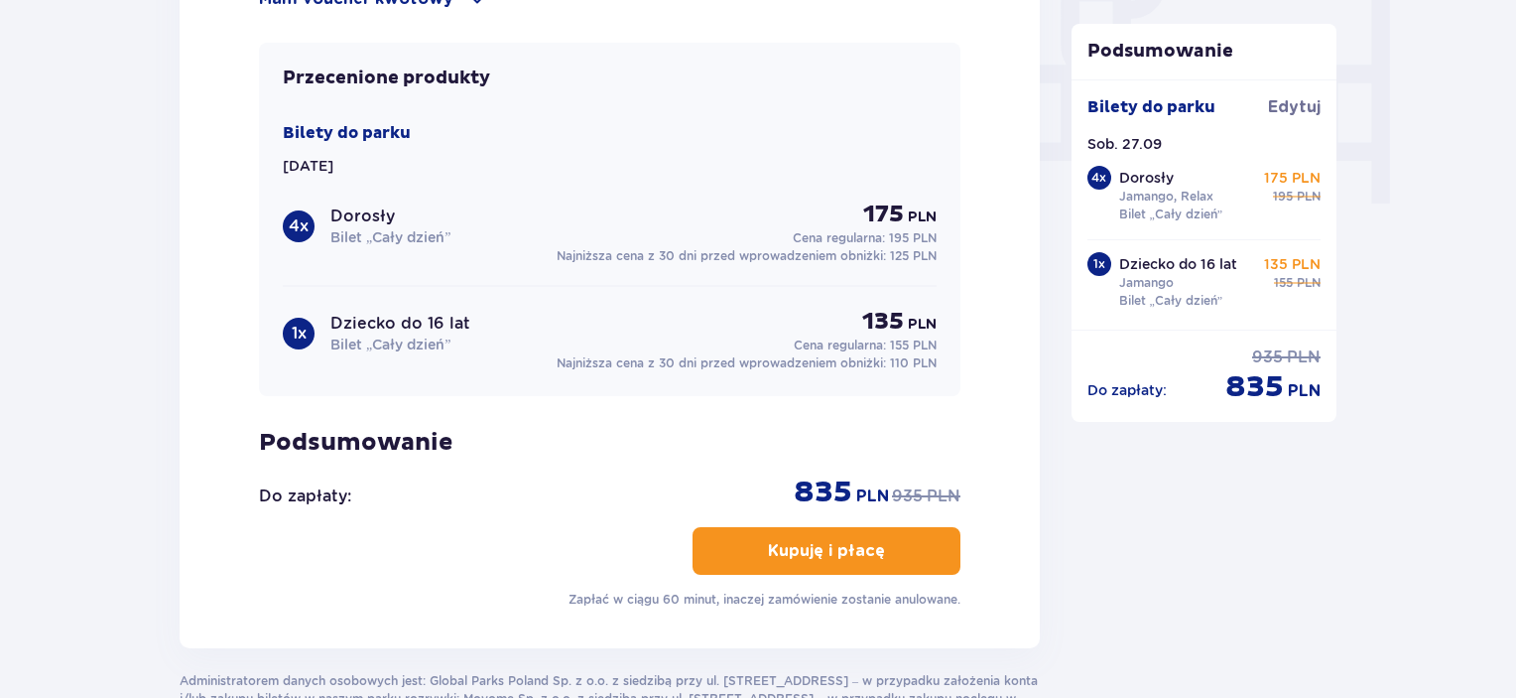
scroll to position [1937, 0]
click at [787, 540] on p "Kupuję i płacę" at bounding box center [826, 551] width 117 height 22
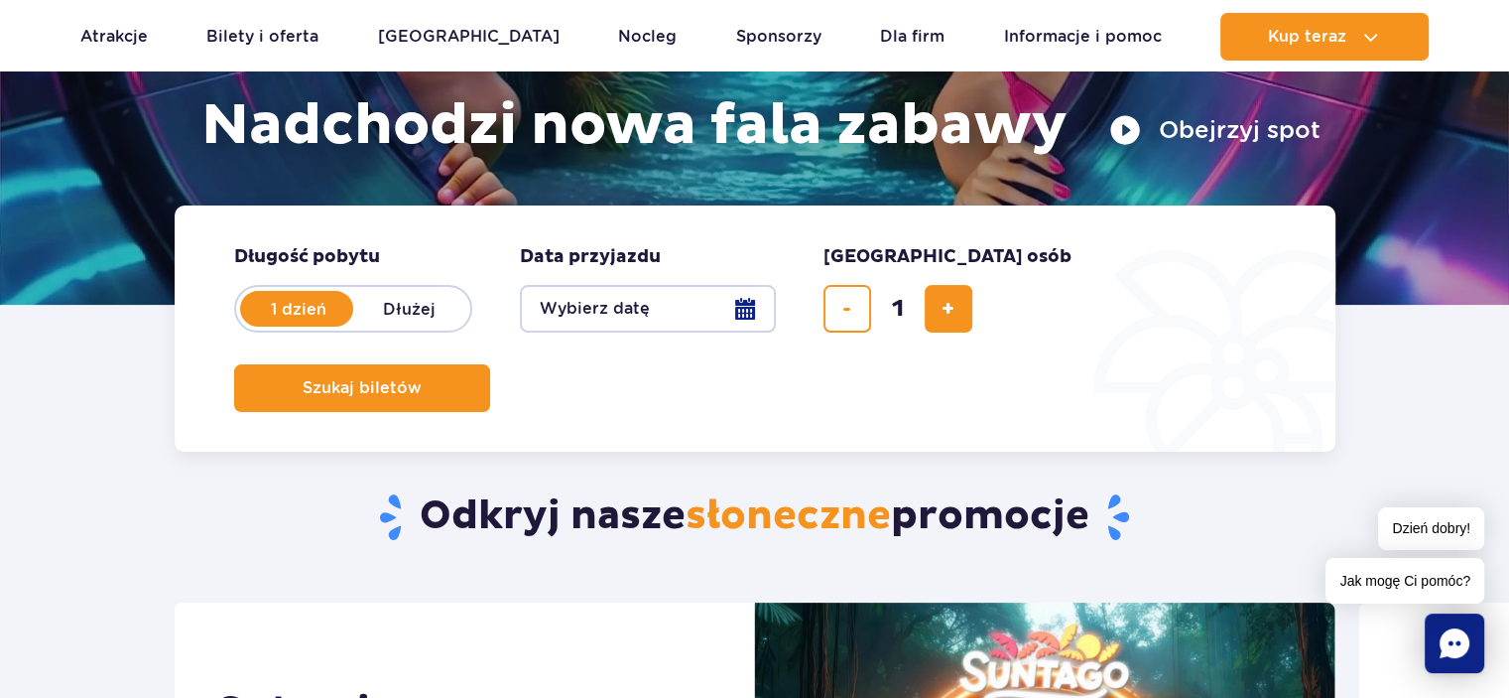
scroll to position [198, 0]
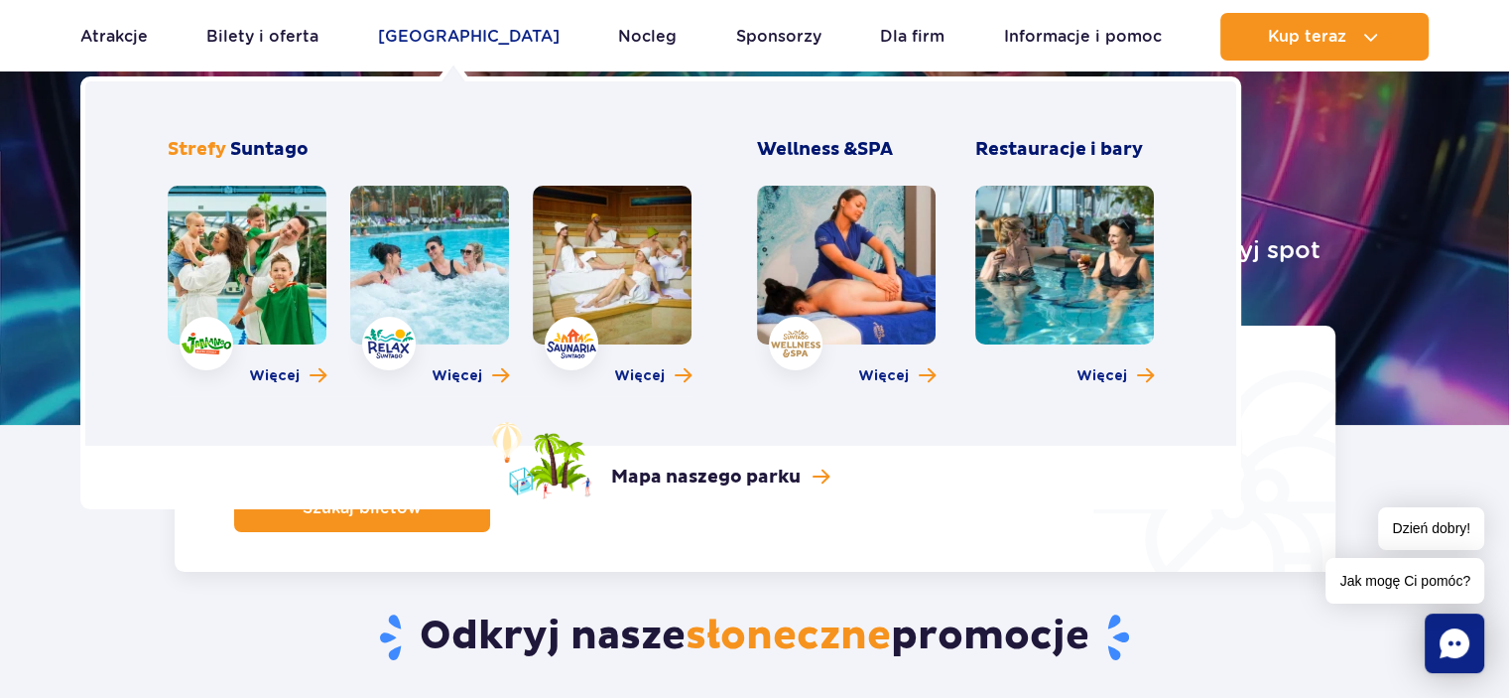
click at [454, 47] on link "[GEOGRAPHIC_DATA]" at bounding box center [469, 37] width 182 height 48
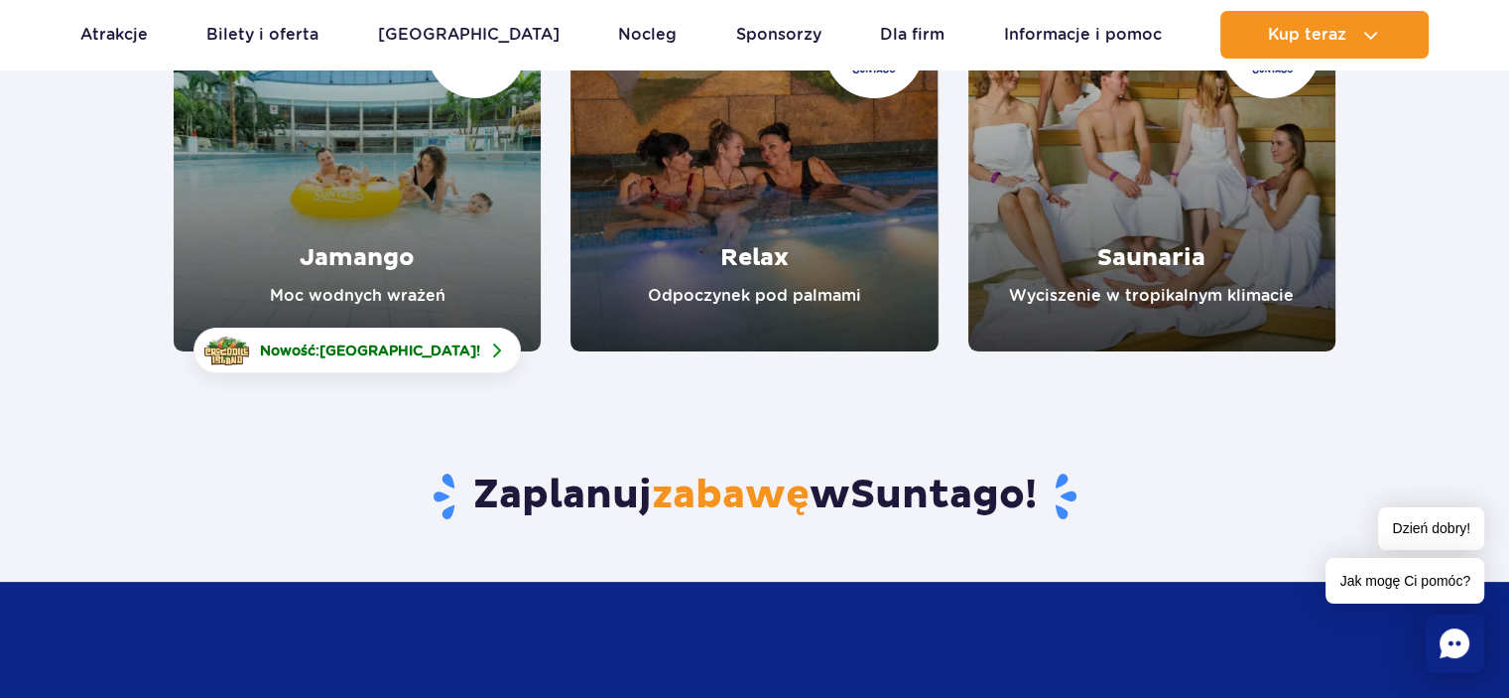
scroll to position [298, 0]
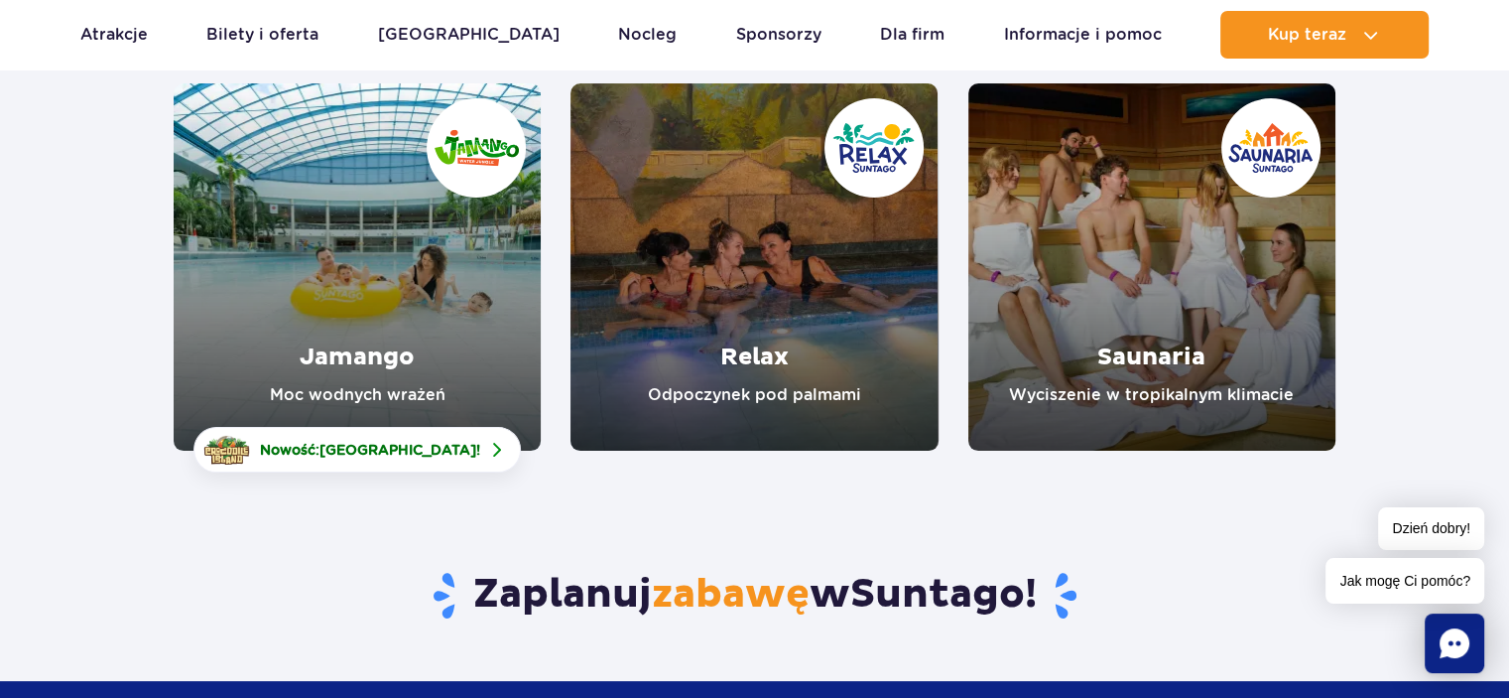
click at [462, 291] on link "Jamango" at bounding box center [357, 266] width 367 height 367
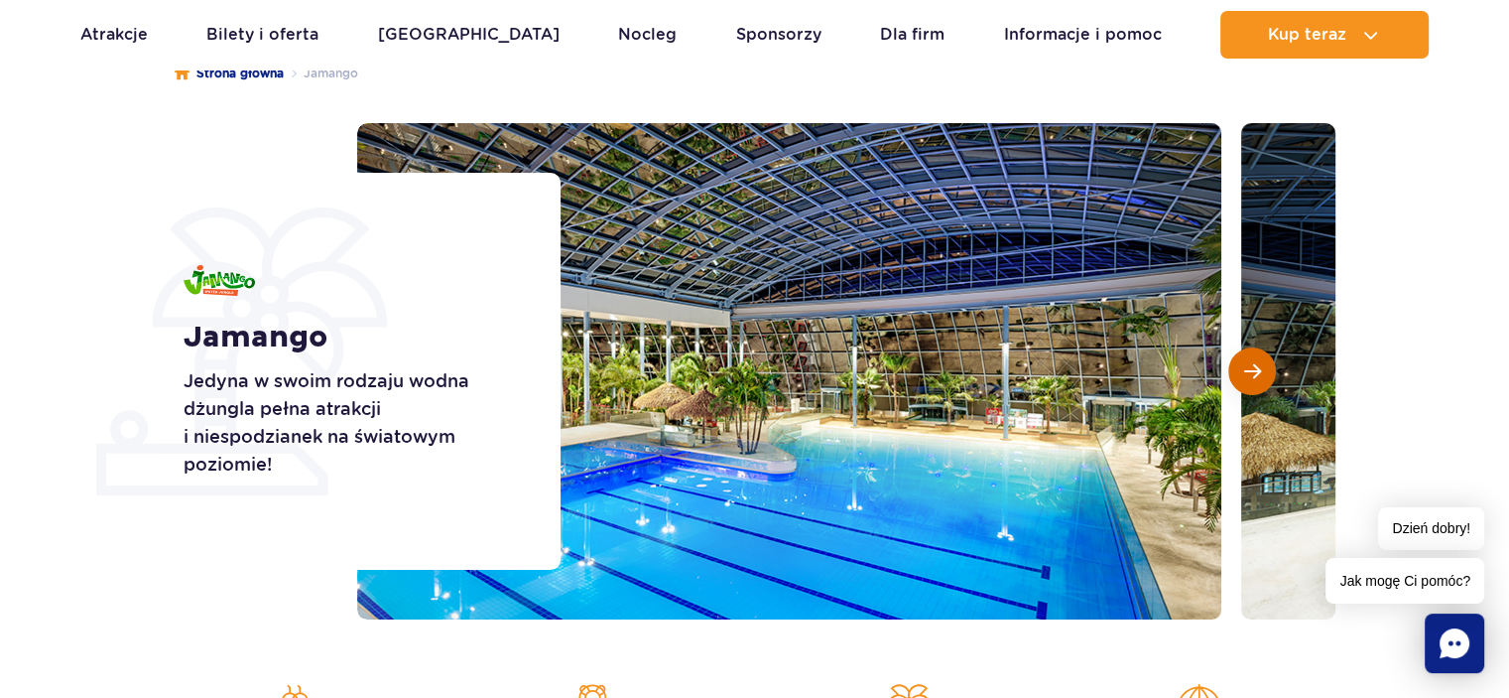
click at [1254, 376] on span "Następny slajd" at bounding box center [1253, 371] width 17 height 18
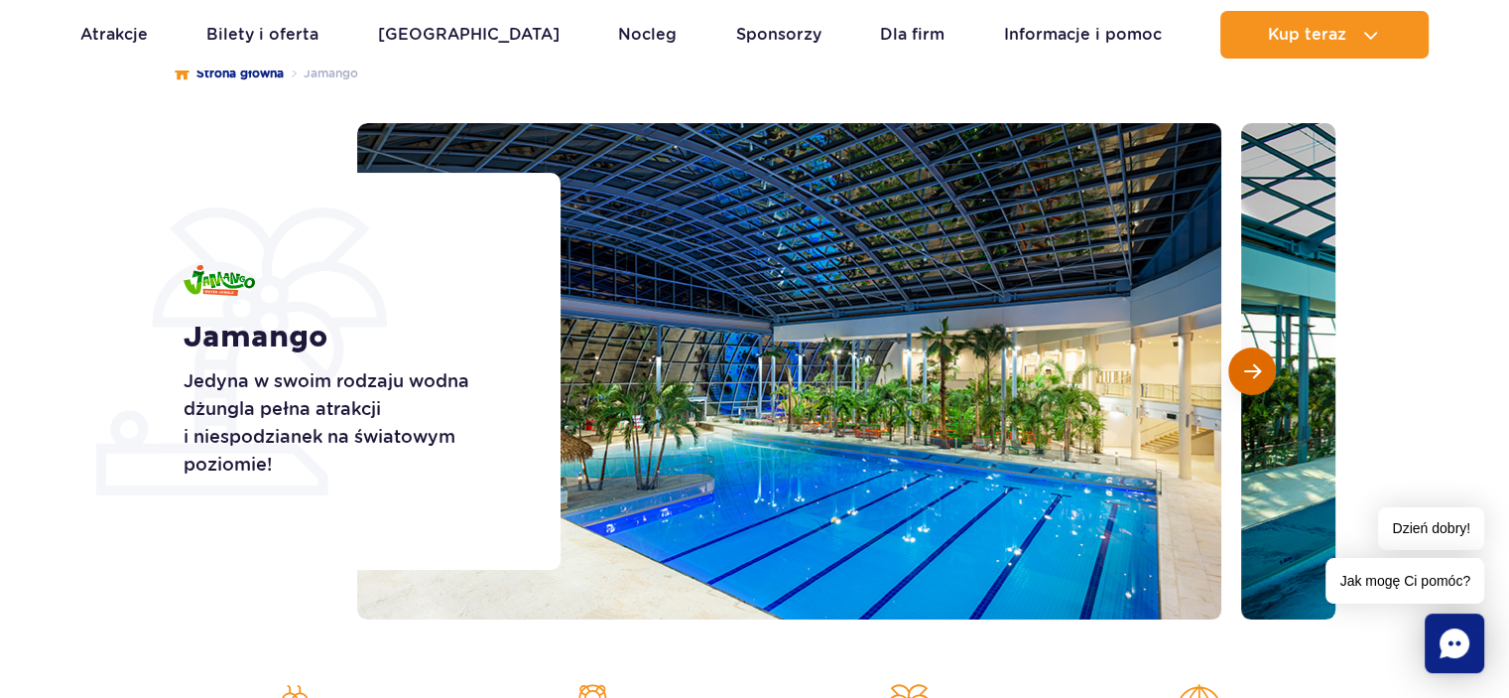
click at [1254, 376] on span "Następny slajd" at bounding box center [1253, 371] width 17 height 18
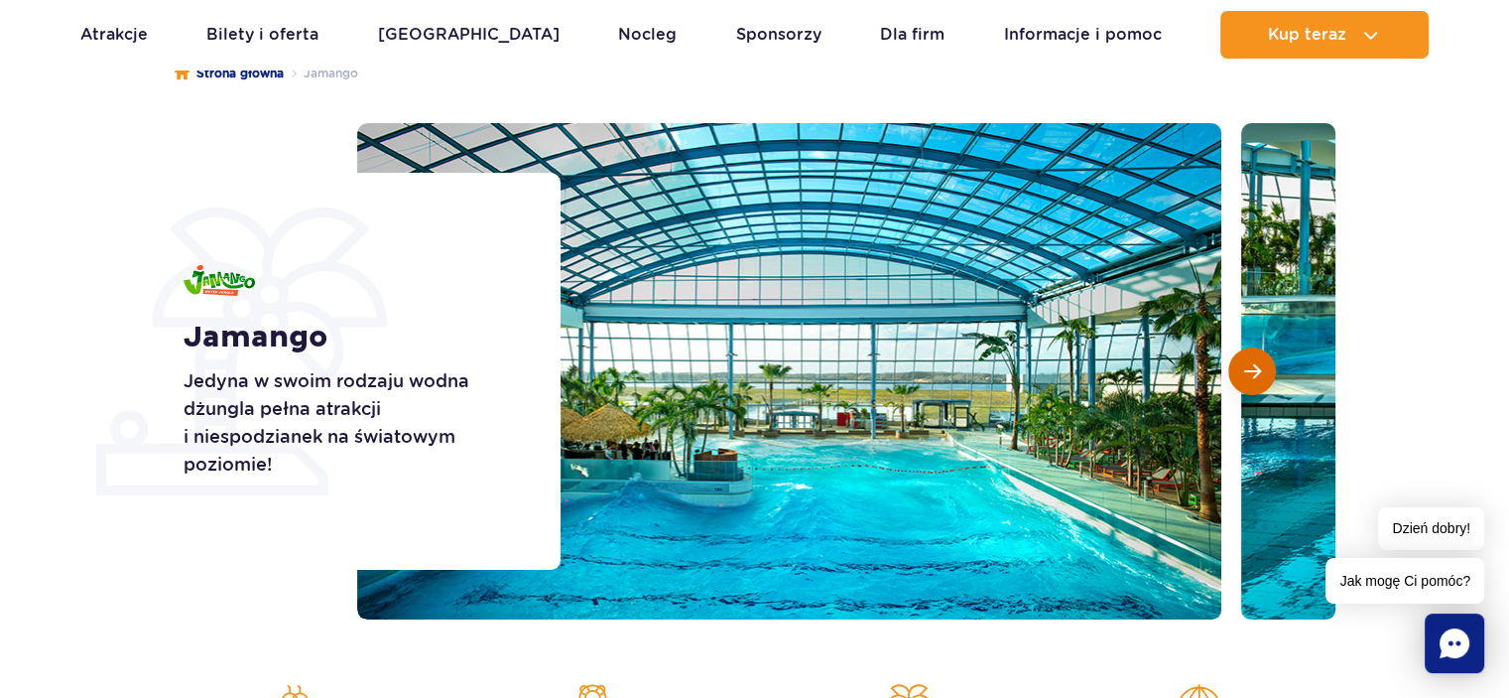
click at [1254, 376] on span "Następny slajd" at bounding box center [1253, 371] width 17 height 18
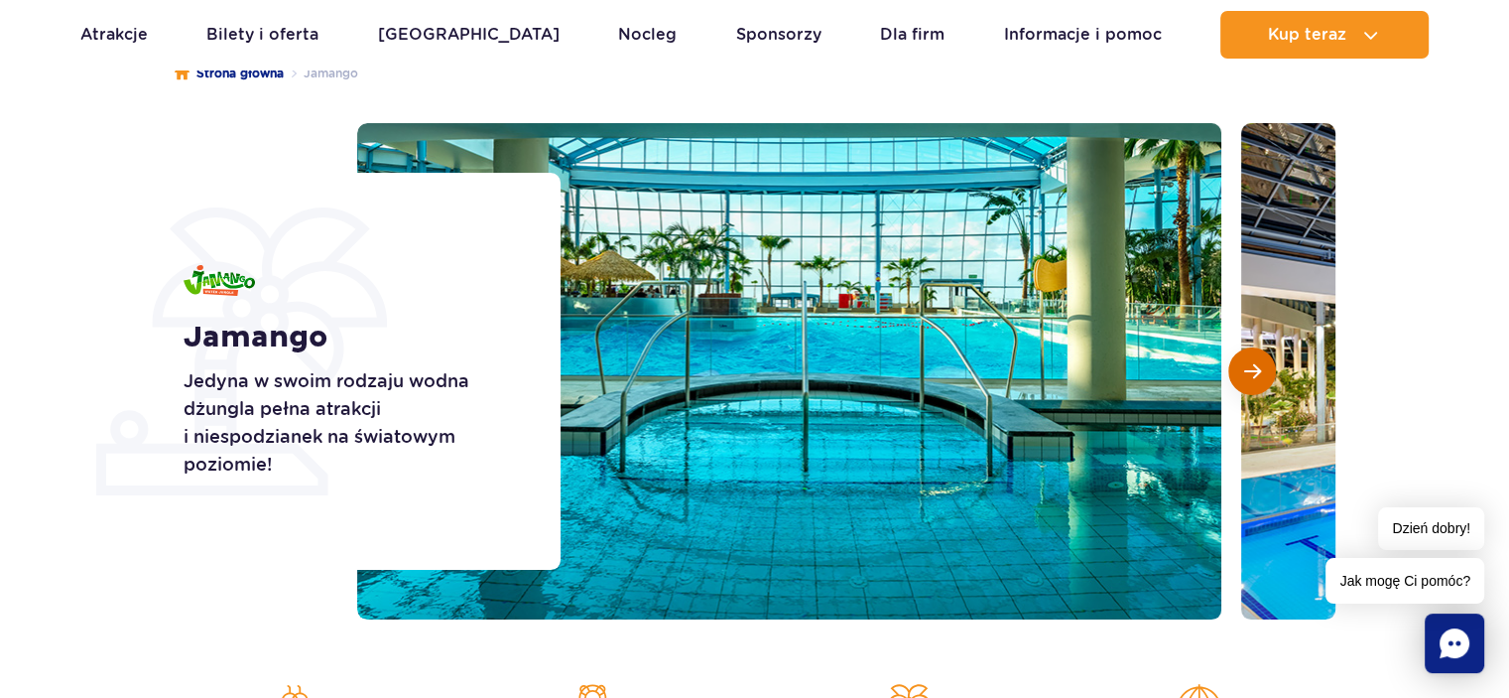
click at [1254, 376] on span "Następny slajd" at bounding box center [1253, 371] width 17 height 18
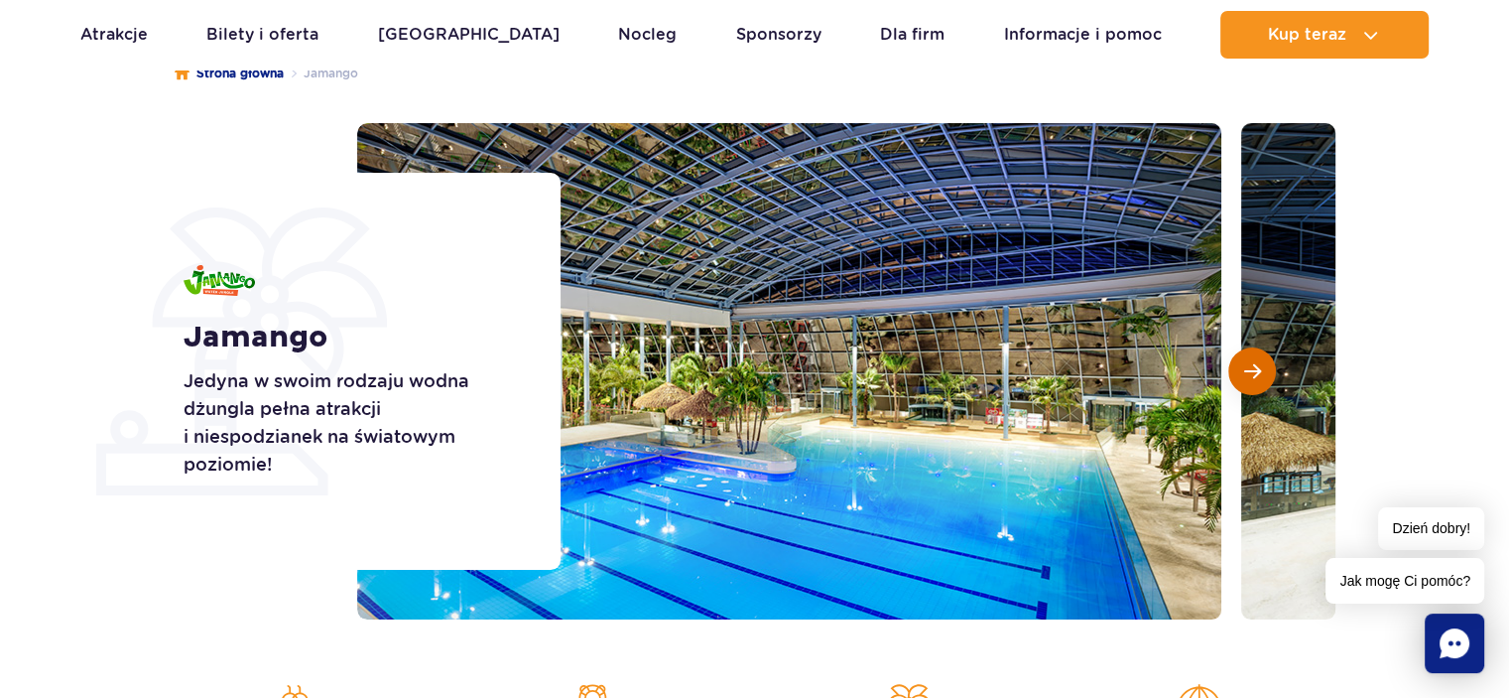
click at [1254, 376] on span "Następny slajd" at bounding box center [1253, 371] width 17 height 18
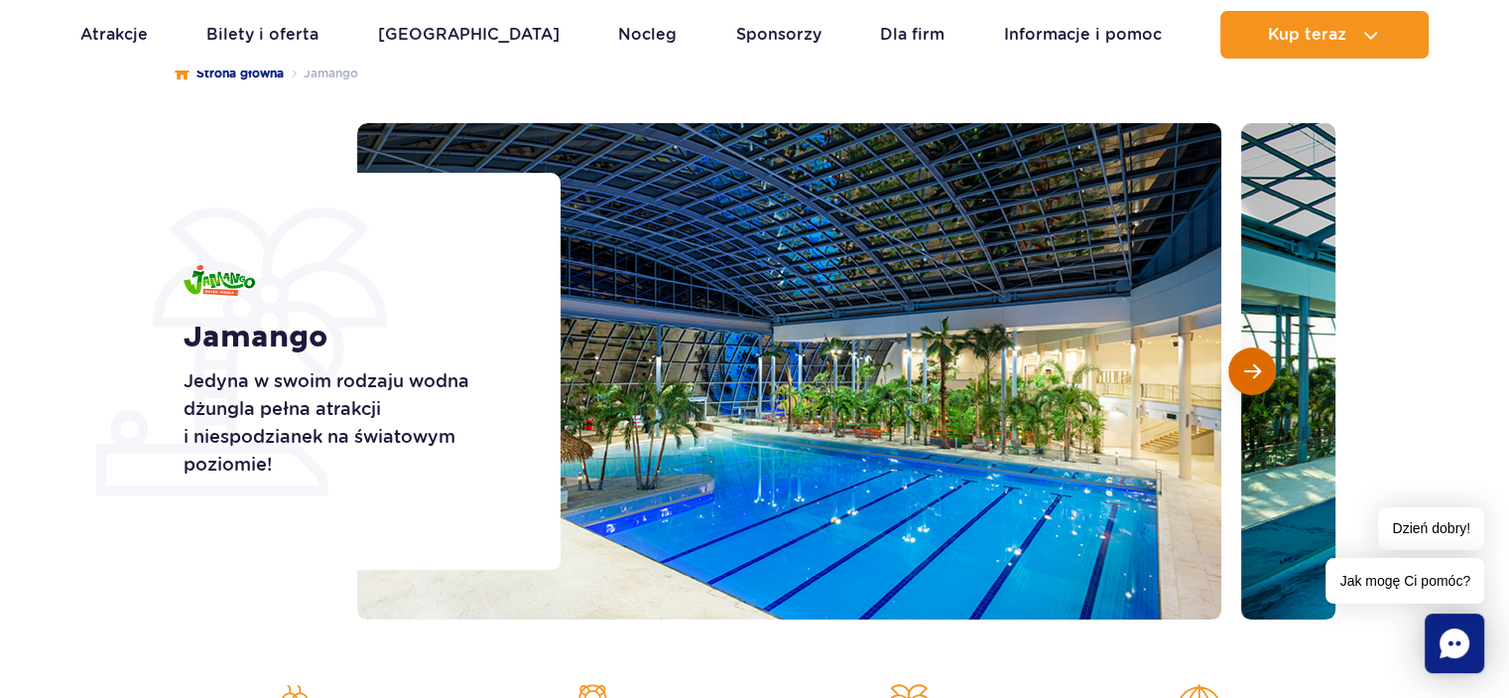
click at [1254, 376] on span "Następny slajd" at bounding box center [1253, 371] width 17 height 18
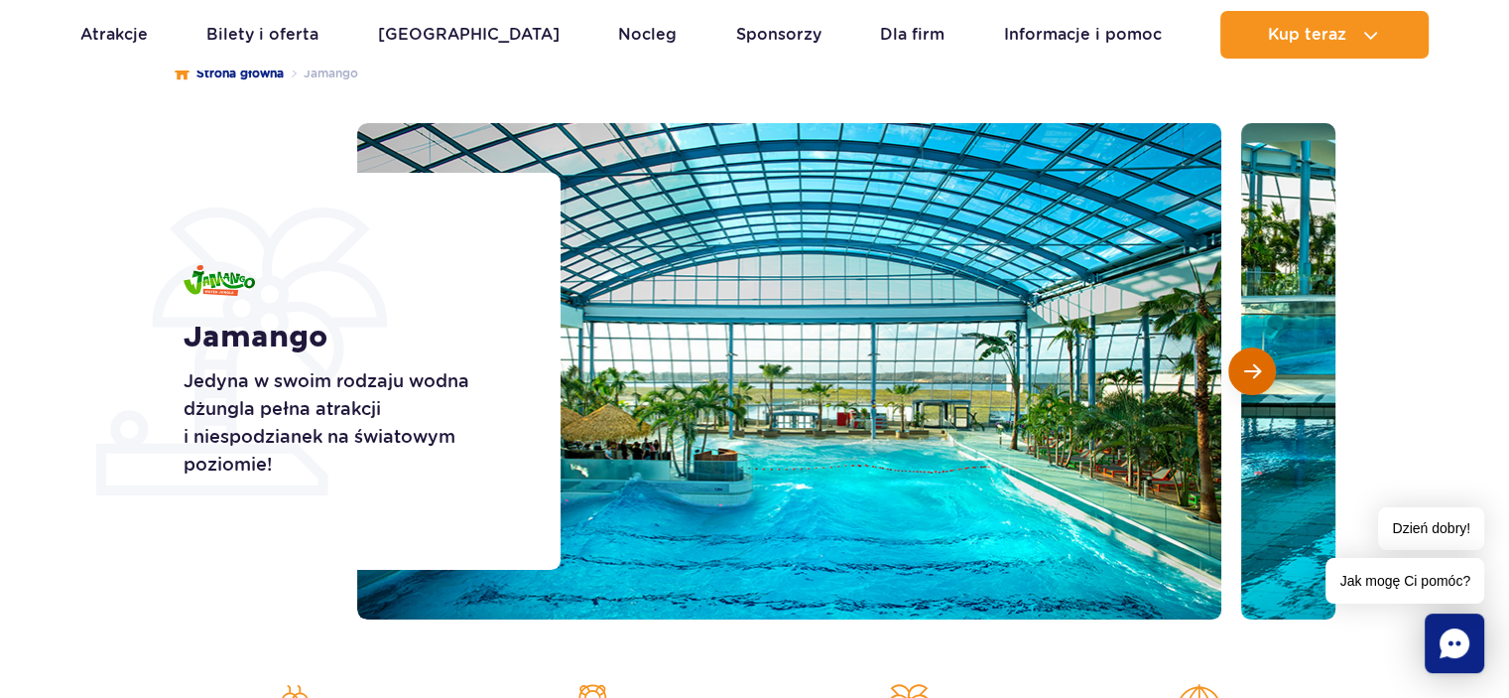
click at [1254, 376] on span "Następny slajd" at bounding box center [1253, 371] width 17 height 18
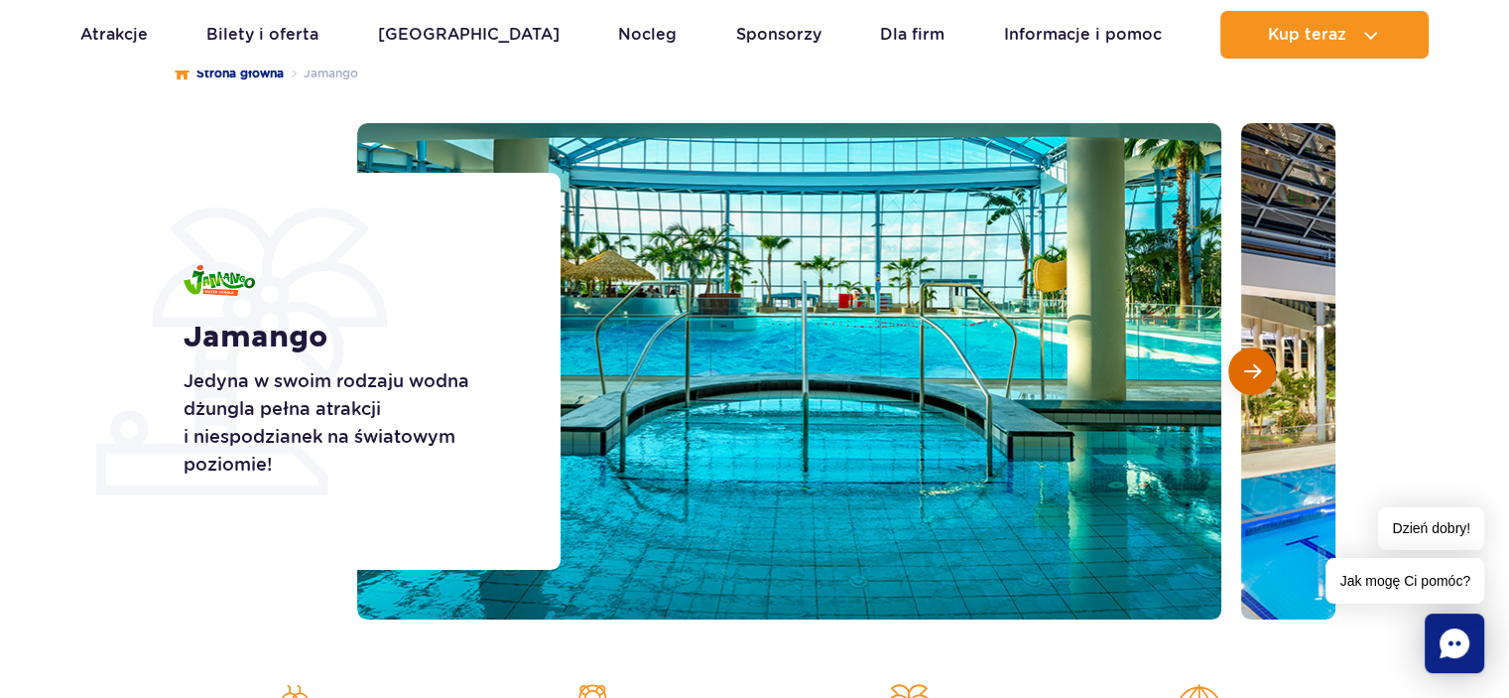
click at [1254, 376] on span "Następny slajd" at bounding box center [1253, 371] width 17 height 18
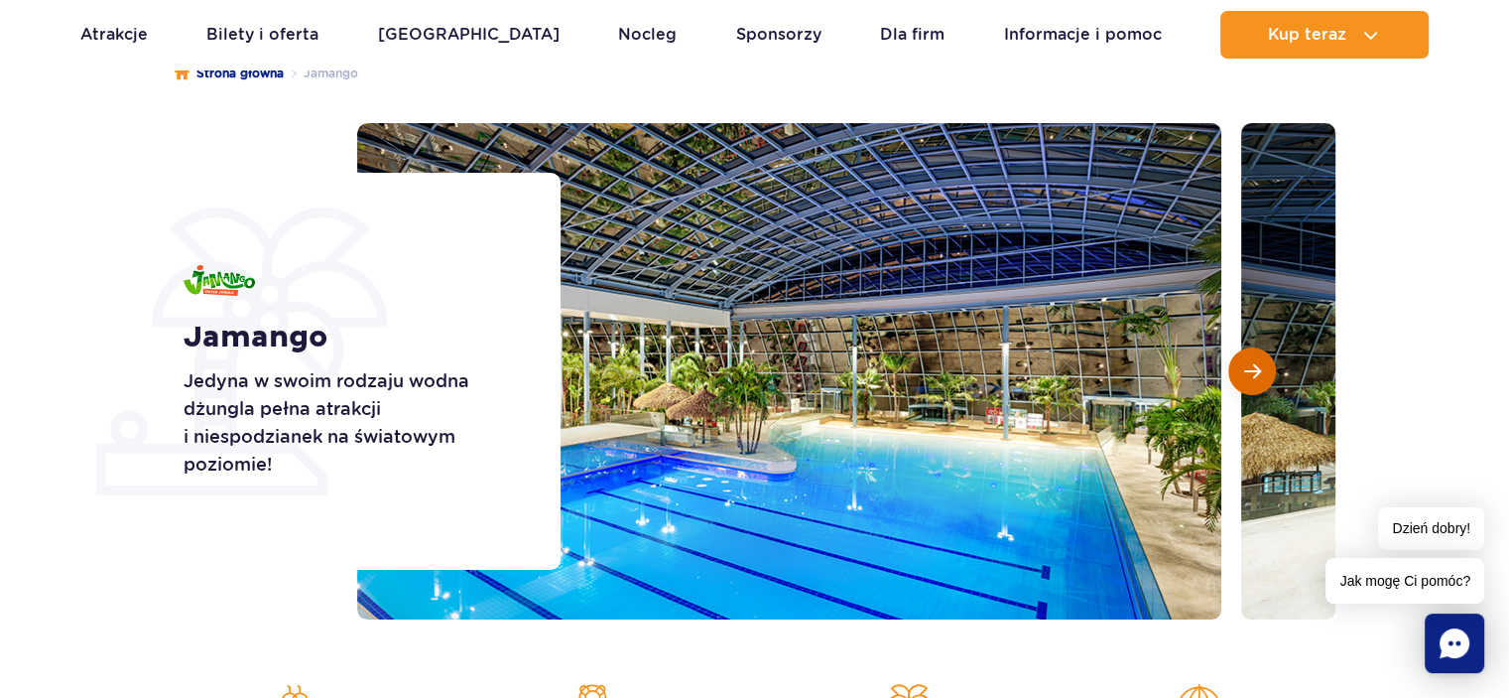
click at [1254, 376] on span "Następny slajd" at bounding box center [1253, 371] width 17 height 18
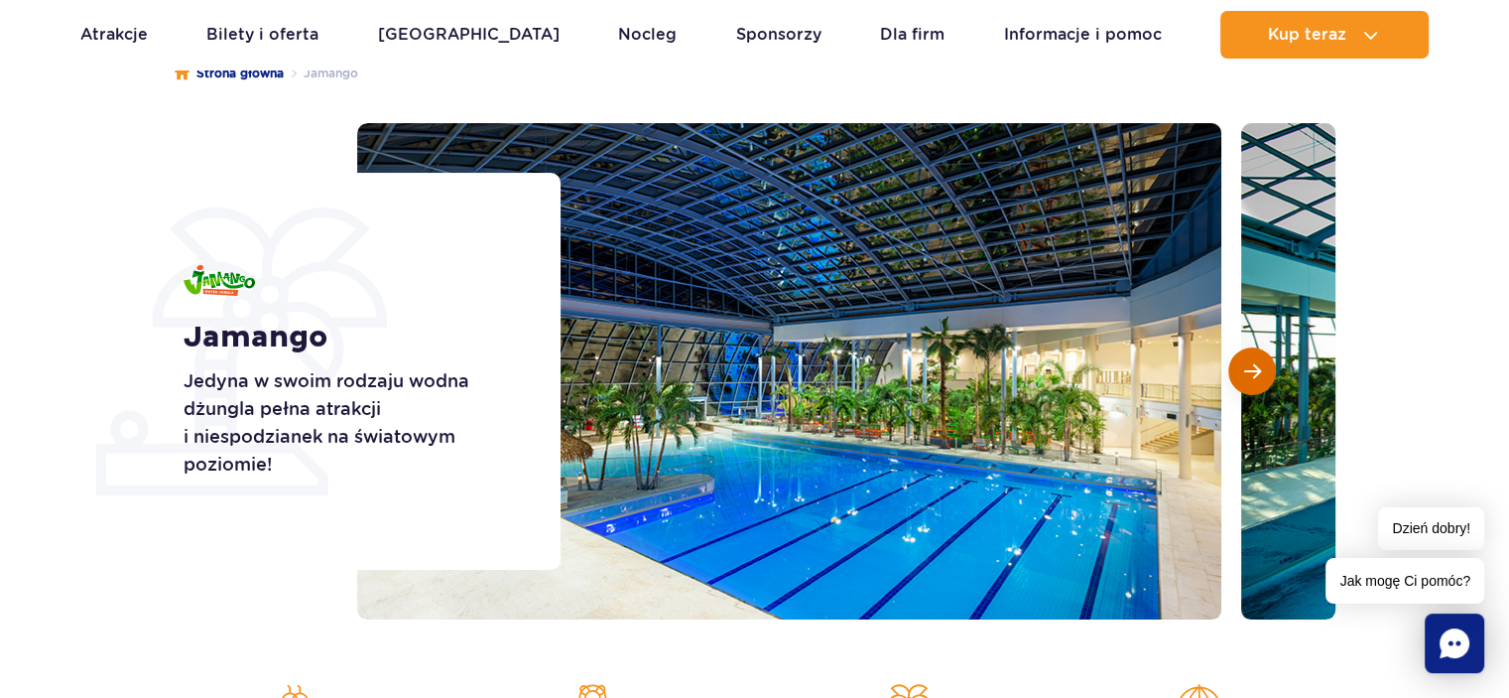
click at [1254, 376] on span "Następny slajd" at bounding box center [1253, 371] width 17 height 18
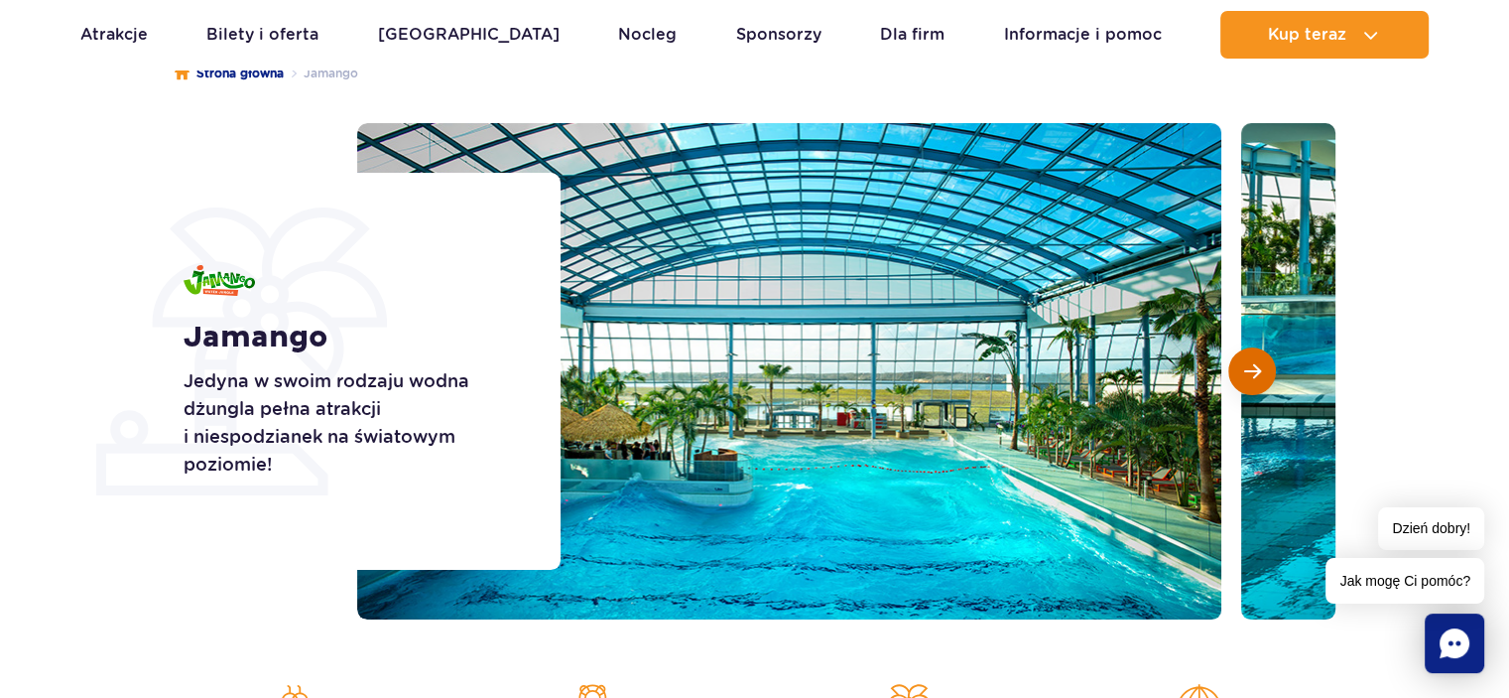
click at [1254, 376] on span "Następny slajd" at bounding box center [1253, 371] width 17 height 18
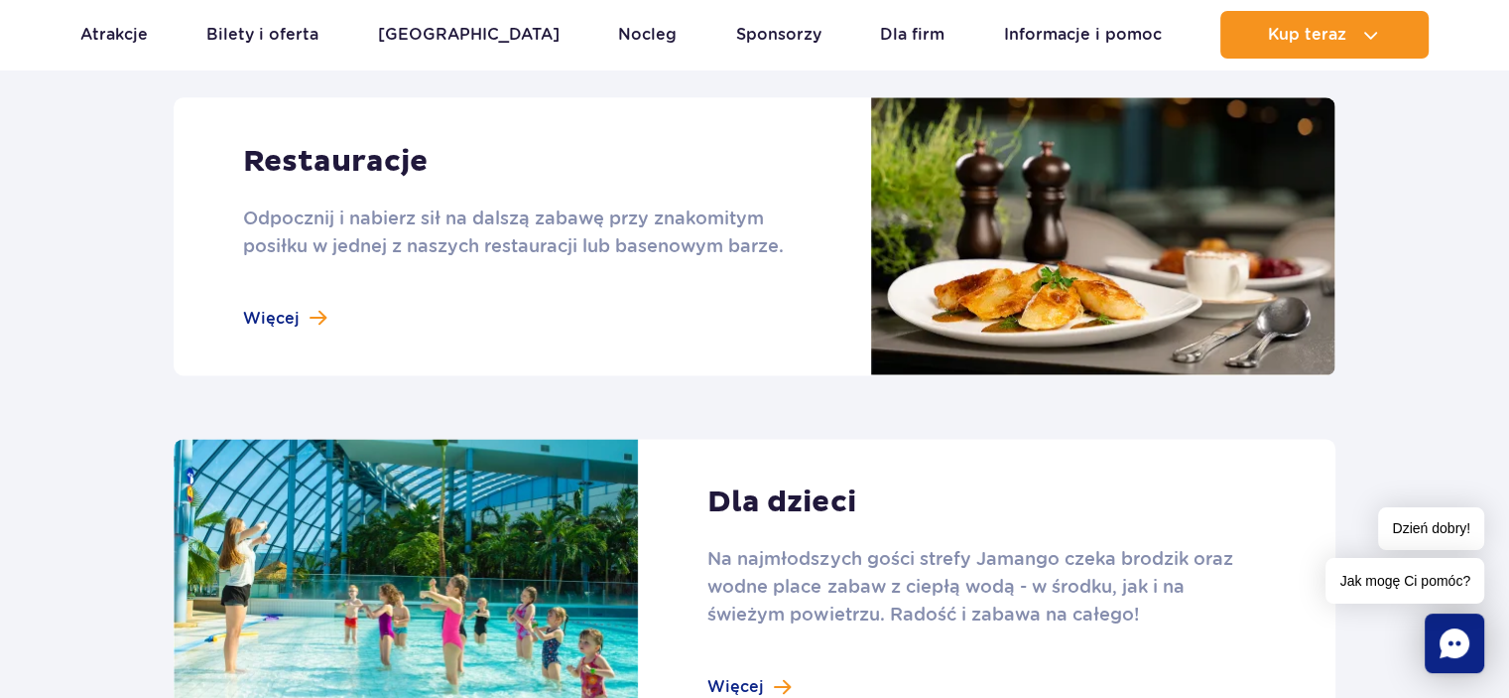
scroll to position [1985, 0]
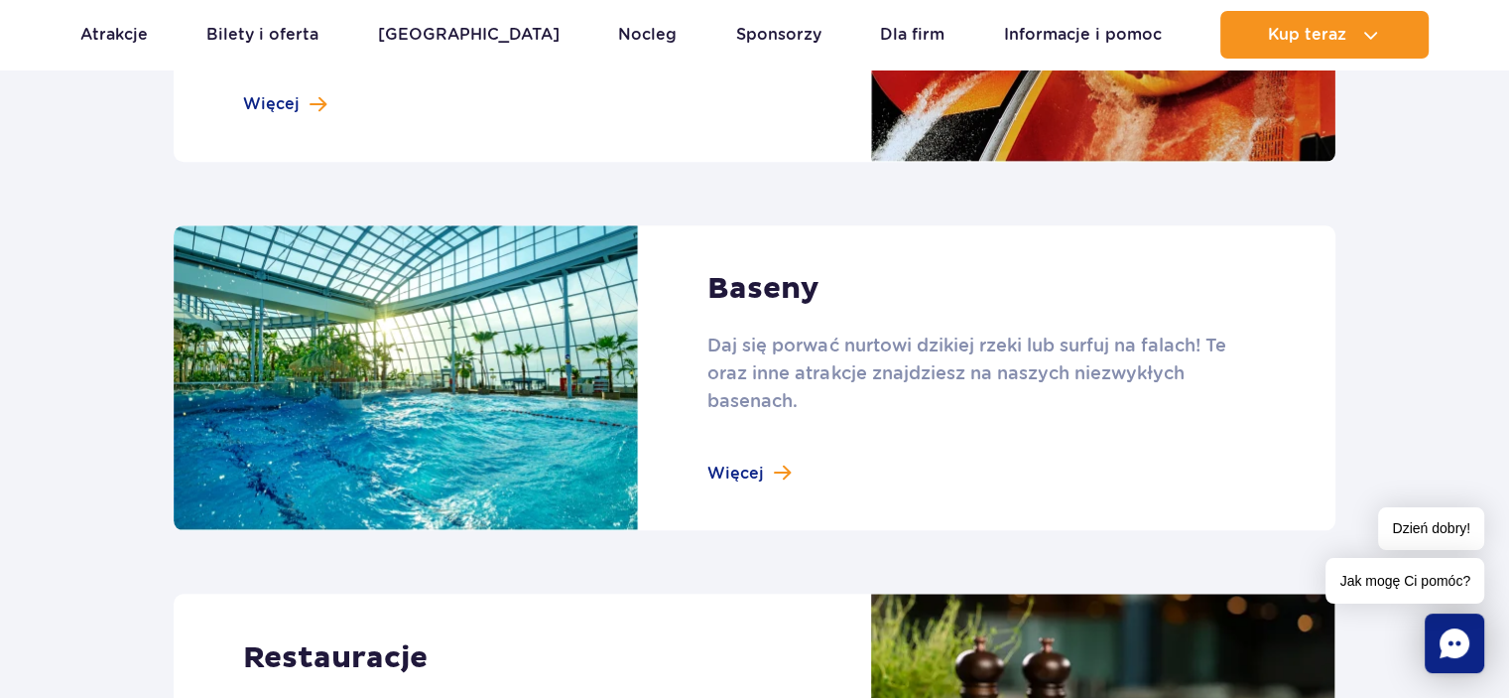
click at [774, 479] on link at bounding box center [755, 378] width 1162 height 306
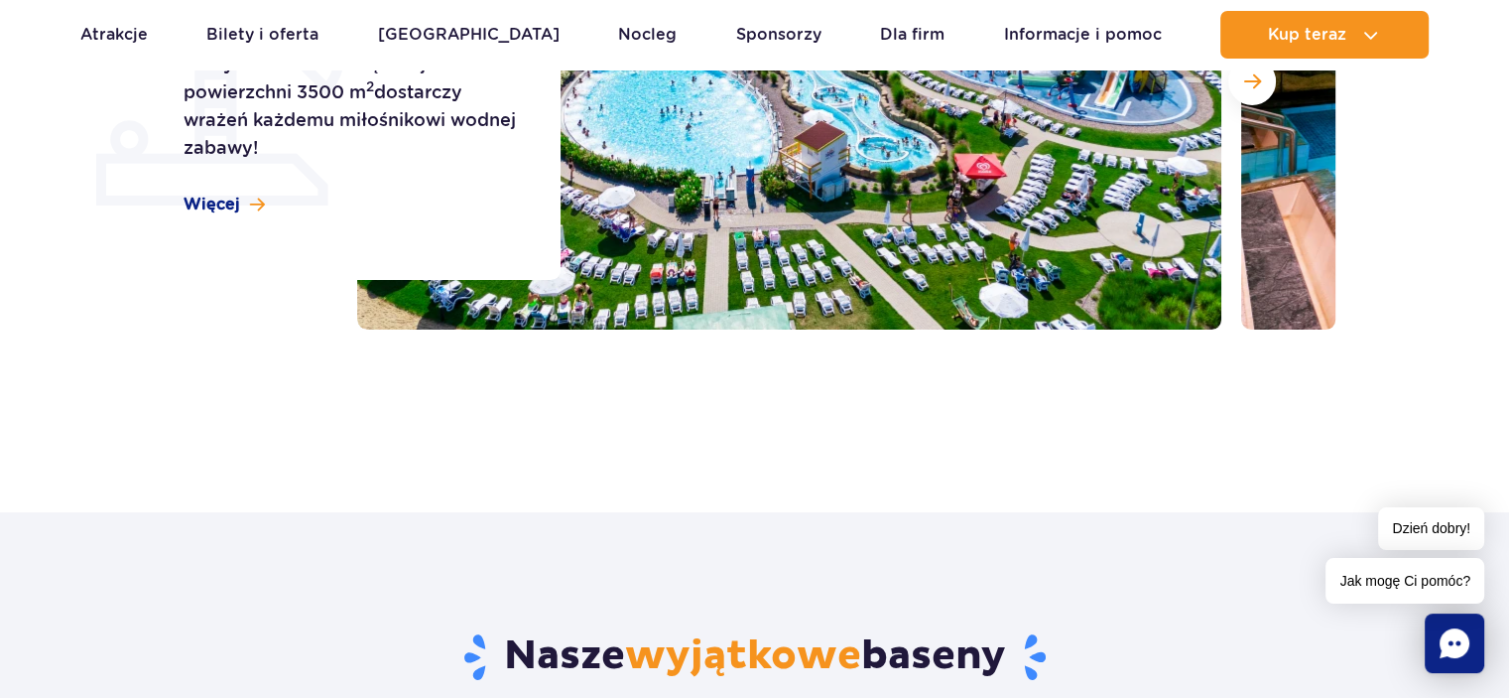
scroll to position [496, 0]
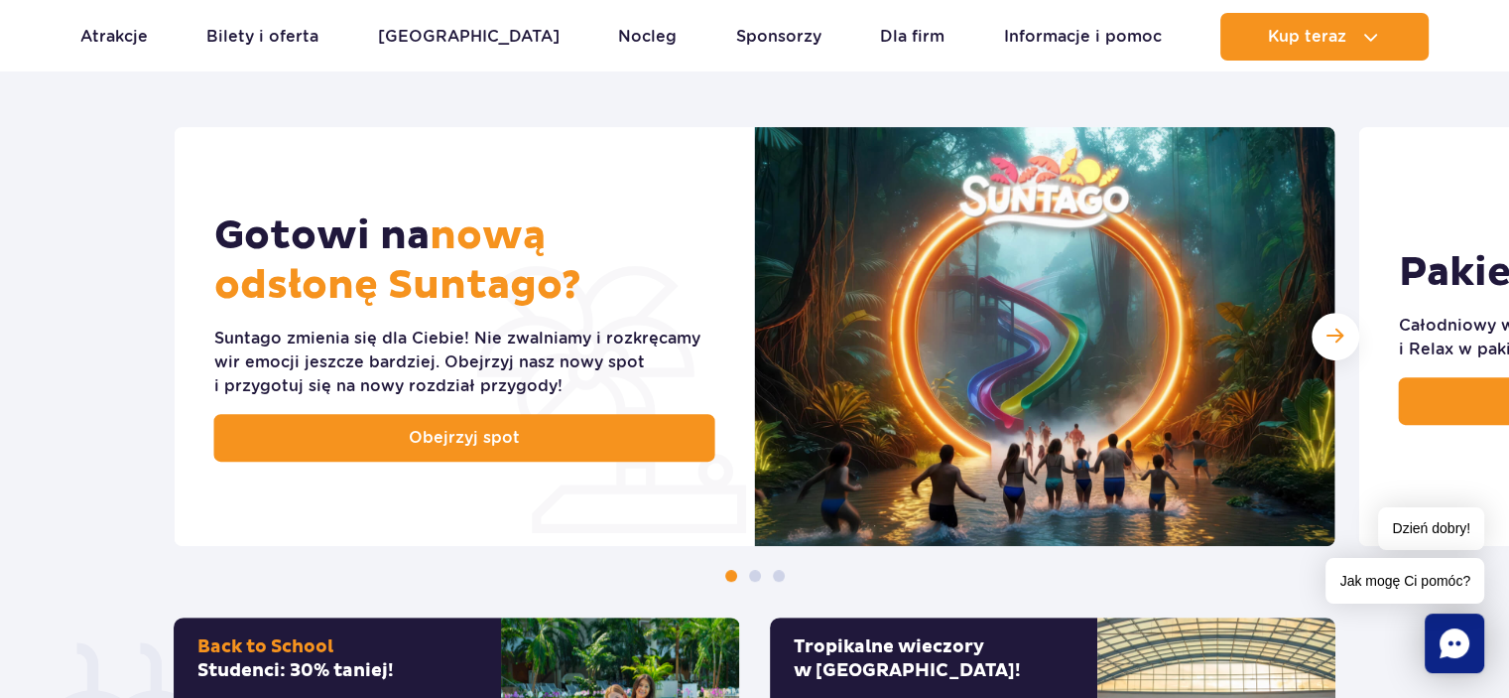
scroll to position [1092, 0]
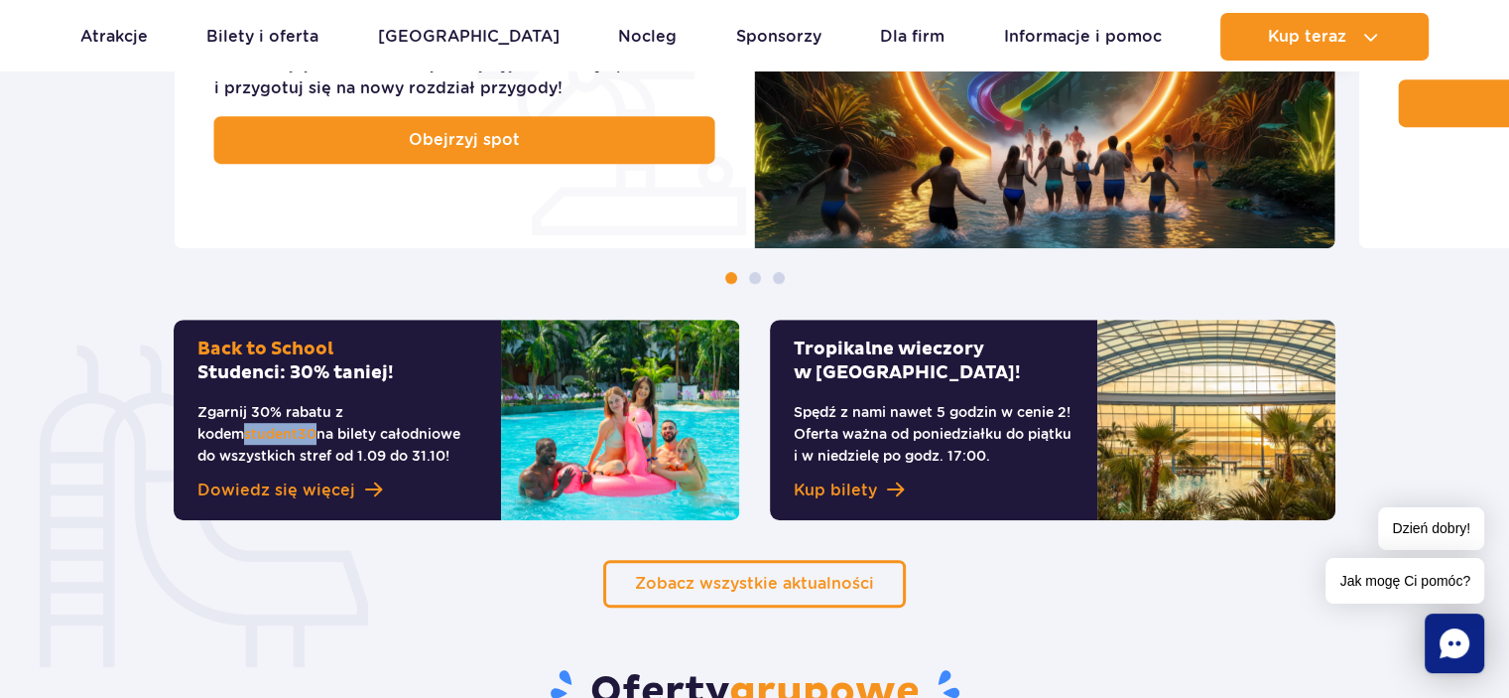
drag, startPoint x: 399, startPoint y: 412, endPoint x: 470, endPoint y: 411, distance: 71.5
click at [470, 411] on p "Zgarnij 30% rabatu z kodem student30 na bilety całodniowe do wszystkich stref o…" at bounding box center [337, 434] width 280 height 66
copy span "student30"
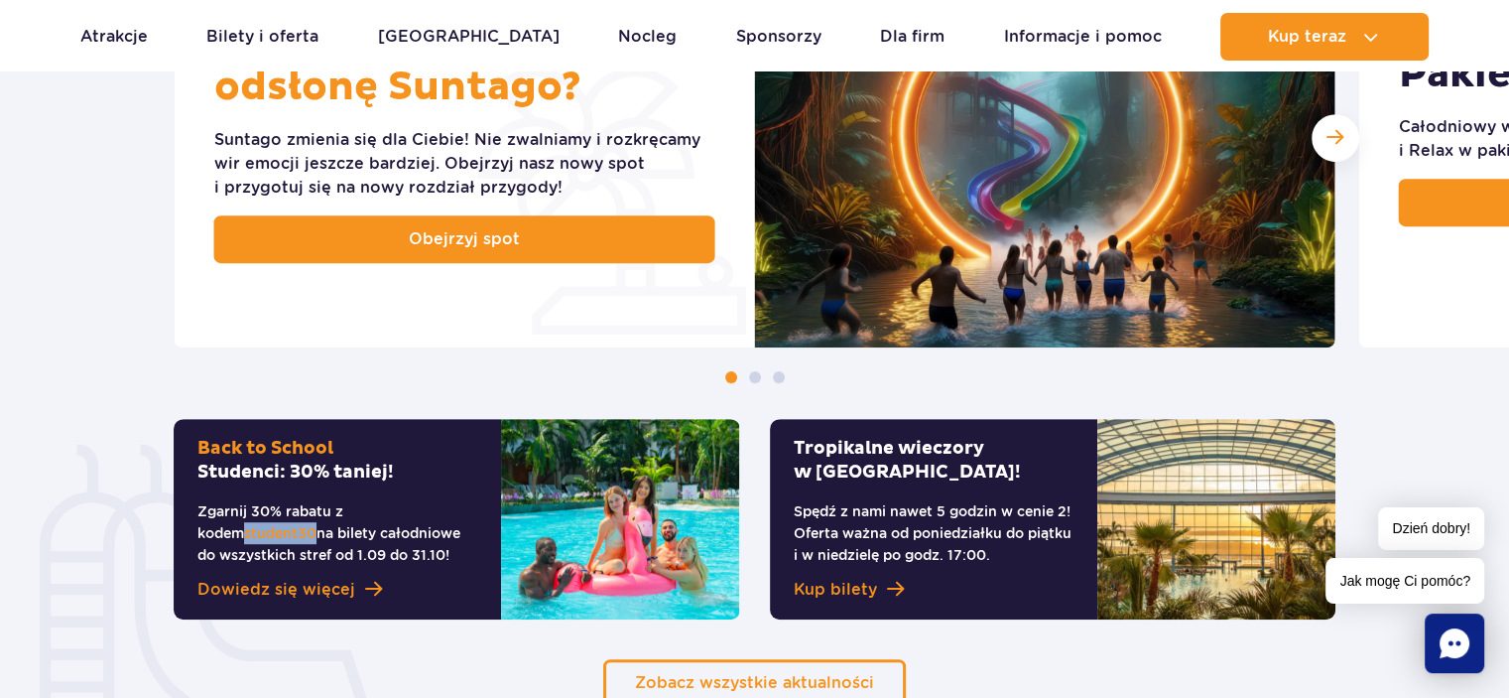
scroll to position [992, 0]
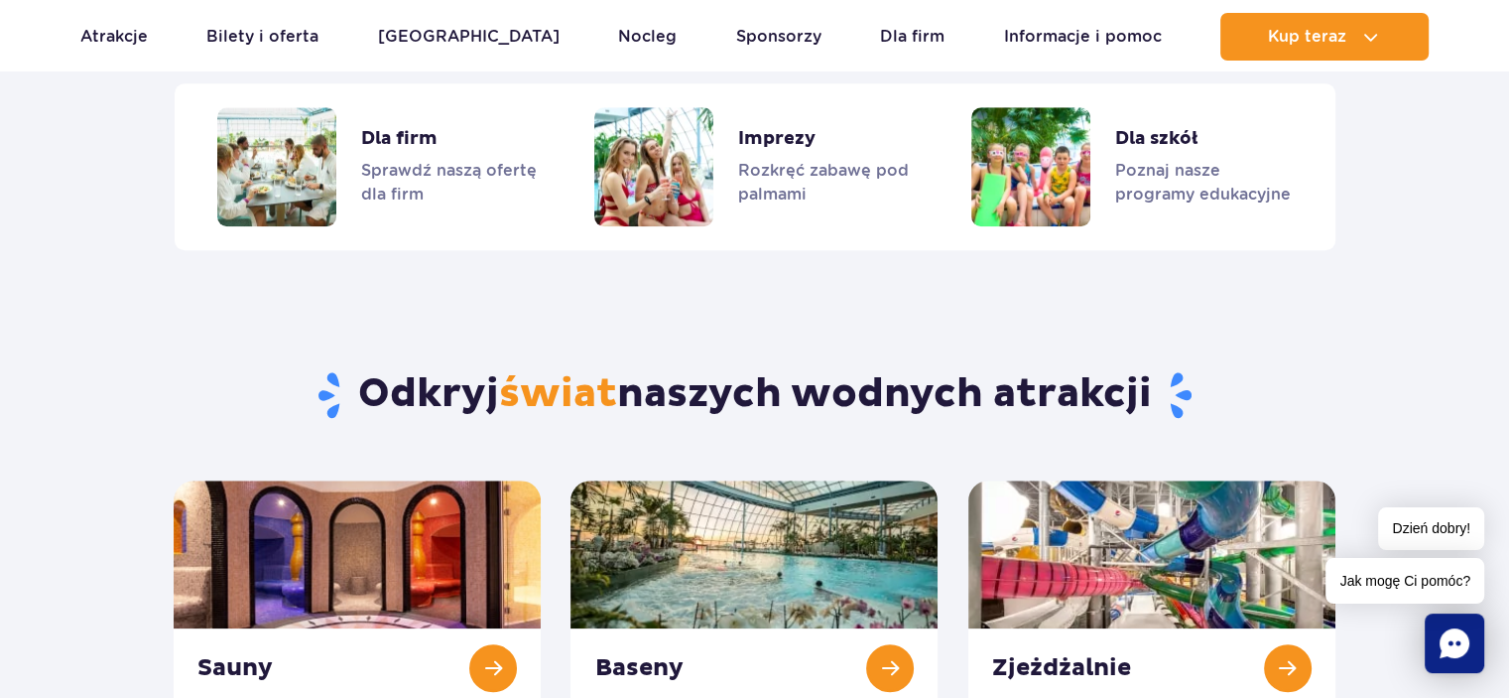
scroll to position [2183, 0]
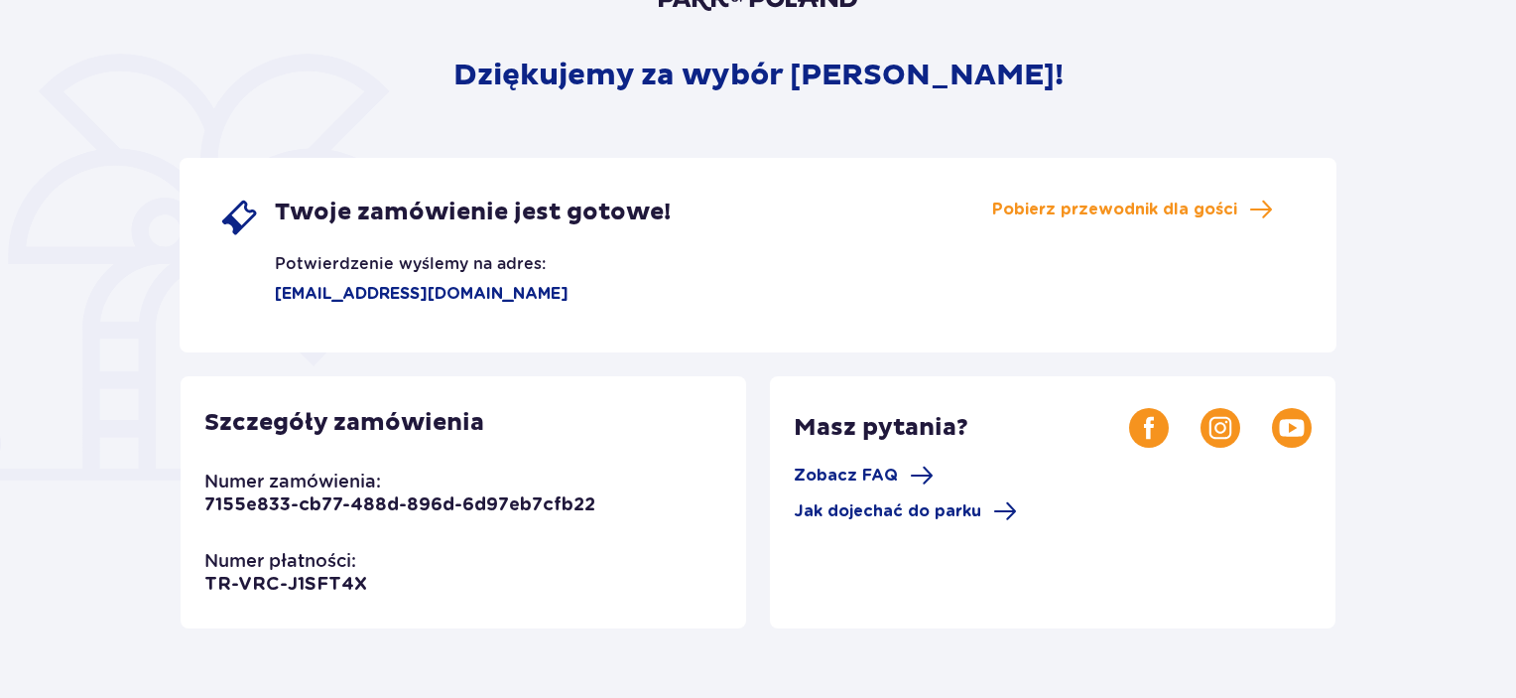
scroll to position [99, 0]
